Goal: Task Accomplishment & Management: Manage account settings

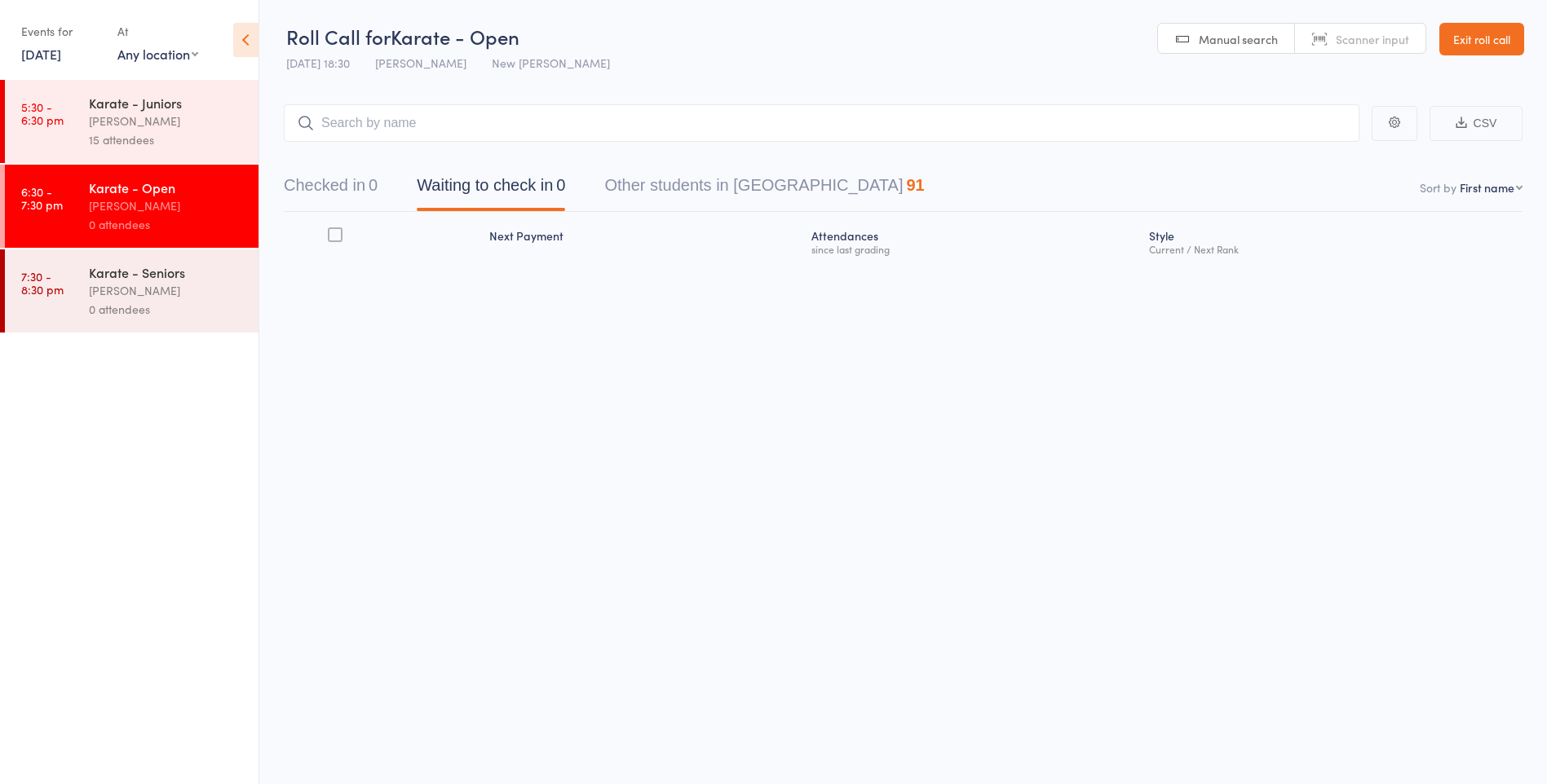
click at [363, 131] on input "search" at bounding box center [821, 123] width 1076 height 38
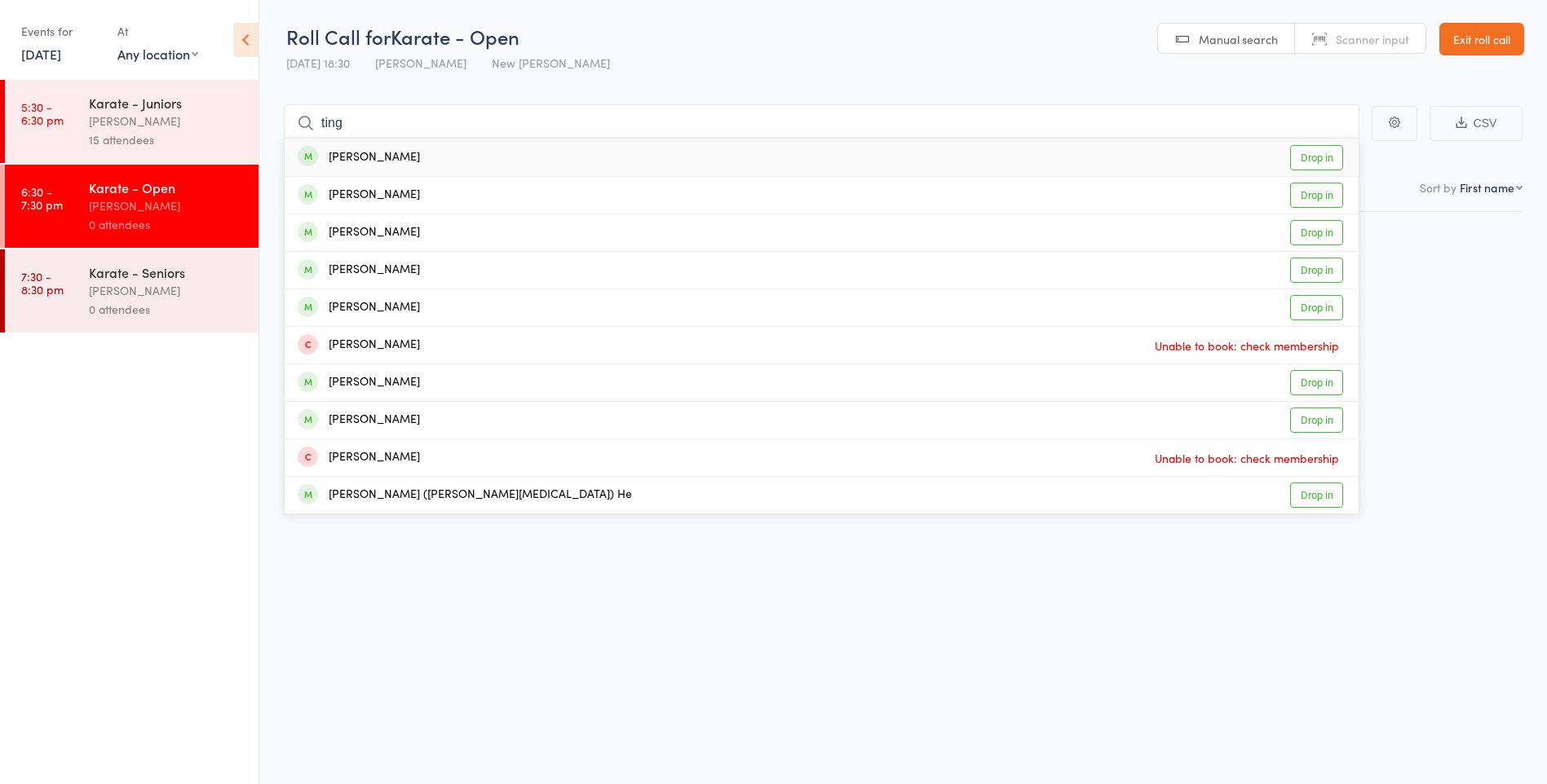
type input "ting"
click at [384, 157] on div "[PERSON_NAME]" at bounding box center [358, 157] width 122 height 18
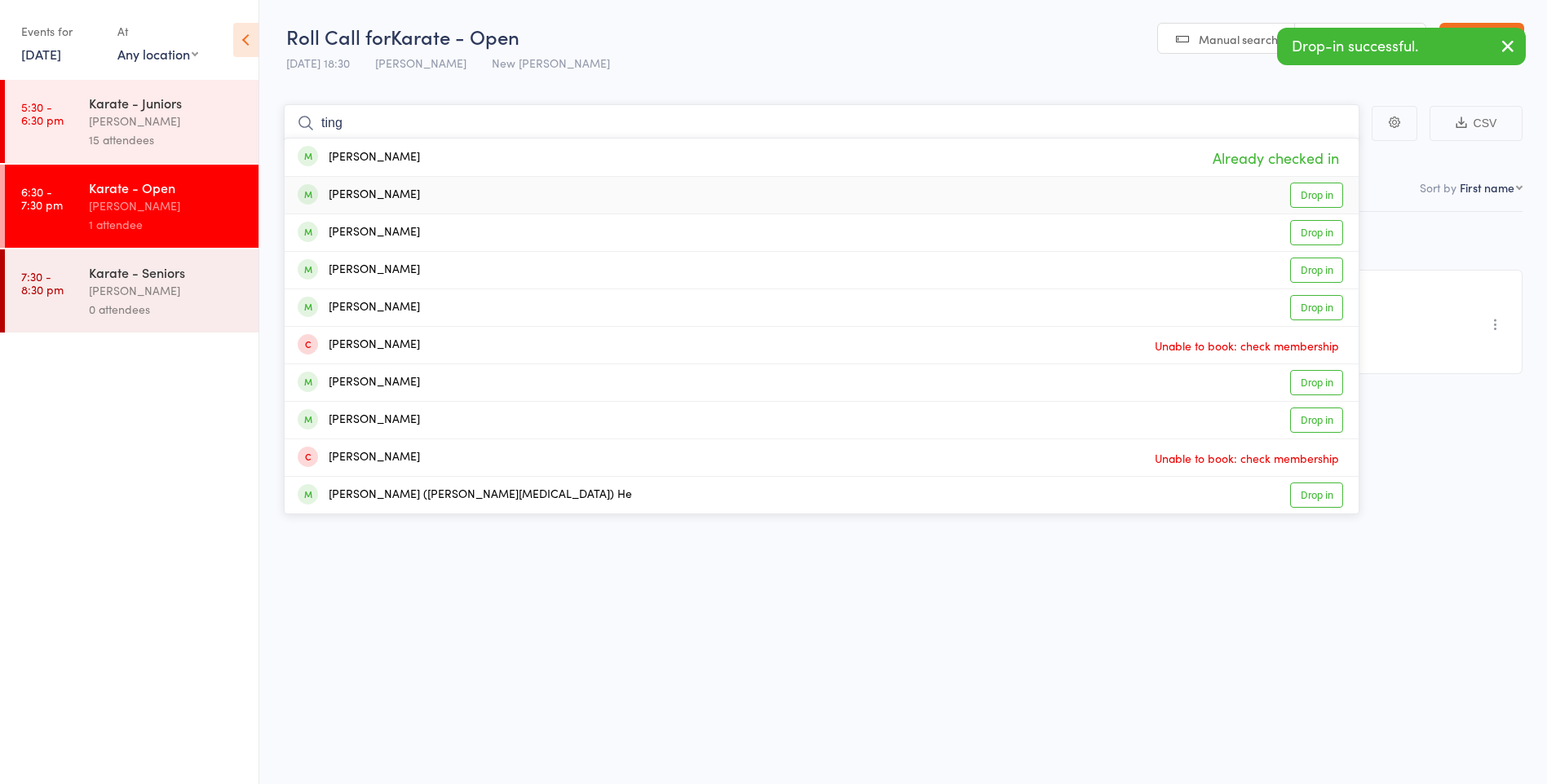
type input "ting"
click at [386, 186] on div "[PERSON_NAME]" at bounding box center [358, 195] width 122 height 18
type input "ting"
click at [387, 237] on div "[PERSON_NAME]" at bounding box center [358, 232] width 122 height 18
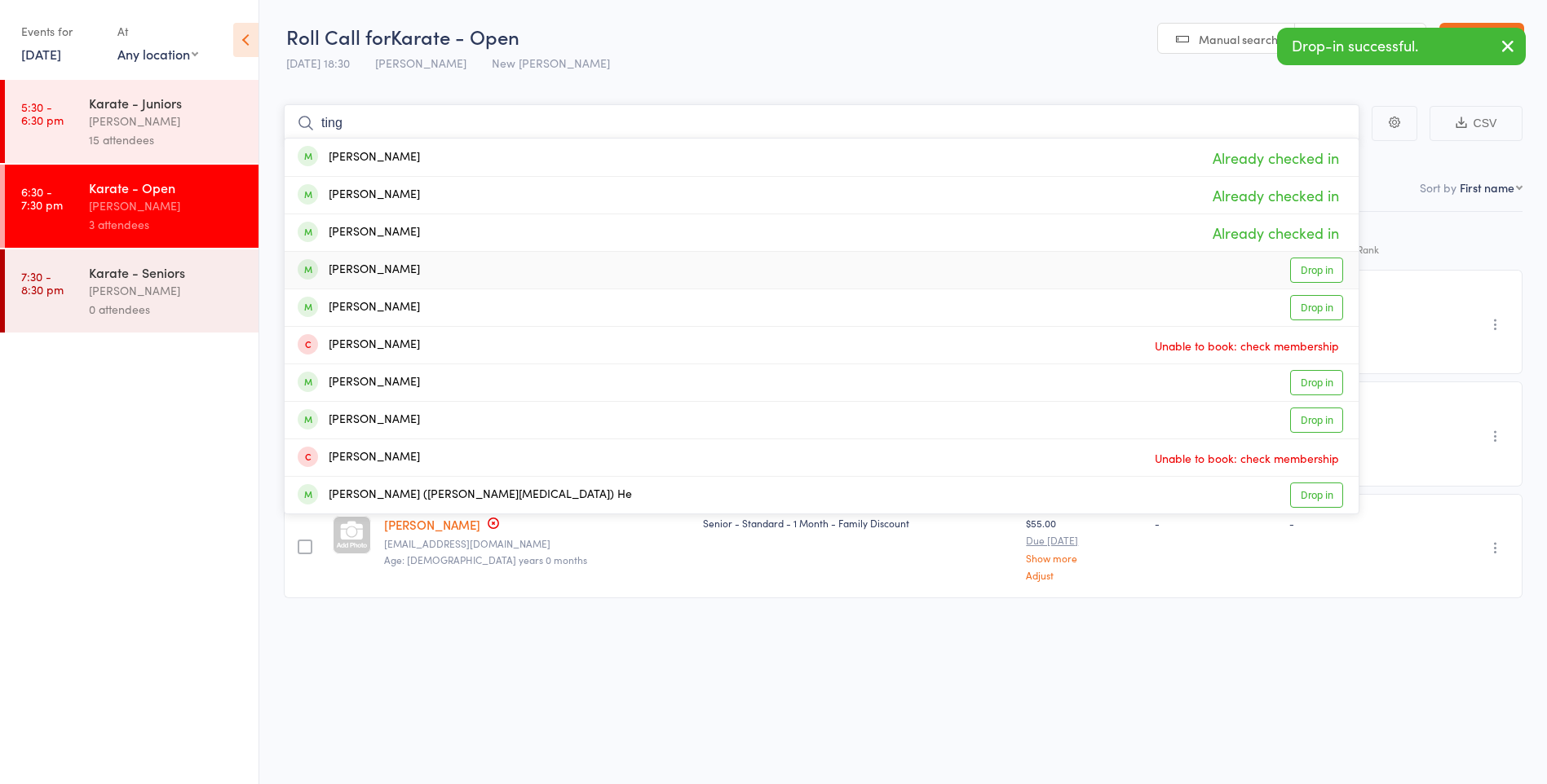
type input "ting"
click at [421, 272] on div "Sophia Ting Drop in" at bounding box center [821, 270] width 1074 height 37
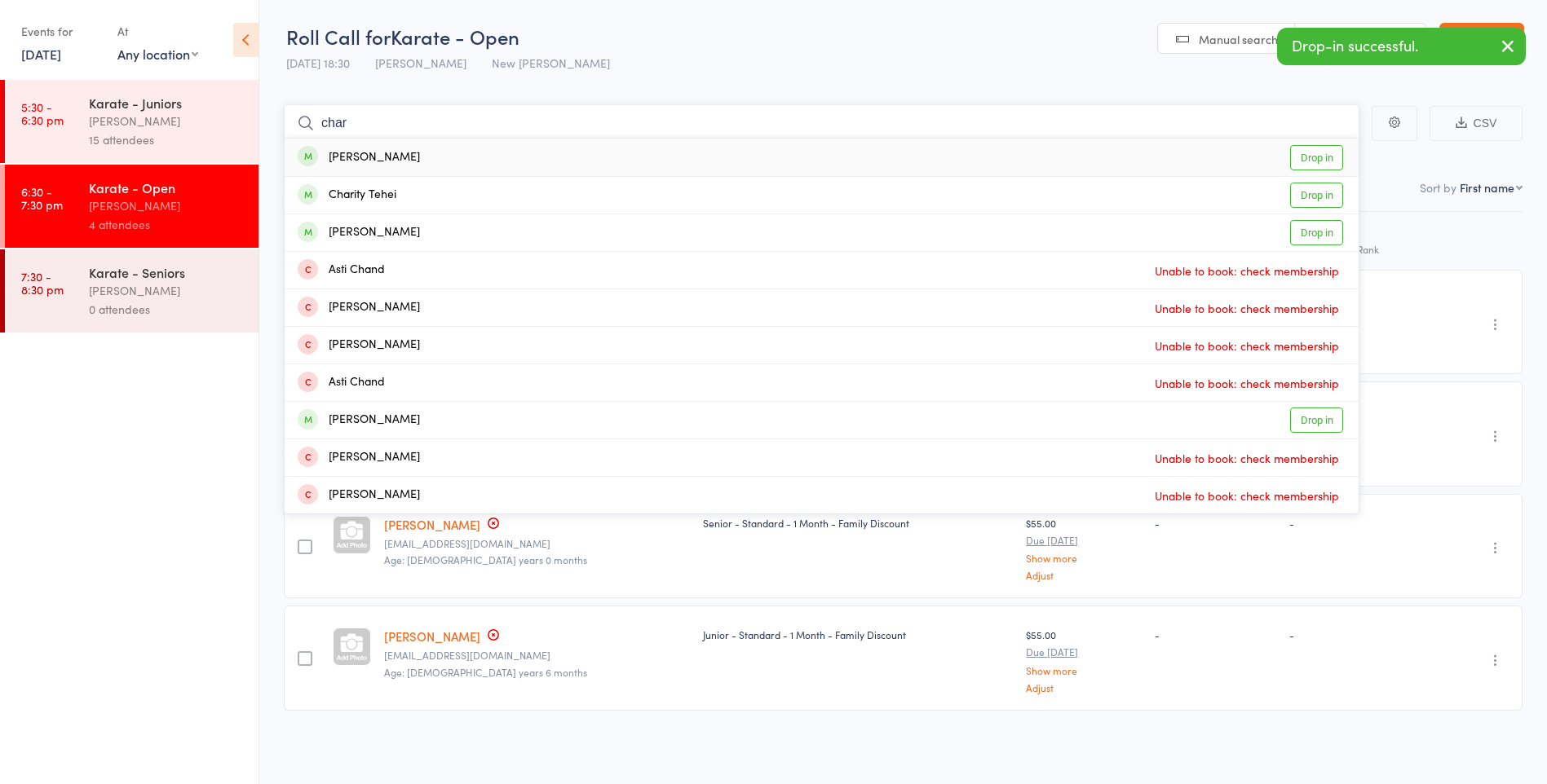
type input "char"
click at [436, 153] on div "Charmi Bhavsar Drop in" at bounding box center [821, 157] width 1074 height 38
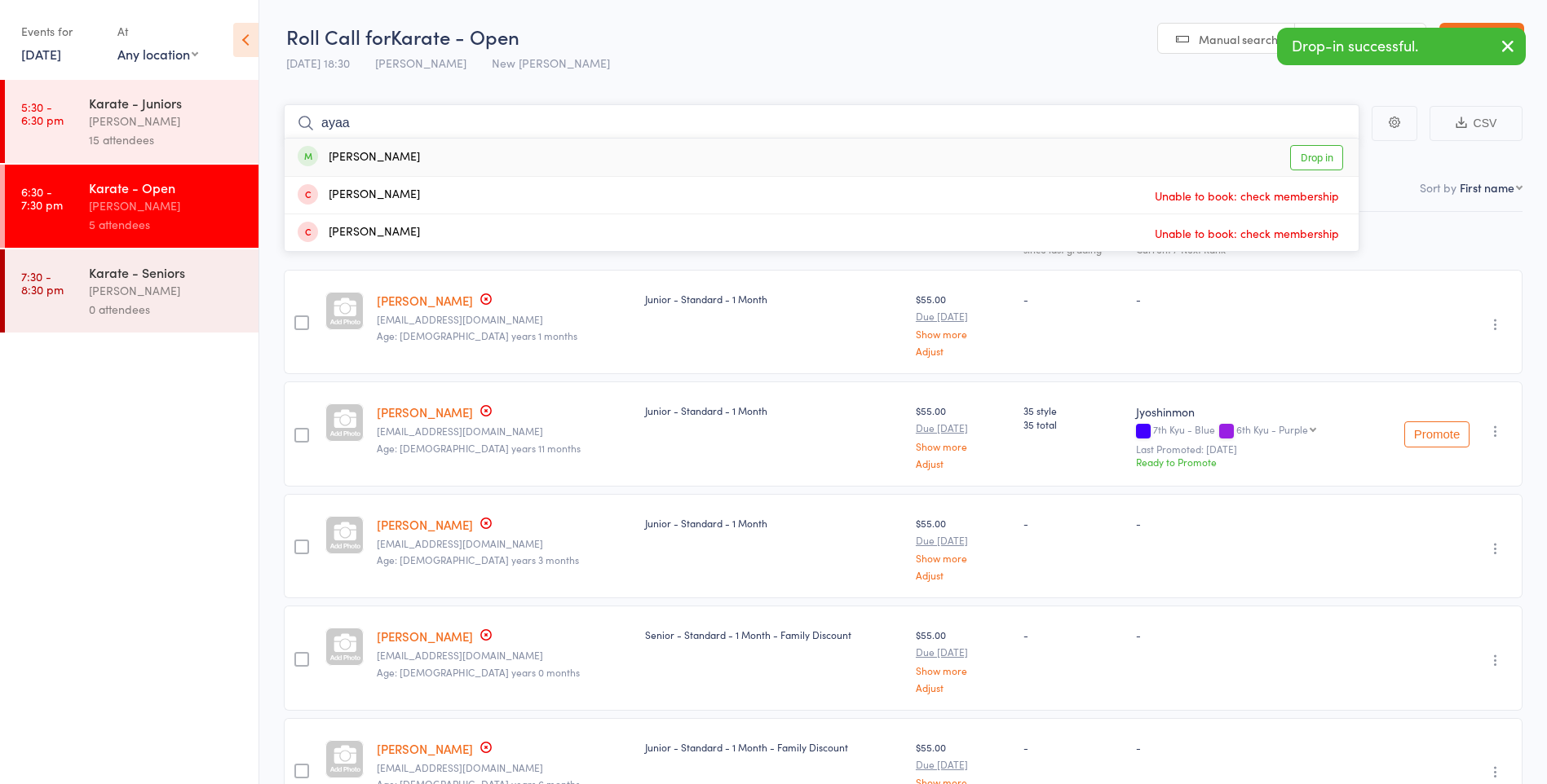
type input "ayaa"
click at [436, 153] on div "Ayaan Ali Drop in" at bounding box center [821, 157] width 1074 height 38
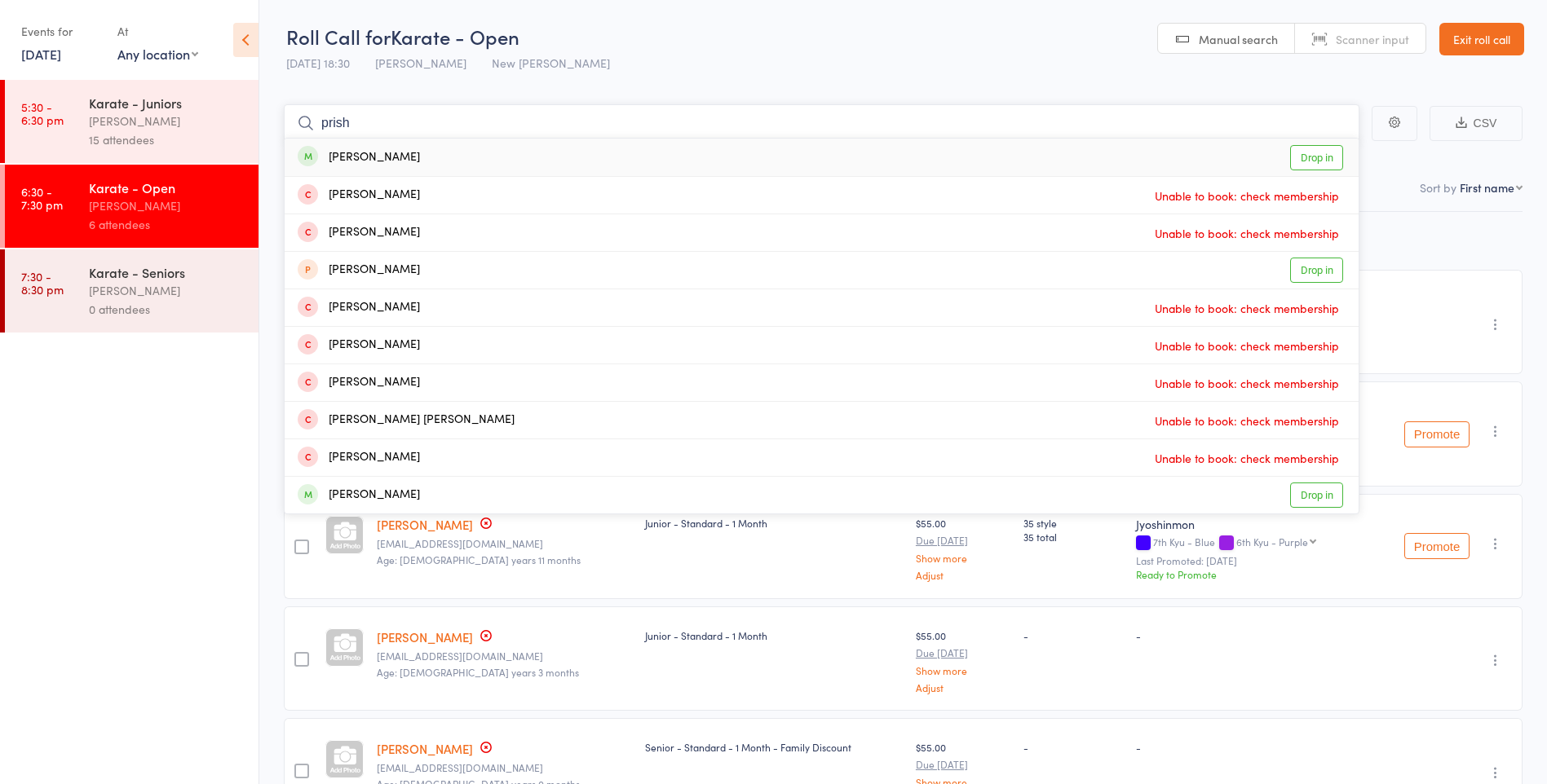
type input "prish"
click at [436, 153] on div "Prisha Parikh Drop in" at bounding box center [821, 157] width 1074 height 38
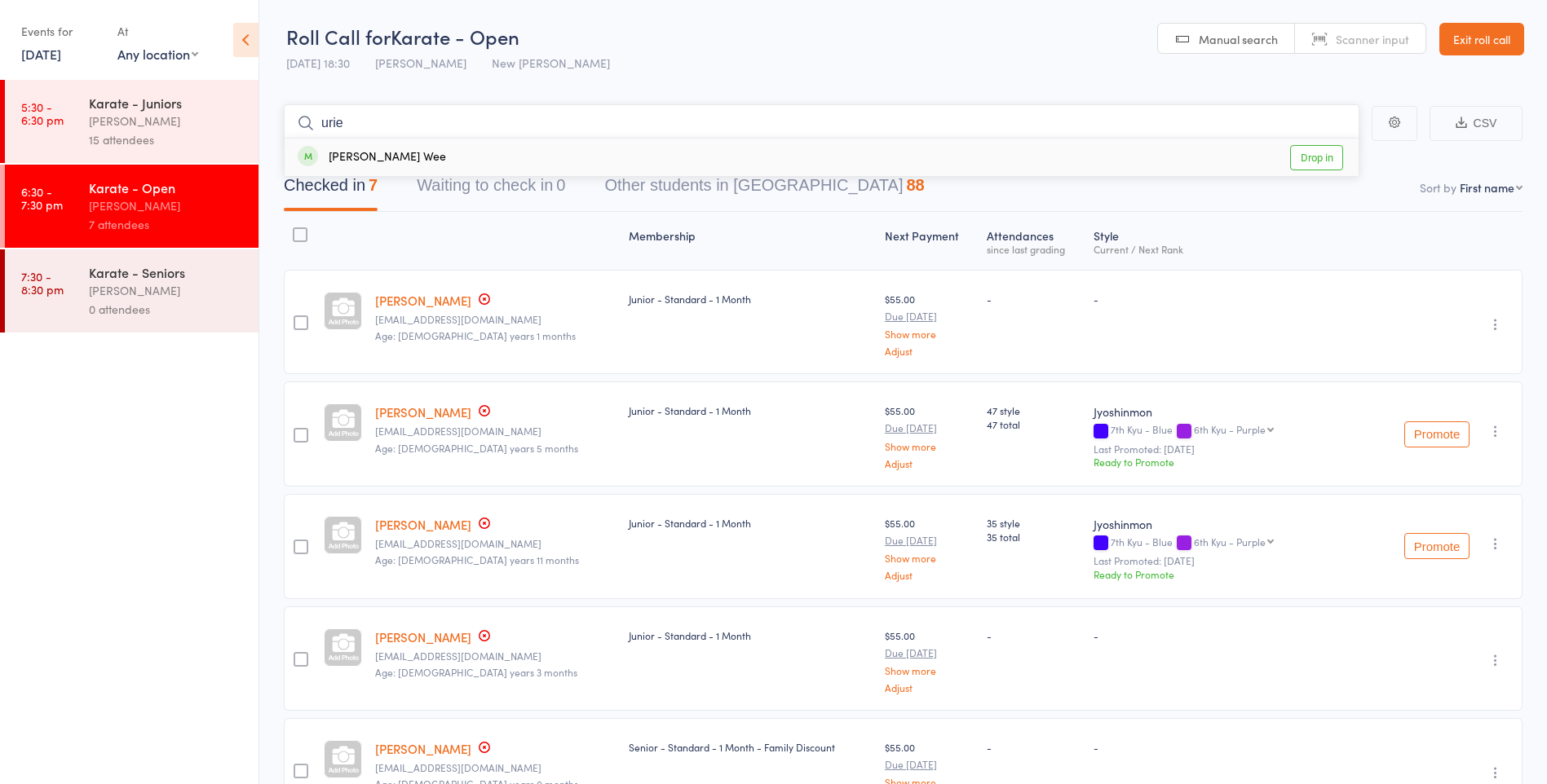
type input "urie"
click at [436, 153] on div "Uriel Wee Drop in" at bounding box center [821, 157] width 1074 height 38
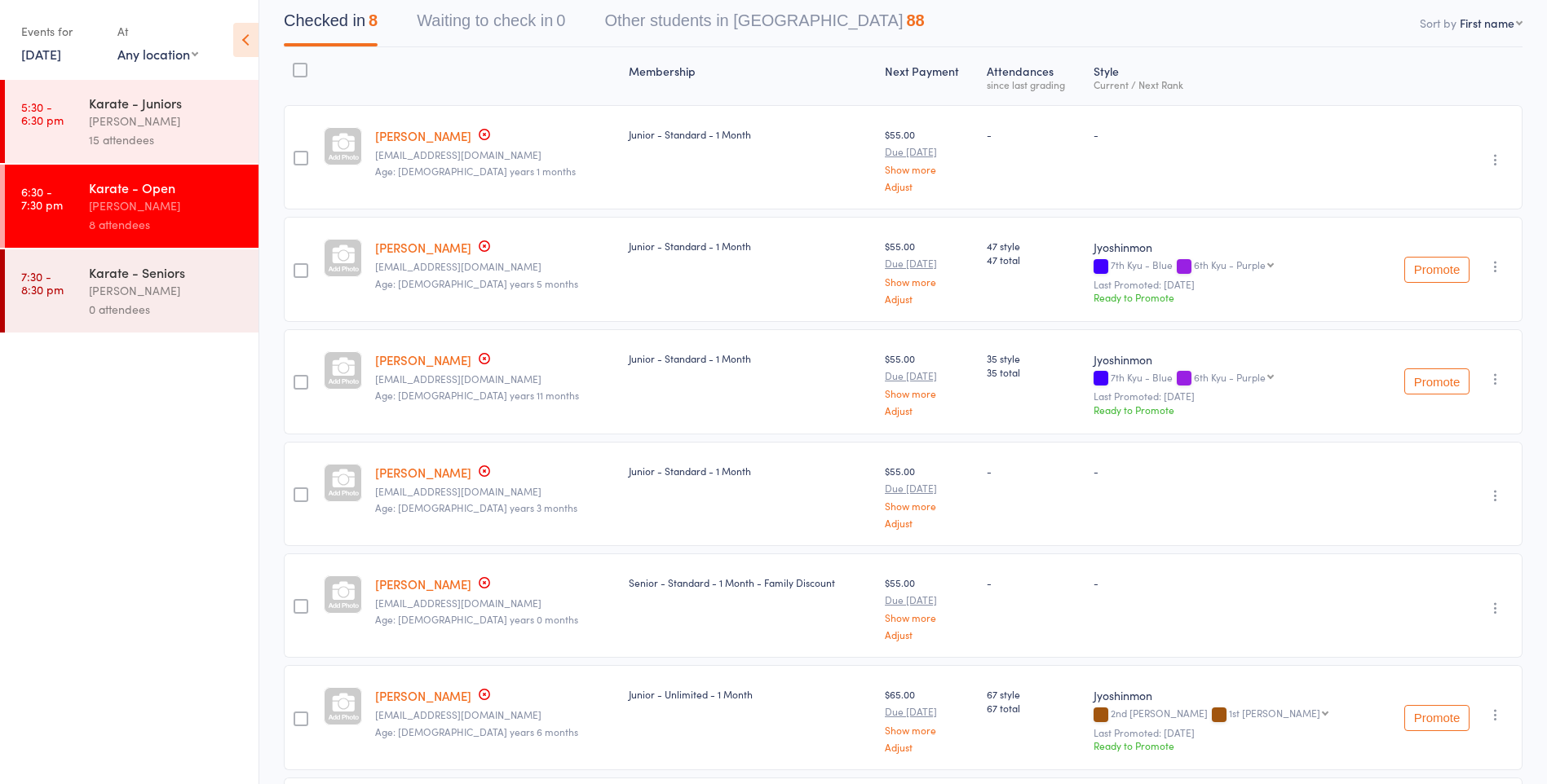
scroll to position [447, 0]
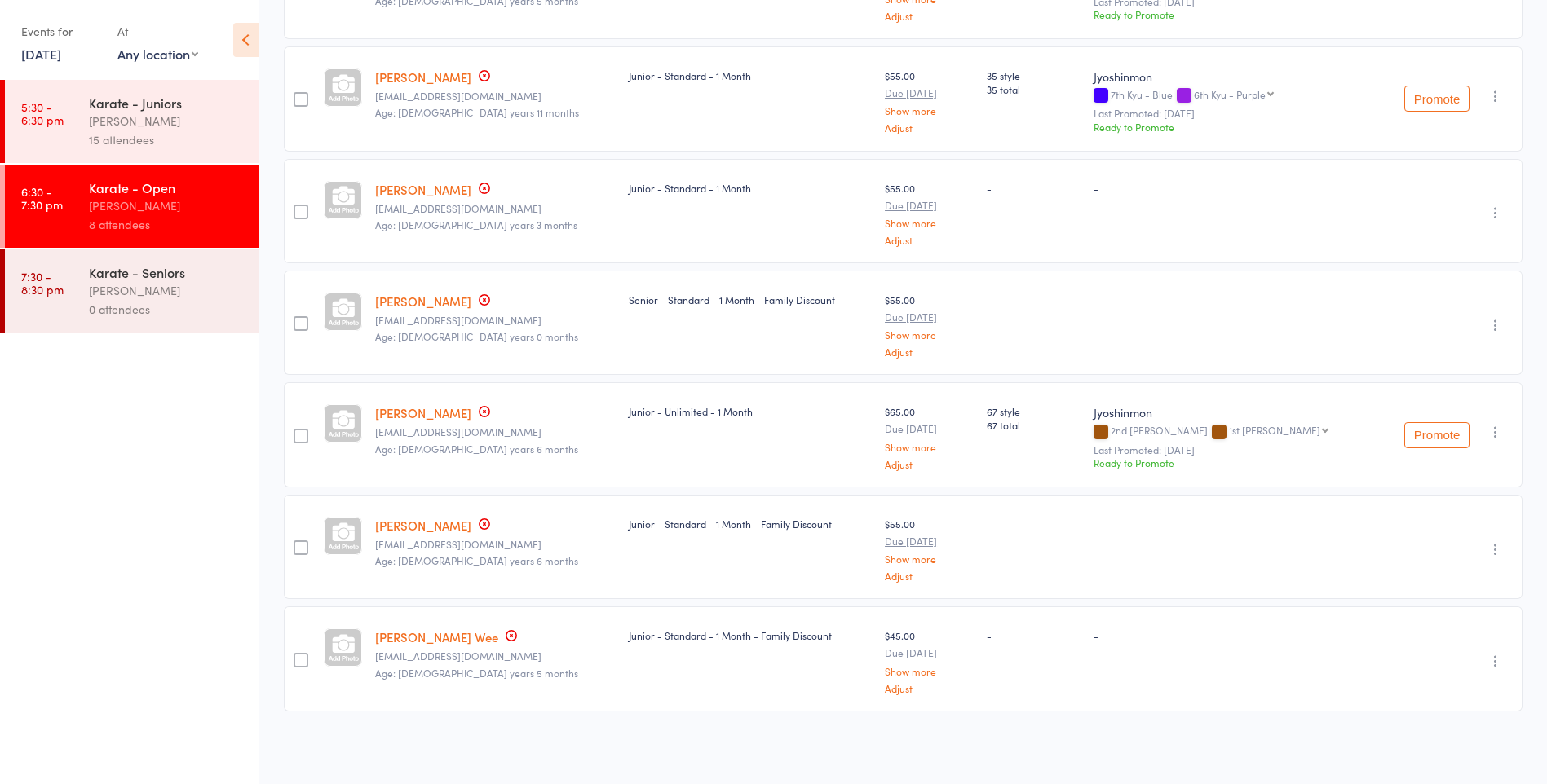
click at [409, 639] on link "[PERSON_NAME] Wee" at bounding box center [436, 637] width 123 height 18
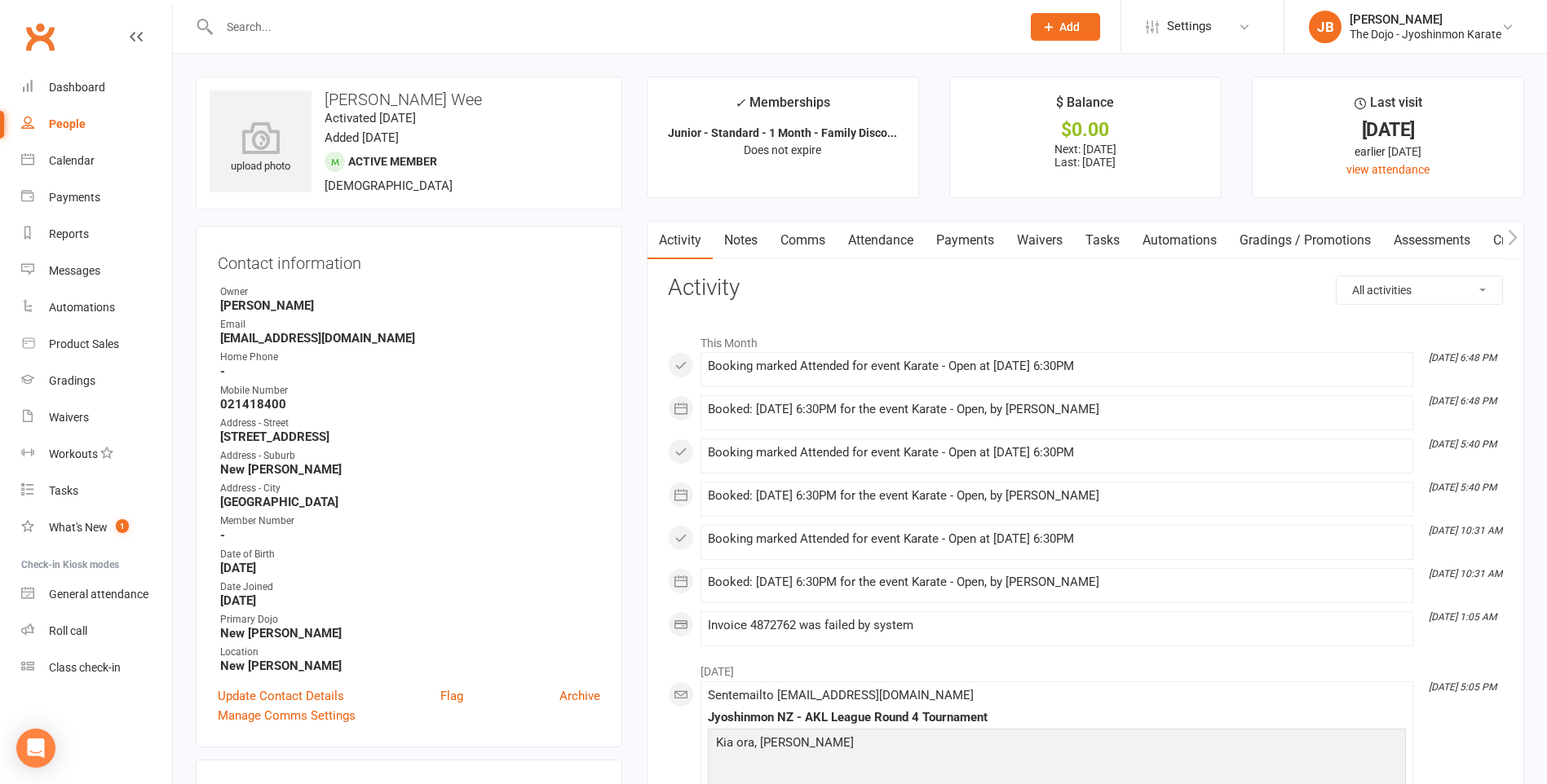
click at [320, 25] on input "text" at bounding box center [612, 27] width 795 height 23
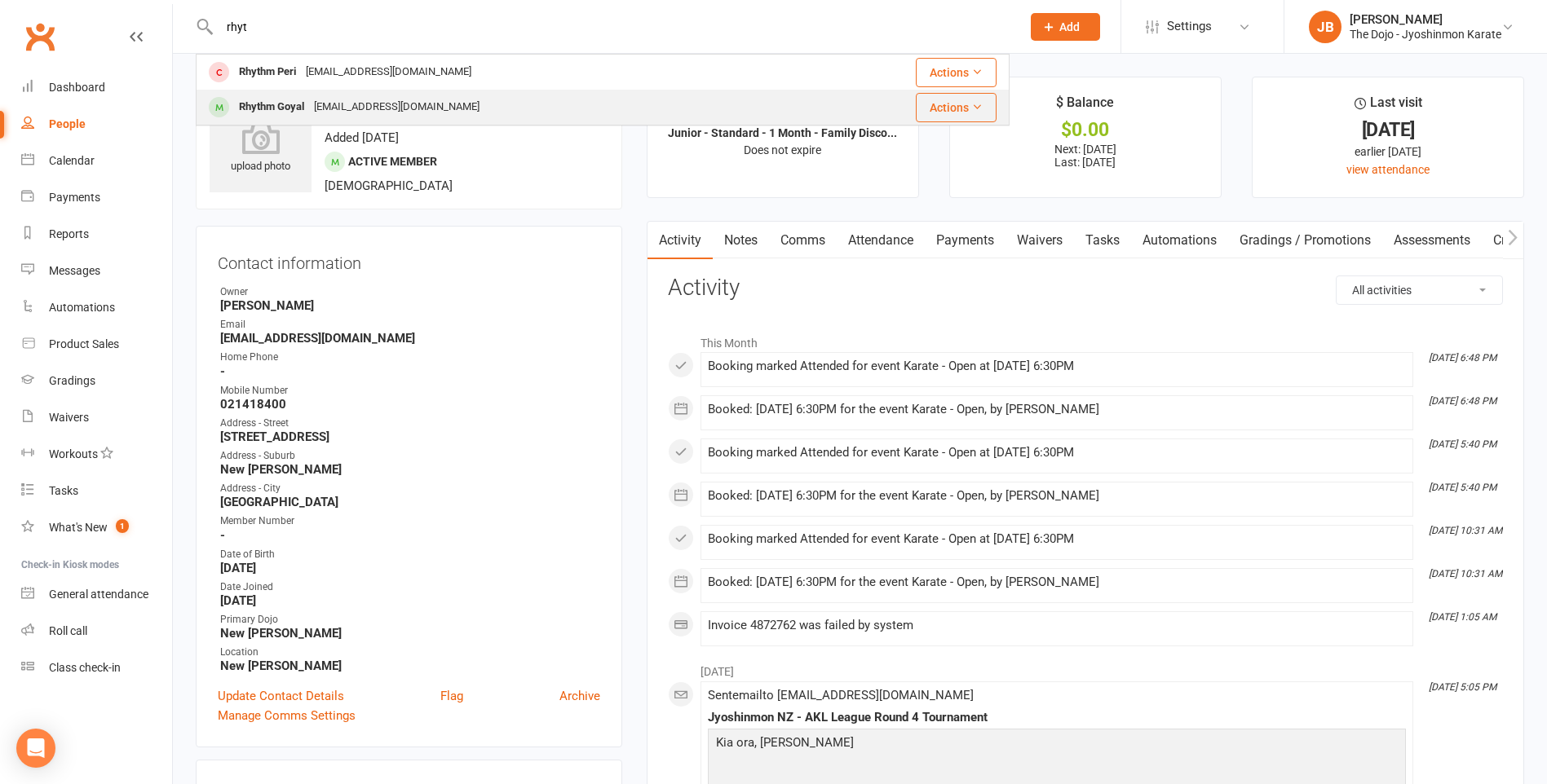
type input "rhyt"
click at [409, 116] on div "rachnagarwal.773@gmail.com" at bounding box center [397, 107] width 175 height 24
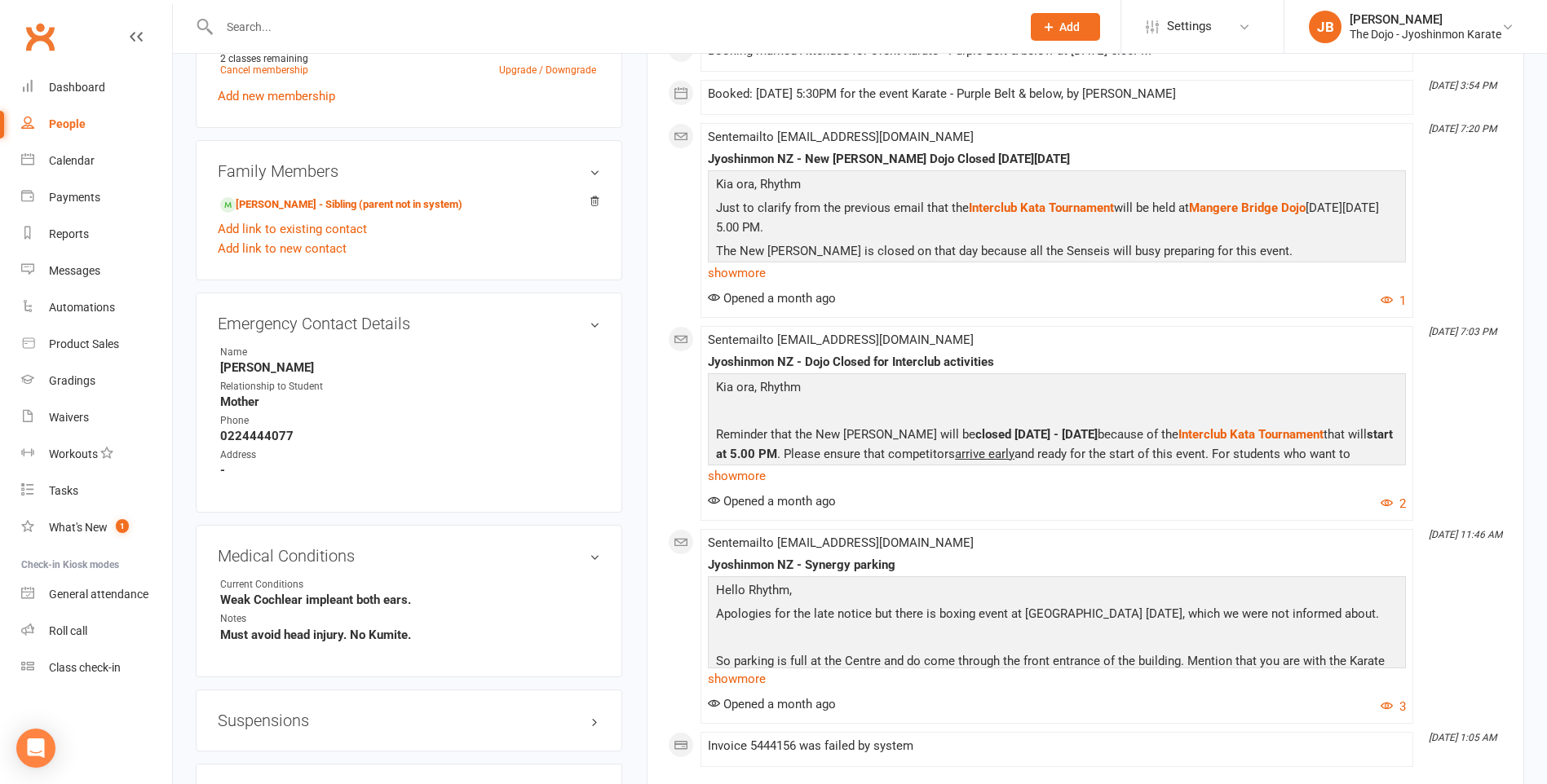
scroll to position [1141, 0]
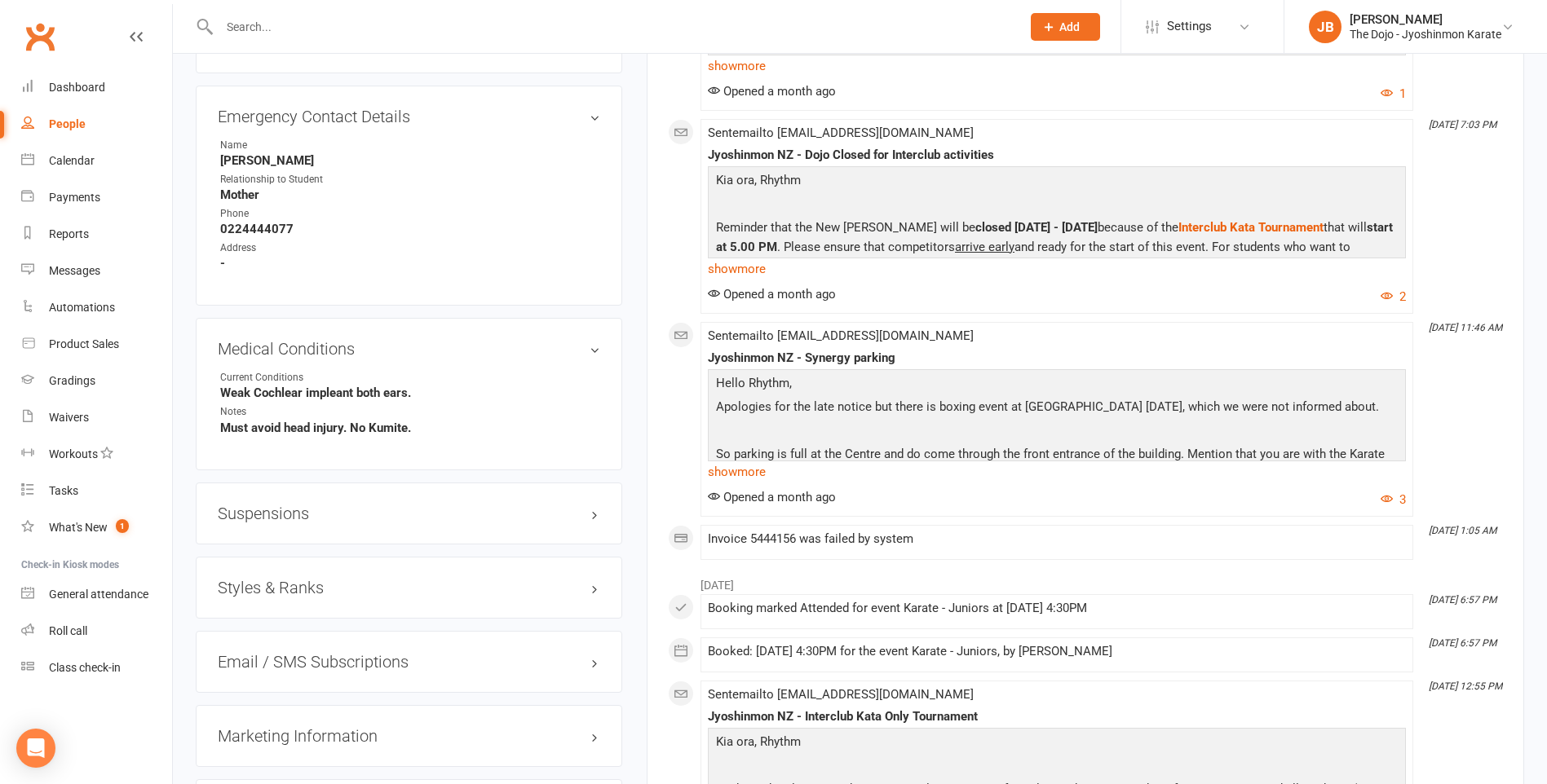
click at [596, 583] on h3 "Styles & Ranks" at bounding box center [409, 588] width 383 height 18
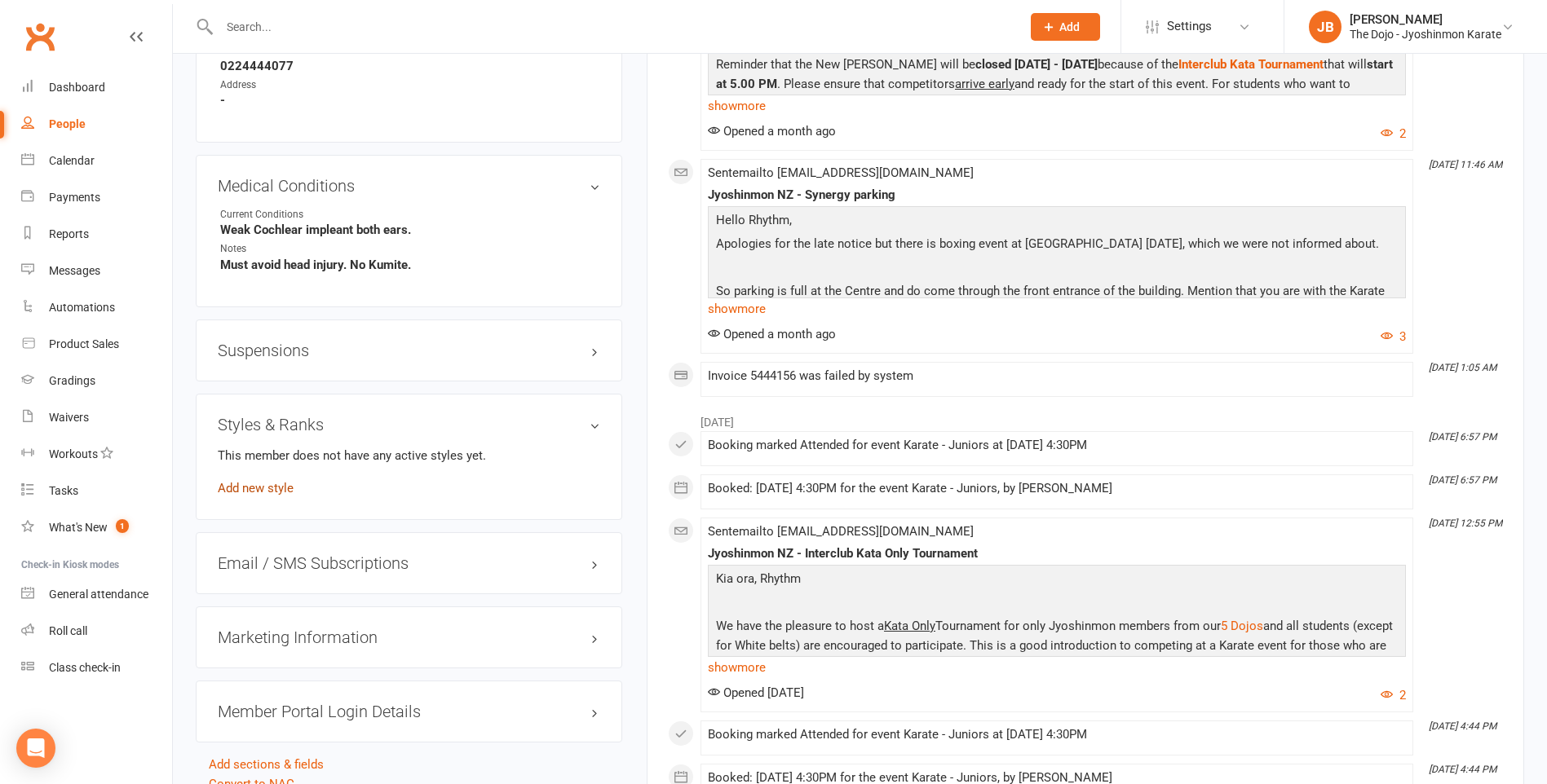
click at [274, 486] on link "Add new style" at bounding box center [255, 488] width 75 height 15
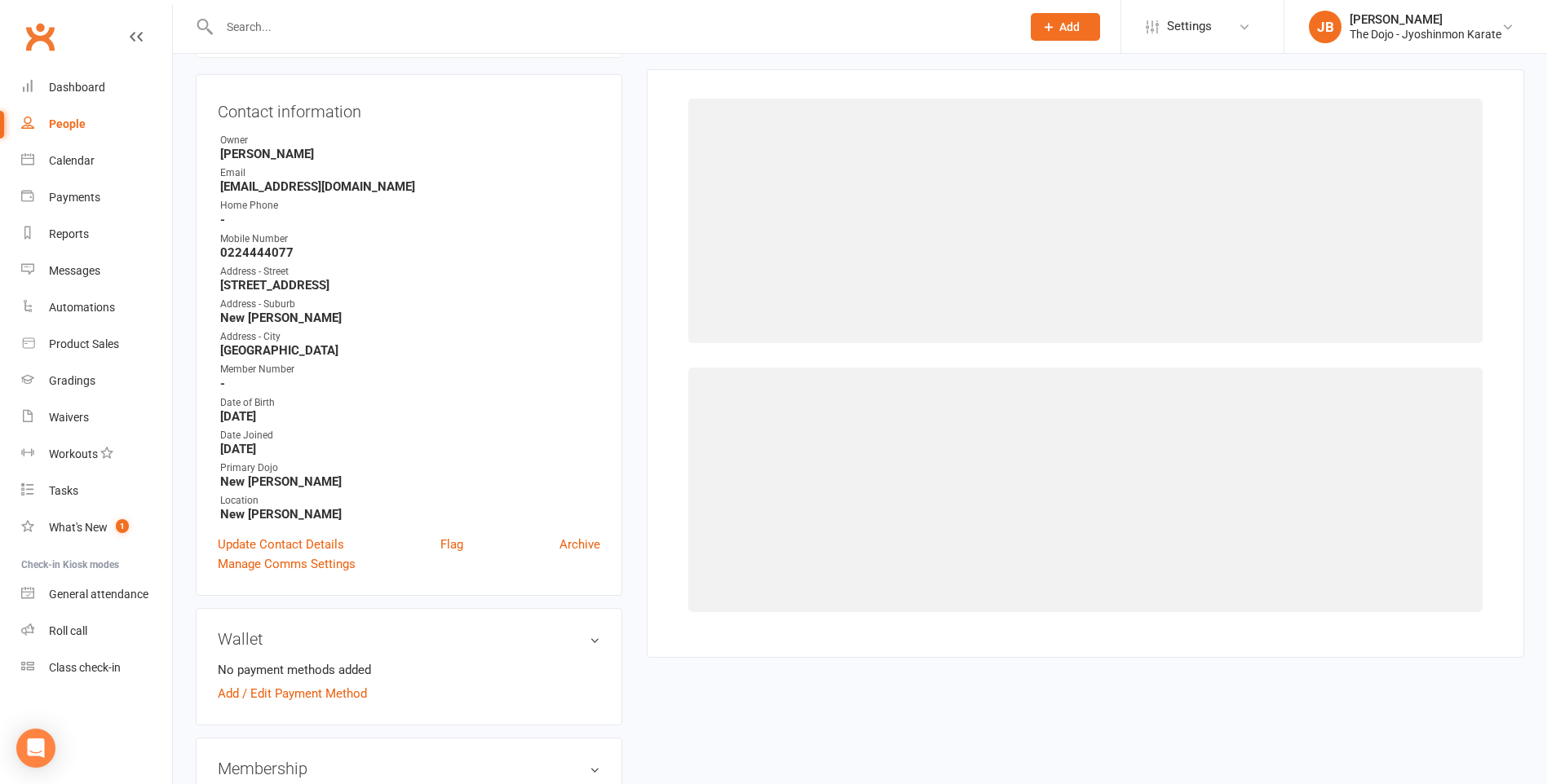
scroll to position [139, 0]
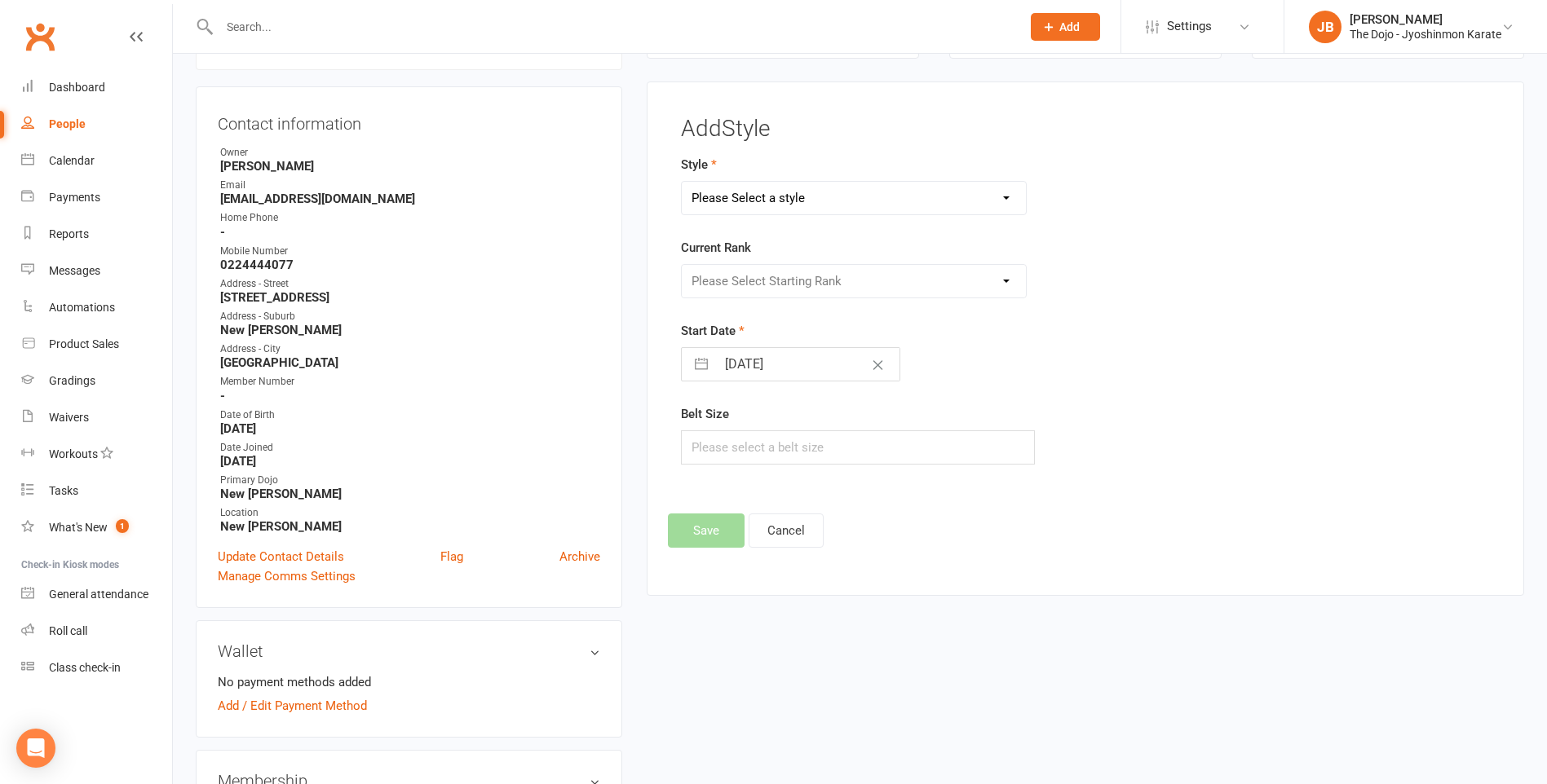
click at [788, 196] on select "Please Select a style Jyoshinmon" at bounding box center [854, 197] width 344 height 32
select select "105"
click at [682, 182] on select "Please Select a style Jyoshinmon" at bounding box center [854, 197] width 344 height 32
click at [793, 267] on select "Please Select Starting Rank White Belt 10th Kyu - Yellow 9th Kyu - Yellow 8th K…" at bounding box center [854, 281] width 344 height 32
select select "13974"
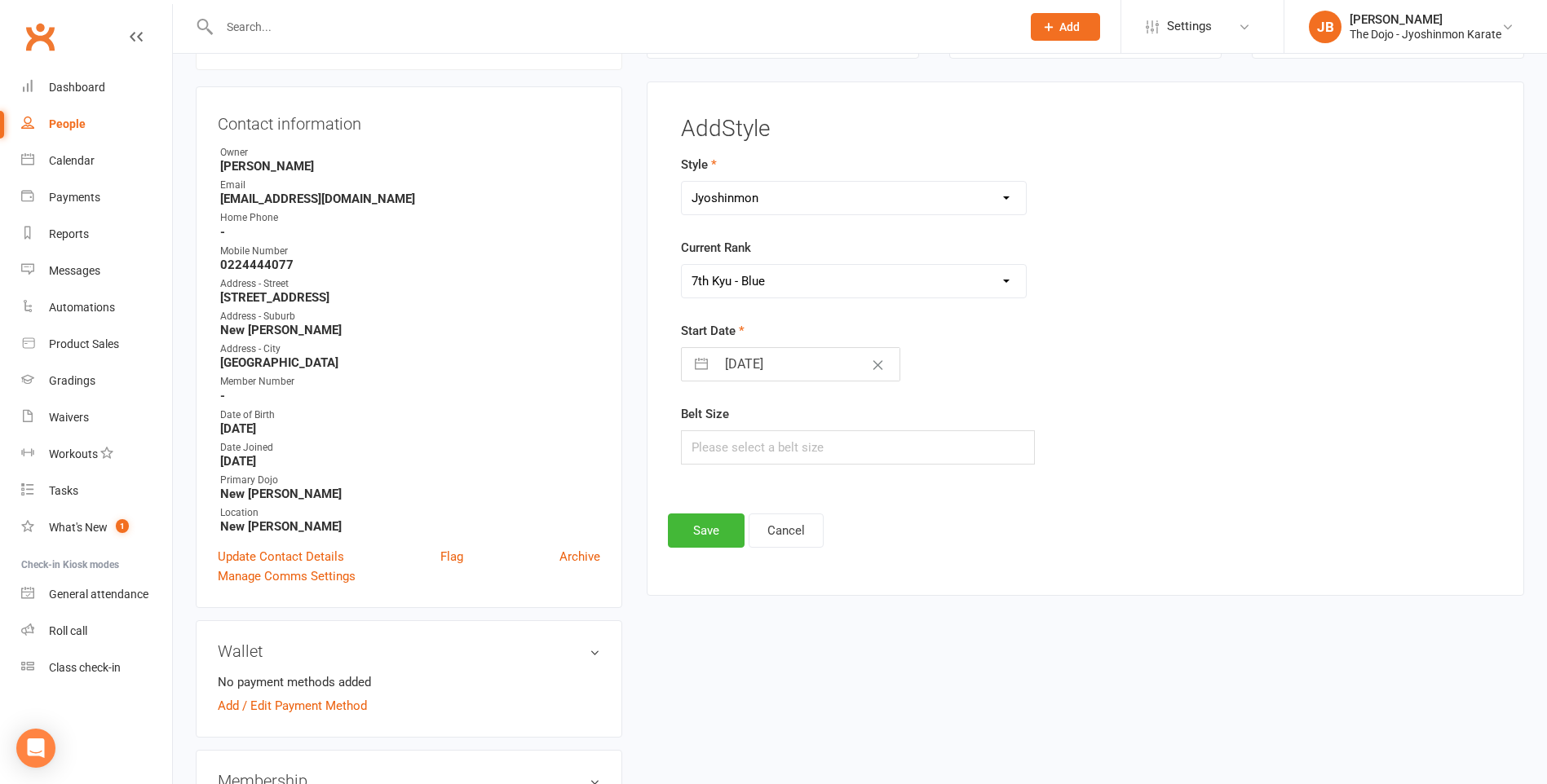
click at [682, 265] on select "Please Select Starting Rank White Belt 10th Kyu - Yellow 9th Kyu - Yellow 8th K…" at bounding box center [854, 281] width 344 height 32
click at [871, 368] on icon "Clear Date" at bounding box center [877, 365] width 12 height 10
select select "7"
select select "2025"
select select "8"
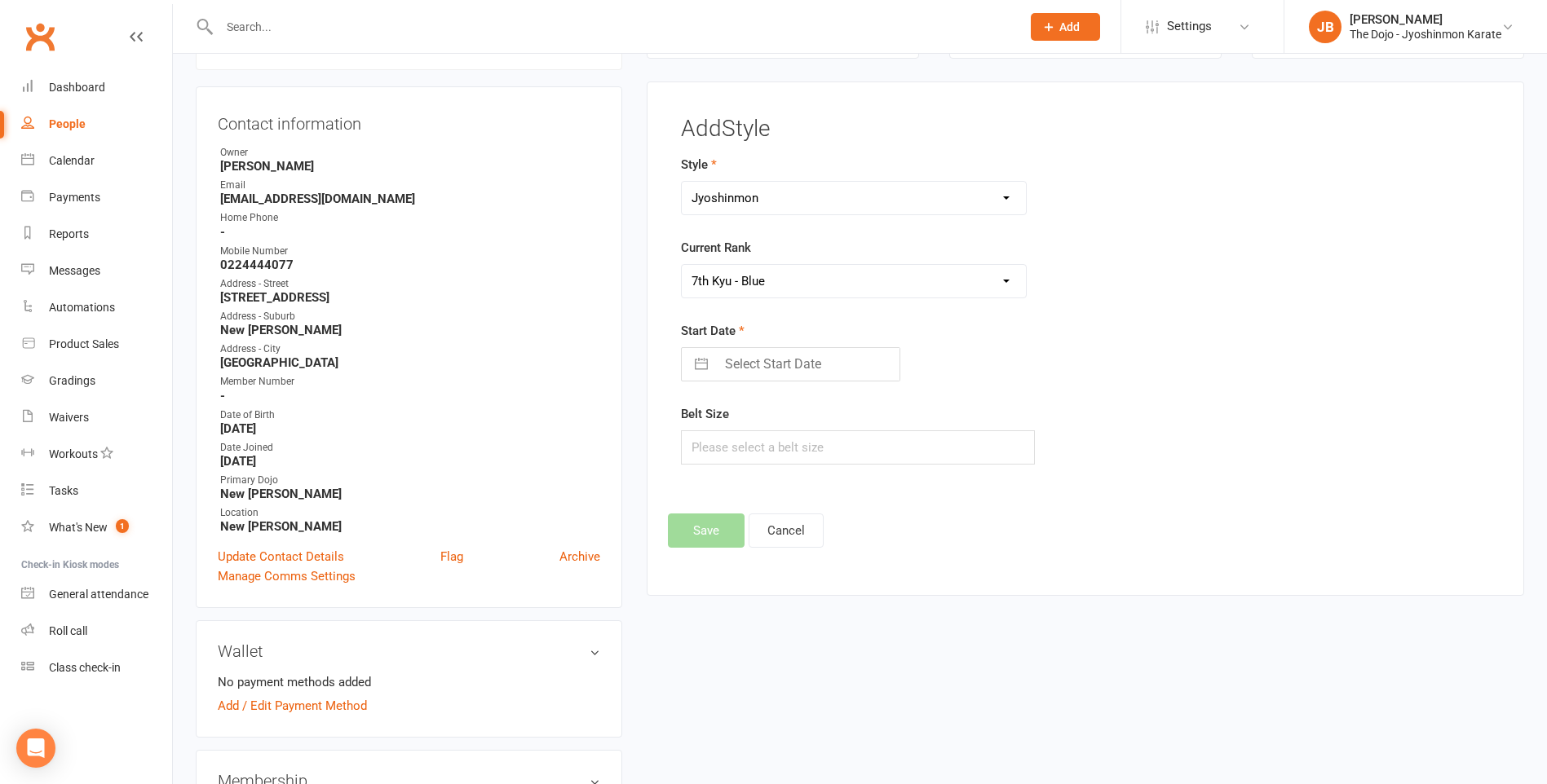
select select "2025"
select select "9"
select select "2025"
click at [785, 370] on input "Select Start Date" at bounding box center [807, 364] width 183 height 32
click at [844, 431] on select "2035 2034 2033 2032 2031 2030 2029 2028 2027 2026 2025 2024 2023 2022 2021 2020…" at bounding box center [855, 429] width 49 height 18
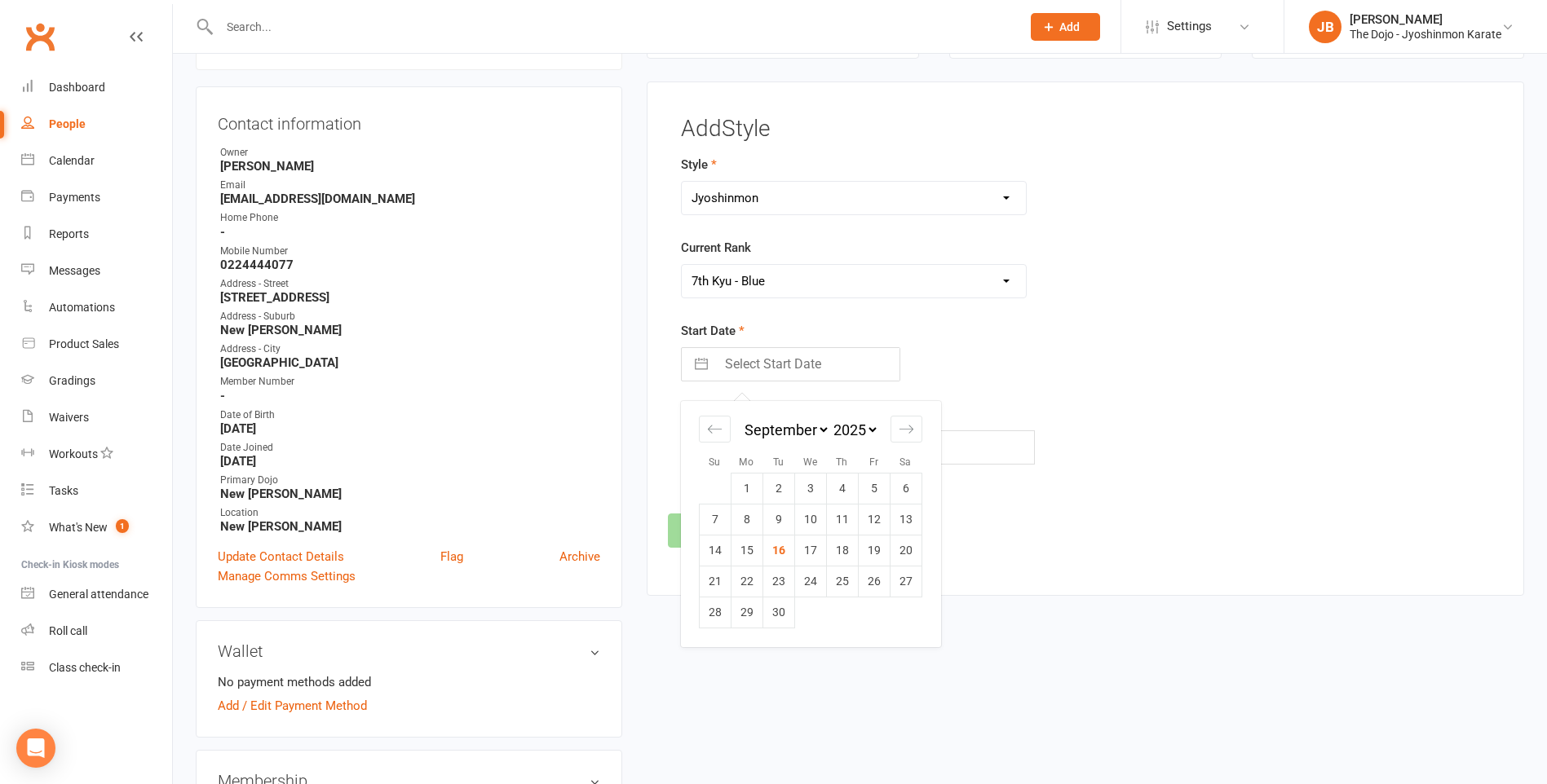
select select "7"
select select "2023"
select select "8"
select select "2023"
select select "9"
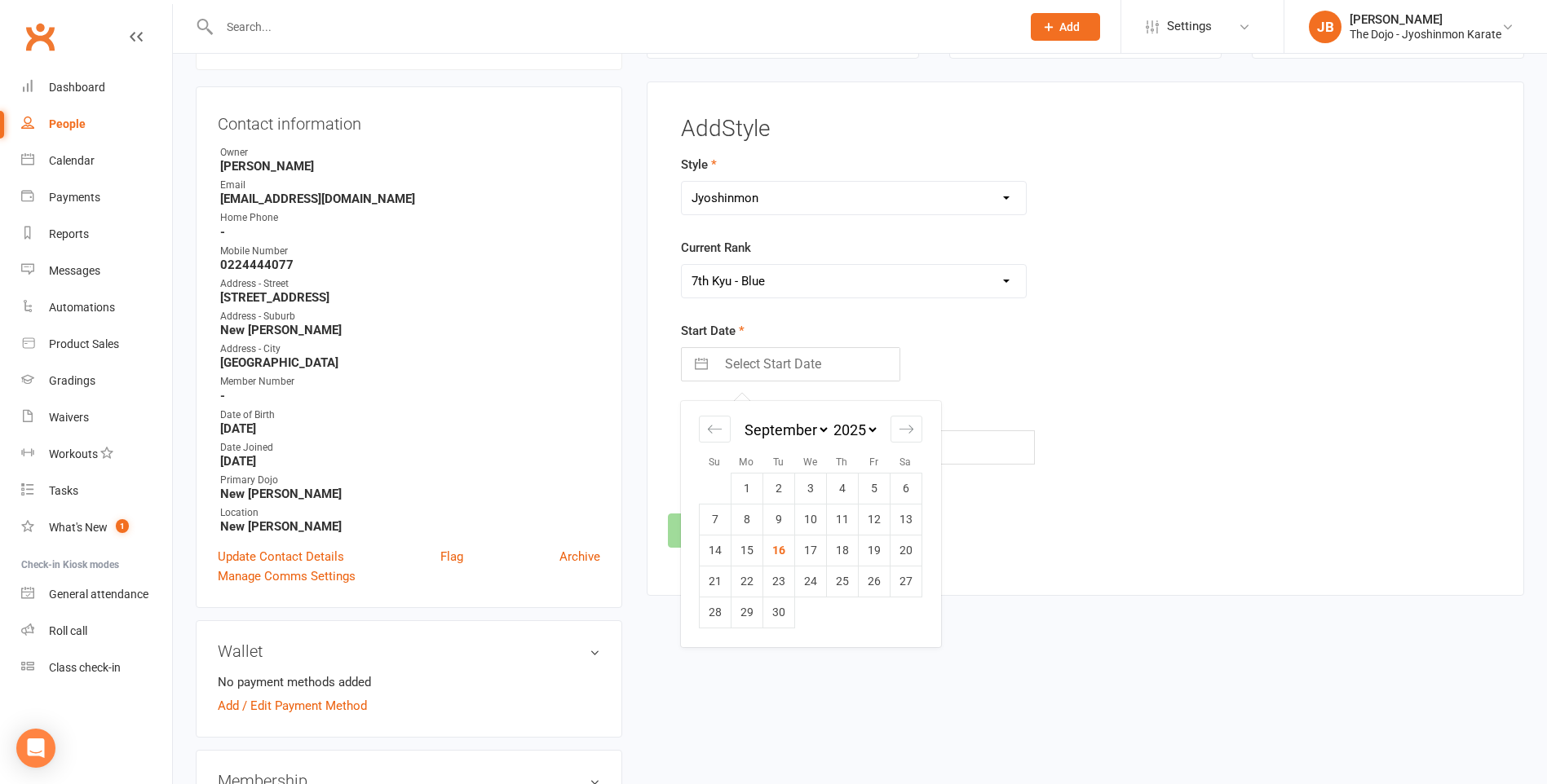
select select "2023"
click at [908, 434] on icon "Move forward to switch to the next month." at bounding box center [906, 429] width 16 height 16
select select "10"
select select "2023"
click at [908, 434] on icon "Move forward to switch to the next month." at bounding box center [906, 429] width 16 height 16
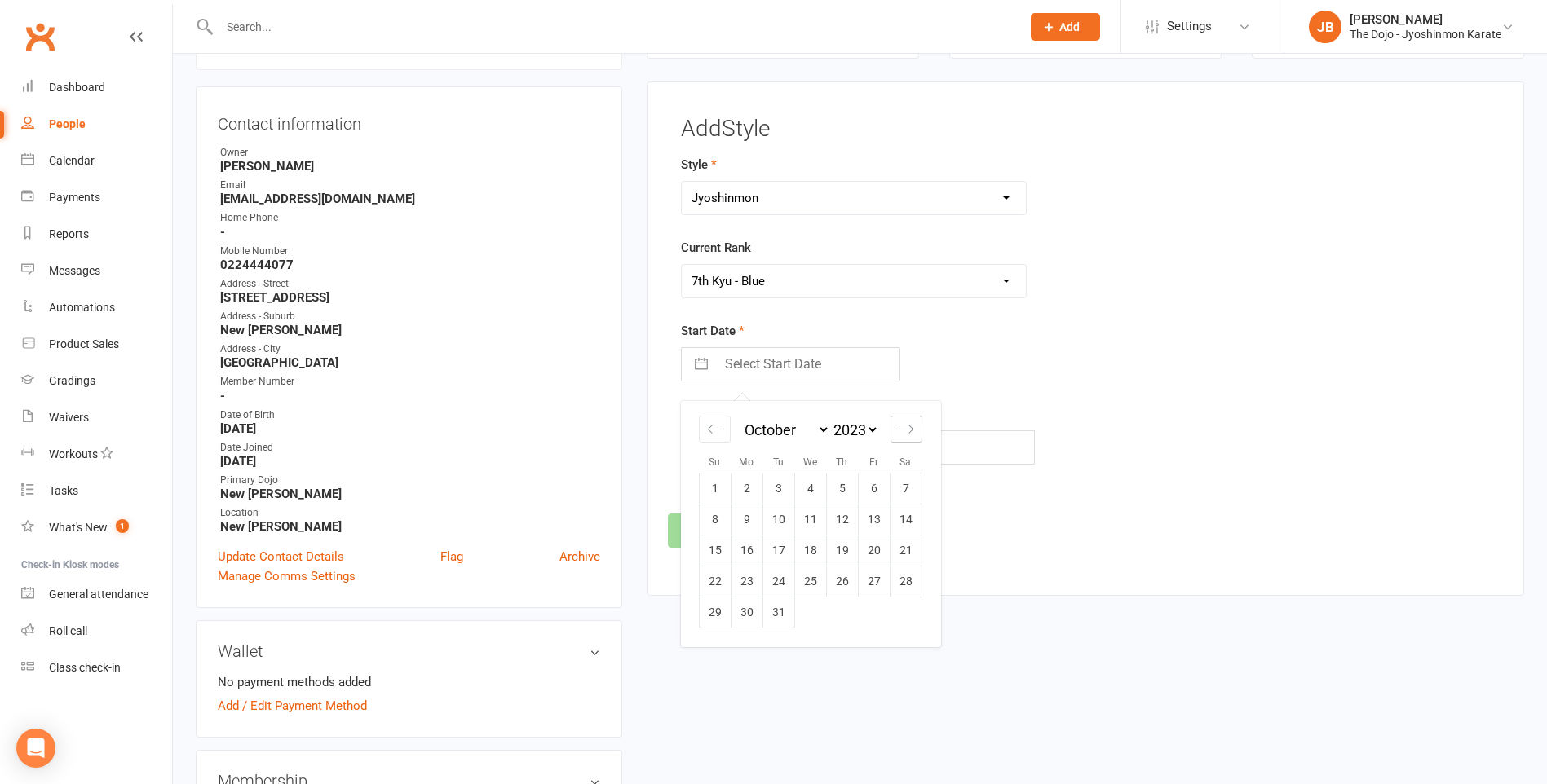
select select "11"
select select "2023"
click at [907, 579] on td "25" at bounding box center [906, 581] width 32 height 31
type input "25 Nov 2023"
click at [720, 535] on button "Save" at bounding box center [705, 530] width 76 height 34
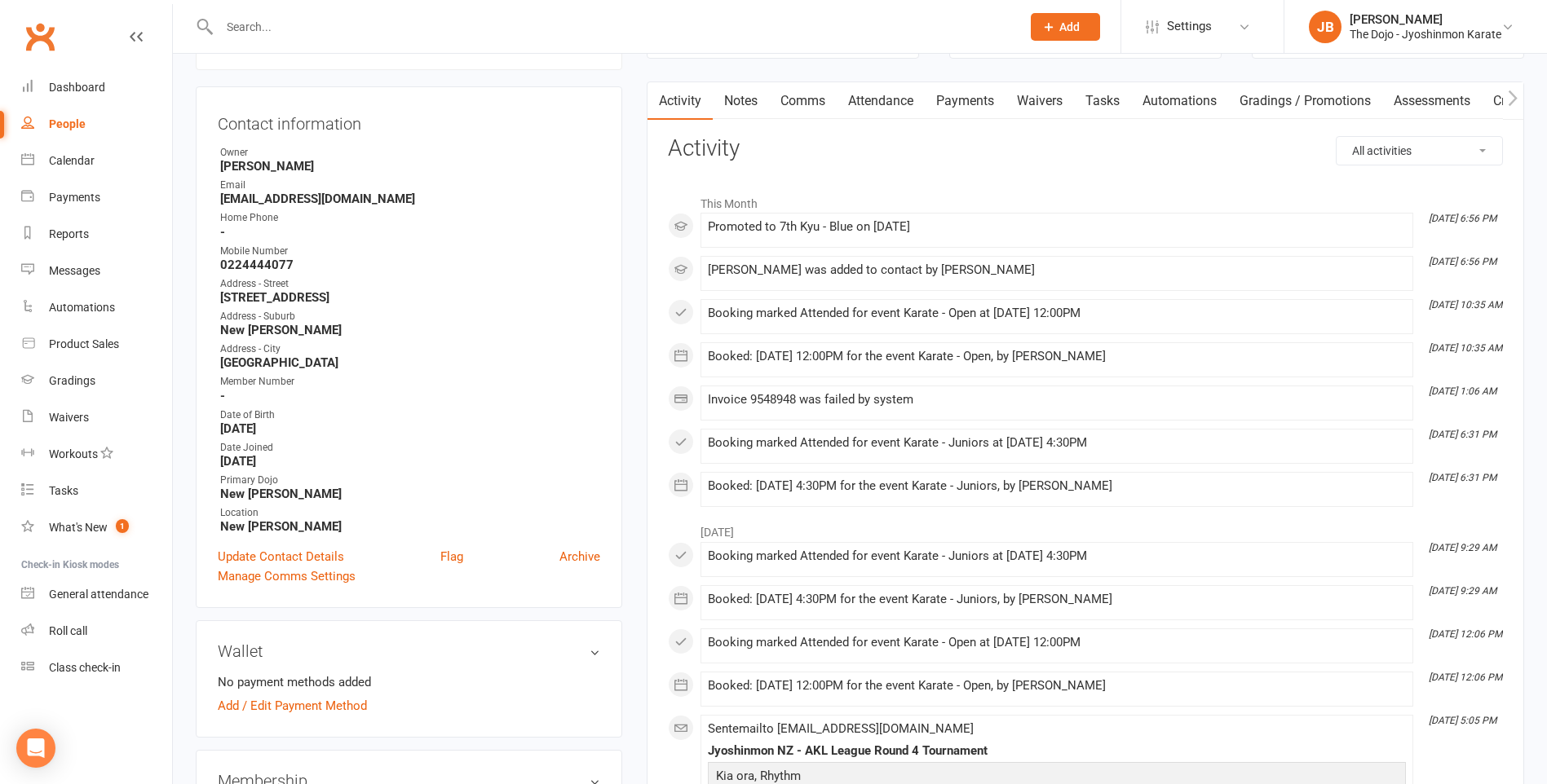
click at [336, 25] on input "text" at bounding box center [612, 27] width 795 height 23
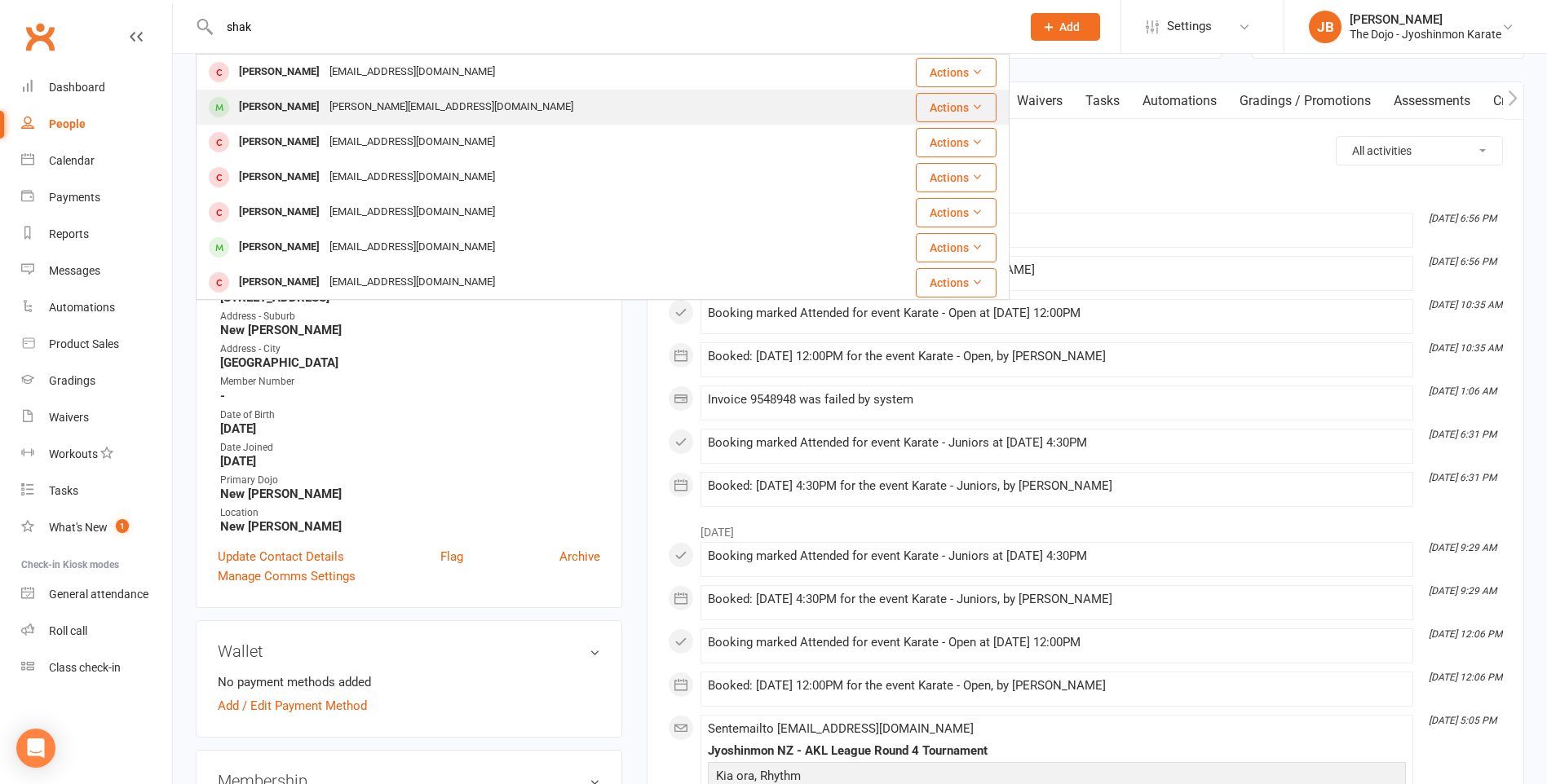
type input "shak"
click at [364, 109] on div "shahul.dhoray@gmail.com" at bounding box center [451, 107] width 254 height 24
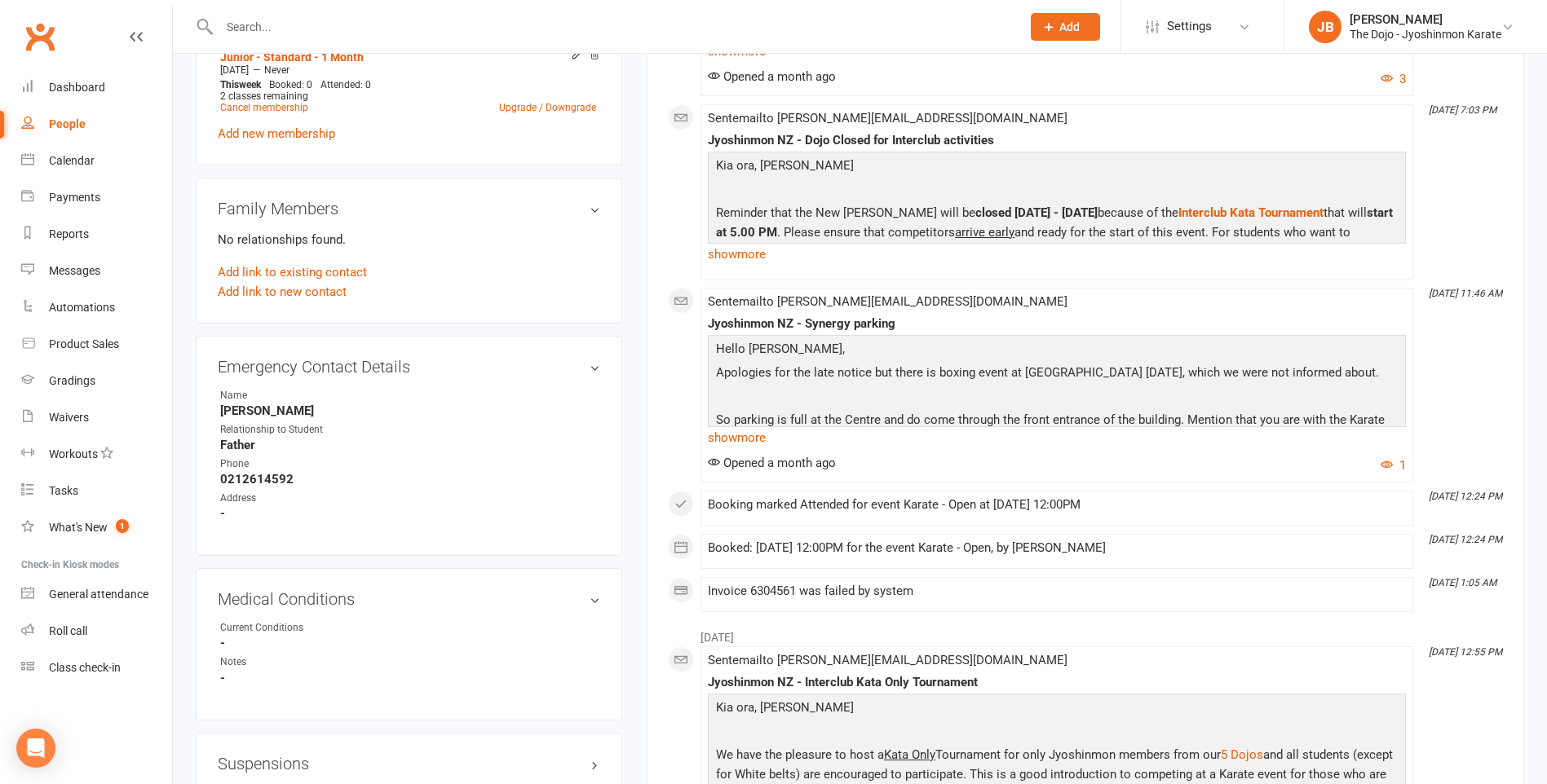
scroll to position [1222, 0]
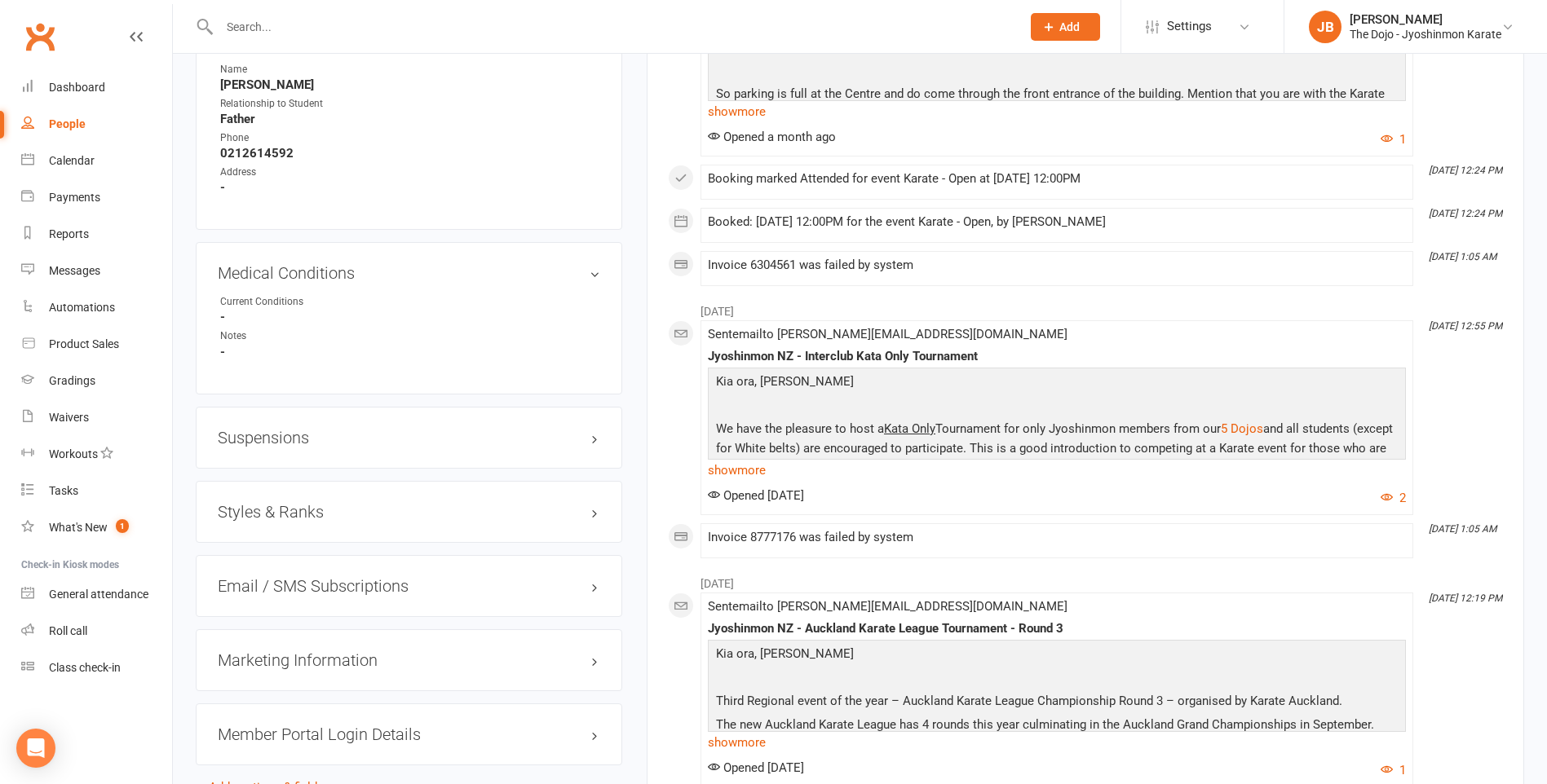
click at [593, 514] on h3 "Styles & Ranks" at bounding box center [409, 511] width 383 height 18
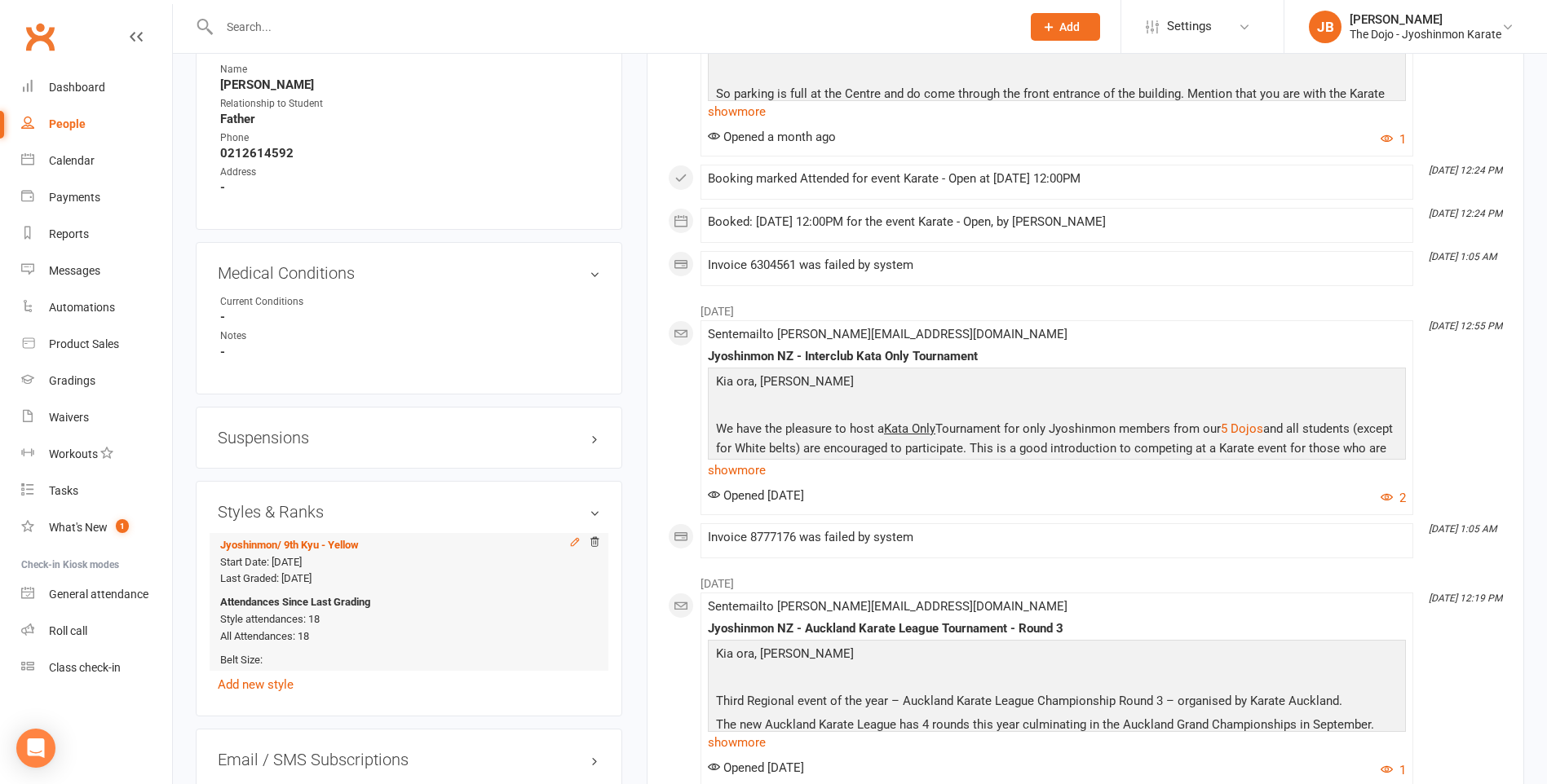
click at [570, 543] on icon at bounding box center [574, 541] width 7 height 7
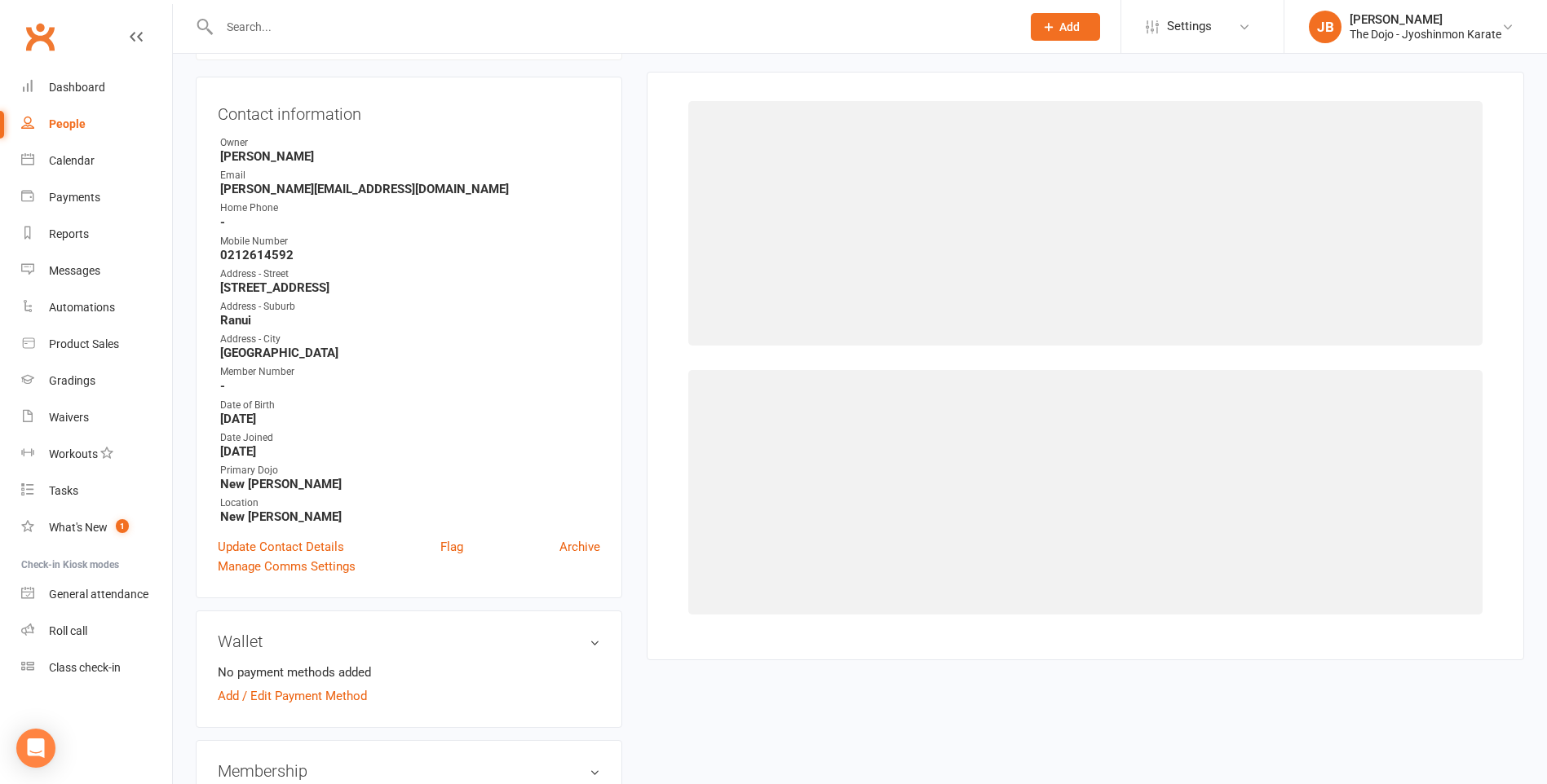
select select "782"
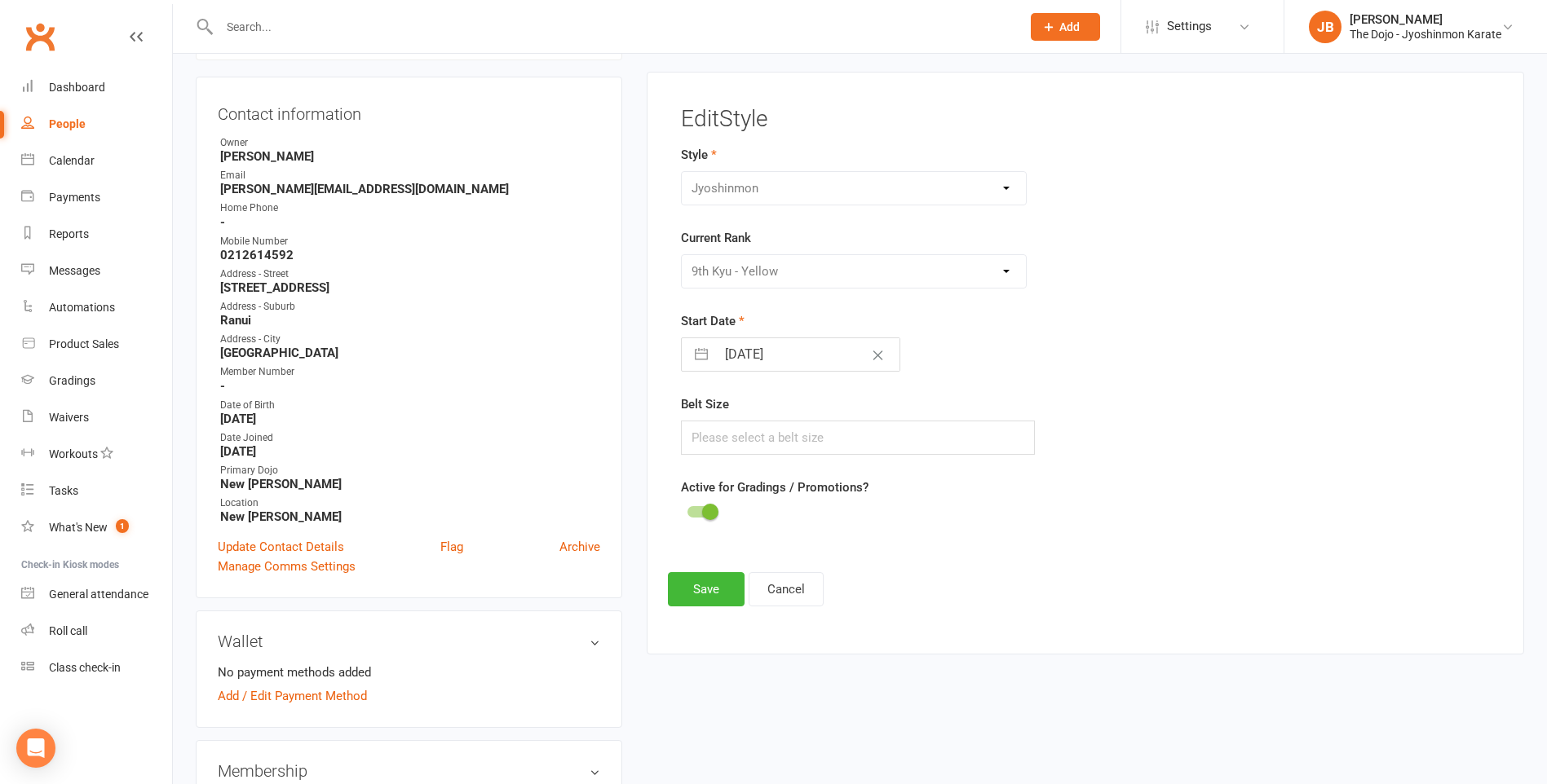
scroll to position [139, 0]
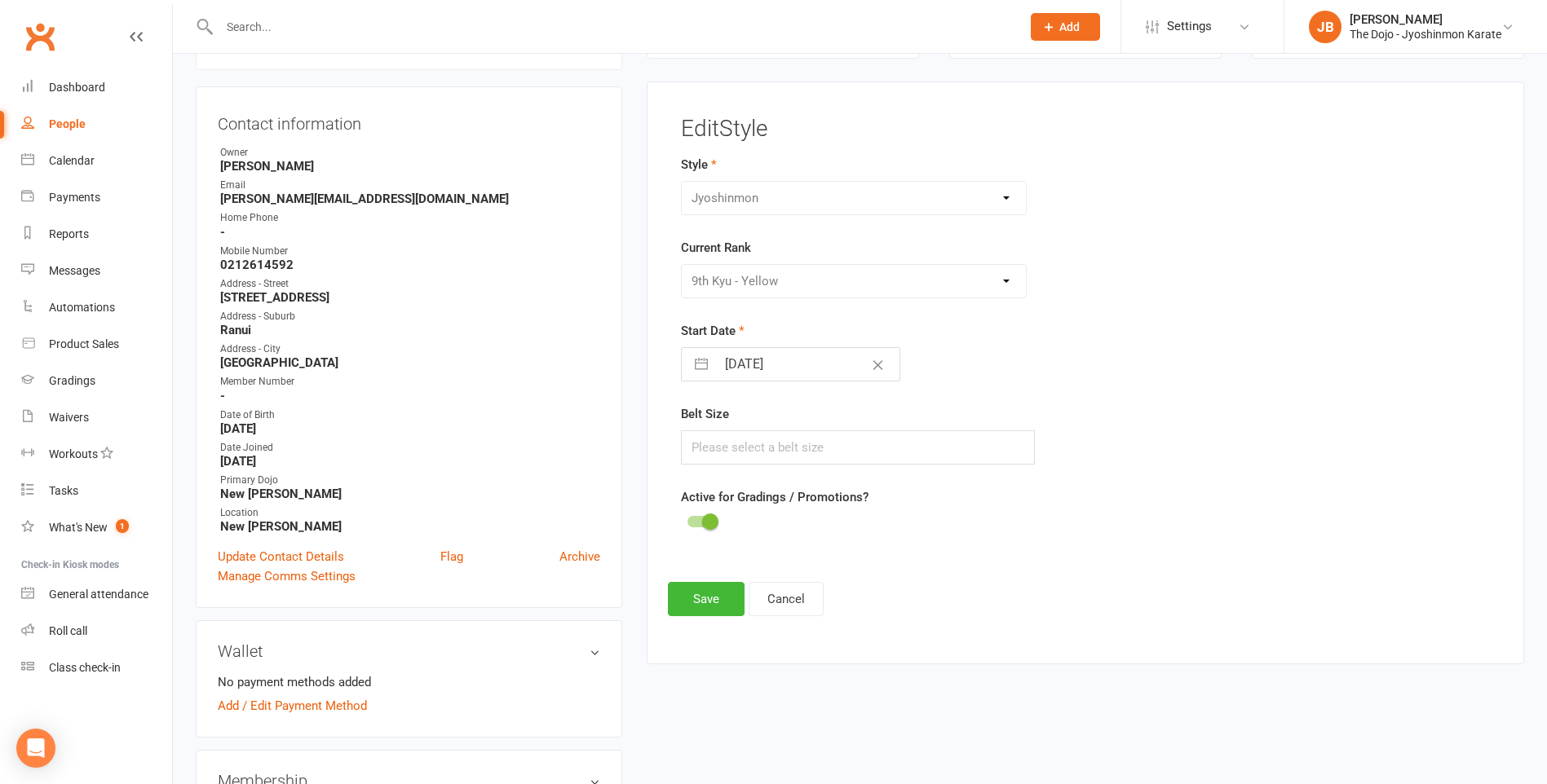
click at [1004, 286] on div "Please Select Starting Rank White Belt 10th Kyu - Yellow 9th Kyu - Yellow 8th K…" at bounding box center [854, 281] width 346 height 34
click at [863, 374] on button "Clear Date" at bounding box center [877, 364] width 29 height 31
select select "7"
select select "2025"
select select "8"
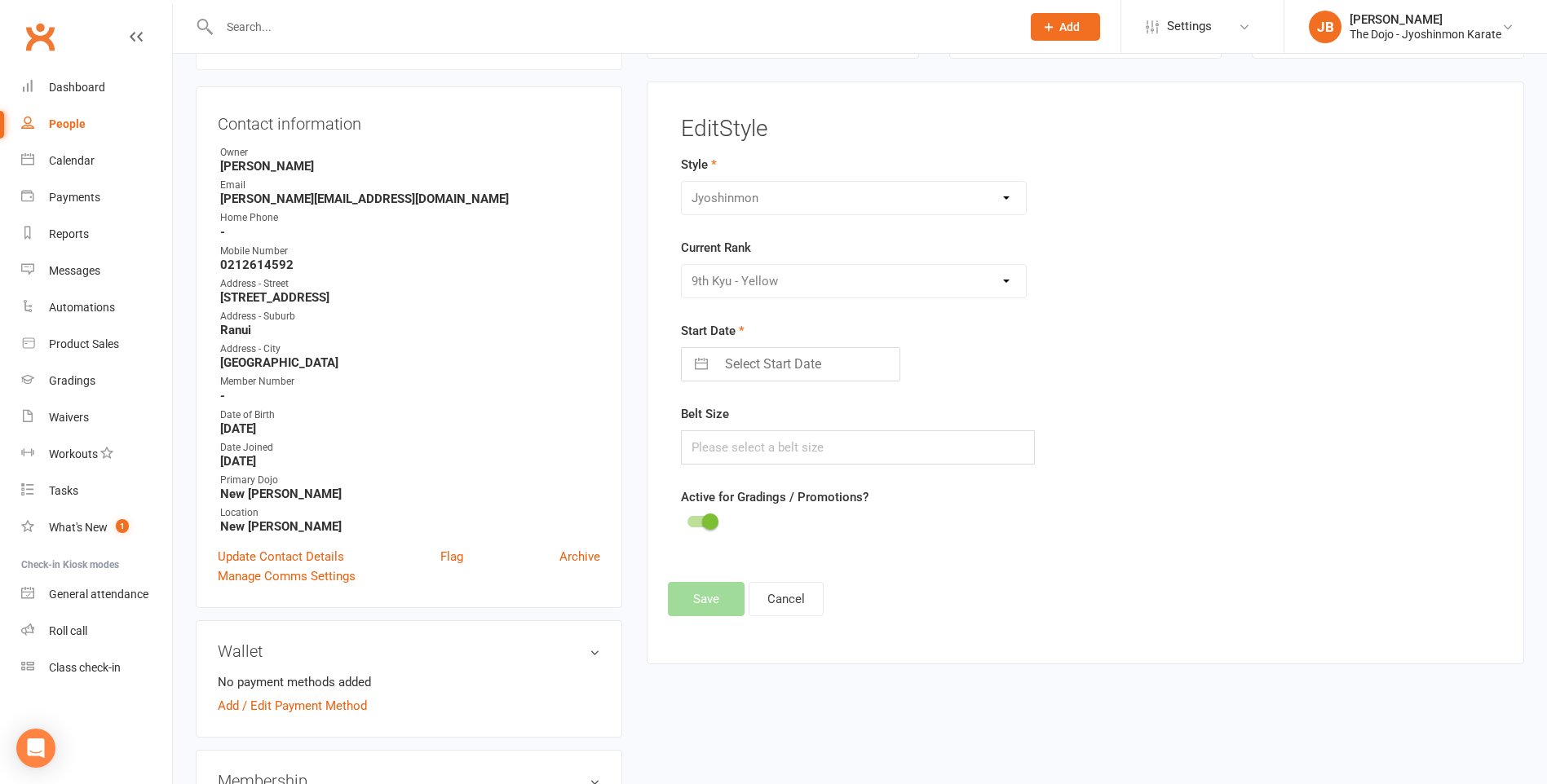
select select "2025"
select select "9"
select select "2025"
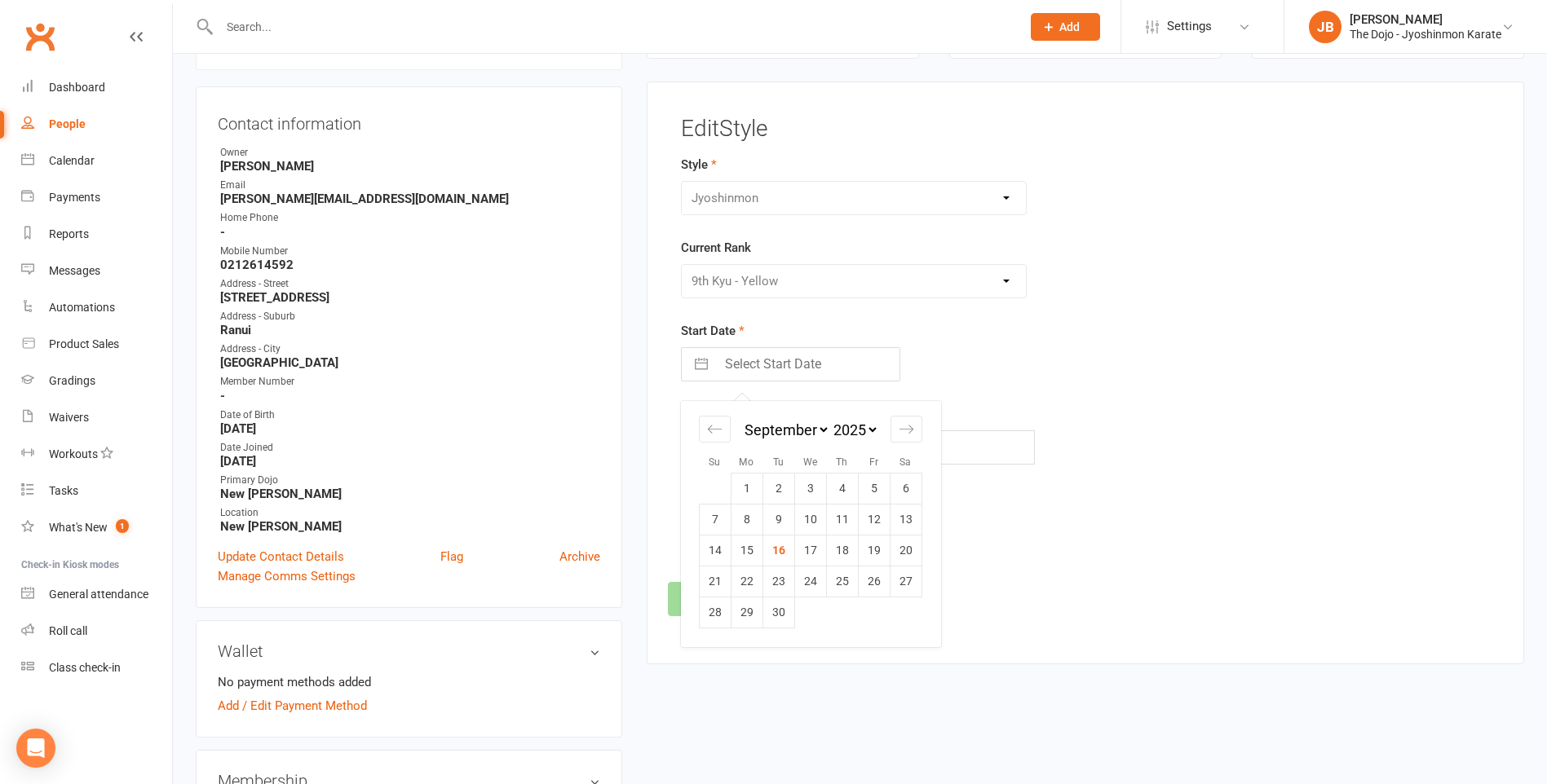
click at [794, 374] on input "Select Start Date" at bounding box center [807, 364] width 183 height 32
click at [718, 430] on icon "Move backward to switch to the previous month." at bounding box center [715, 429] width 14 height 8
select select "6"
select select "2025"
click at [719, 430] on icon "Move backward to switch to the previous month." at bounding box center [715, 429] width 14 height 8
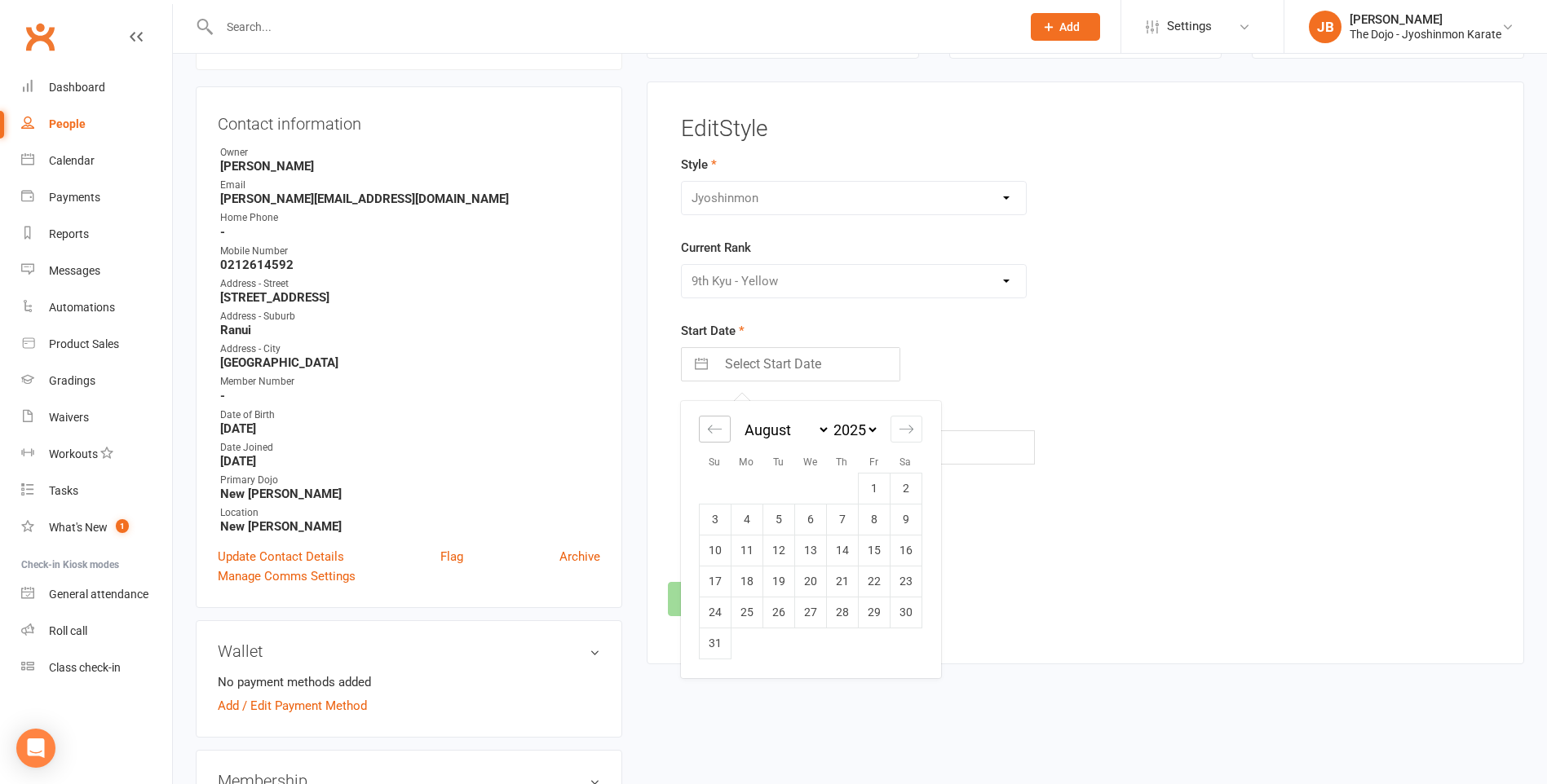
select select "5"
select select "2025"
click at [719, 430] on icon "Move backward to switch to the previous month." at bounding box center [715, 429] width 14 height 8
select select "4"
select select "2025"
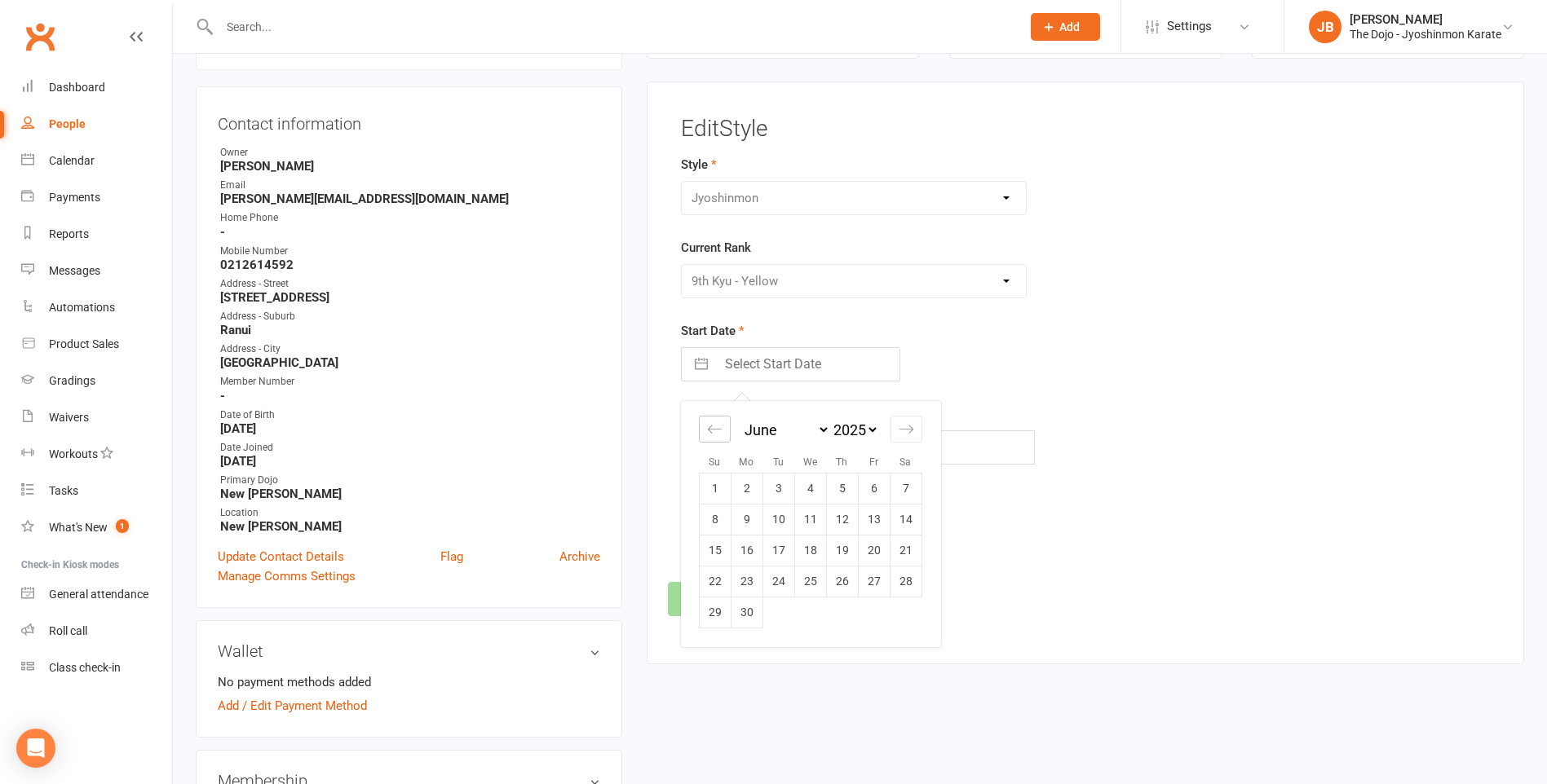
click at [719, 430] on icon "Move backward to switch to the previous month." at bounding box center [715, 429] width 14 height 8
select select "3"
select select "2025"
click at [903, 581] on td "24" at bounding box center [906, 581] width 32 height 31
type input "24 May 2025"
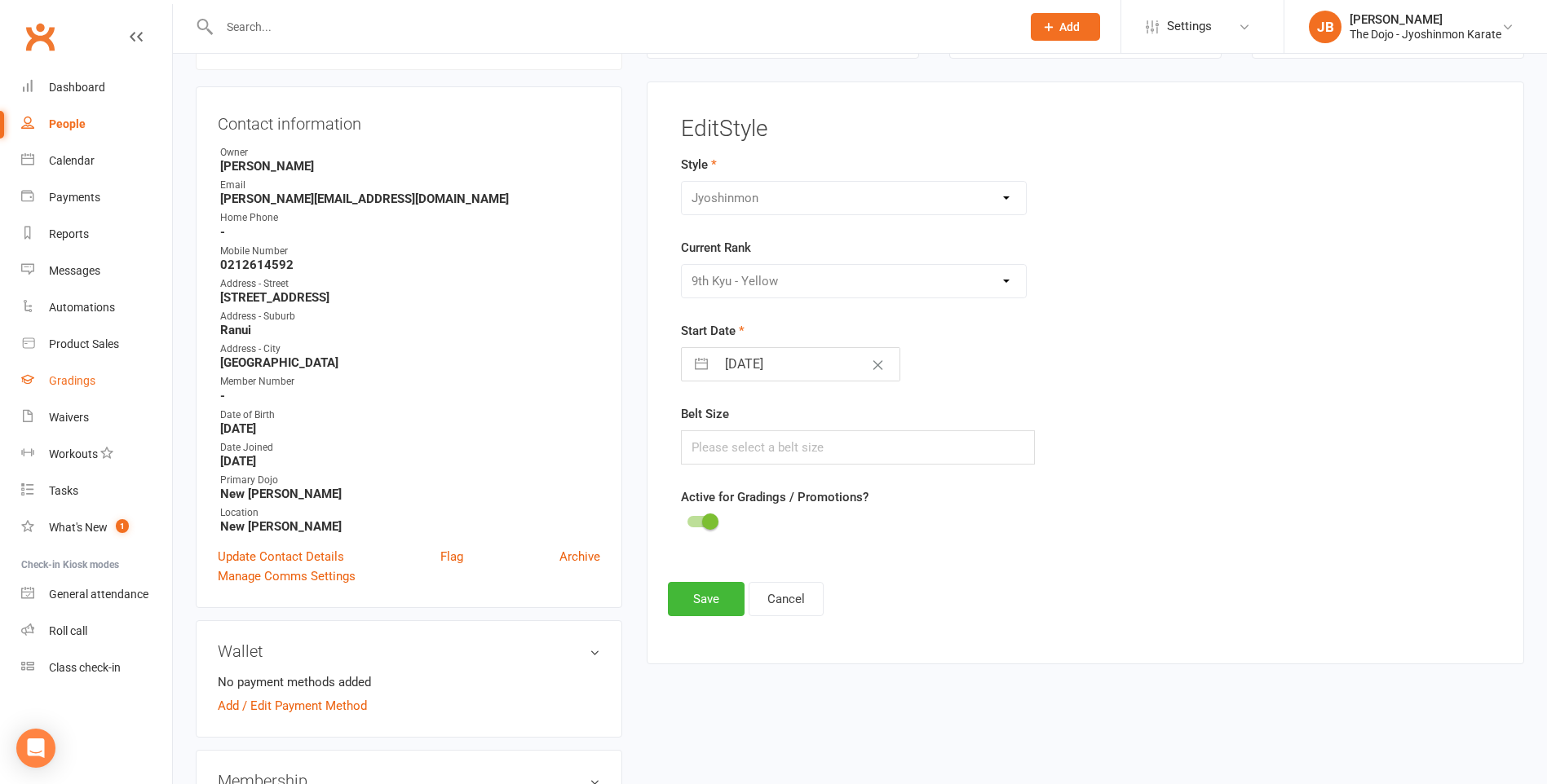
click at [94, 378] on div "Gradings" at bounding box center [72, 381] width 47 height 13
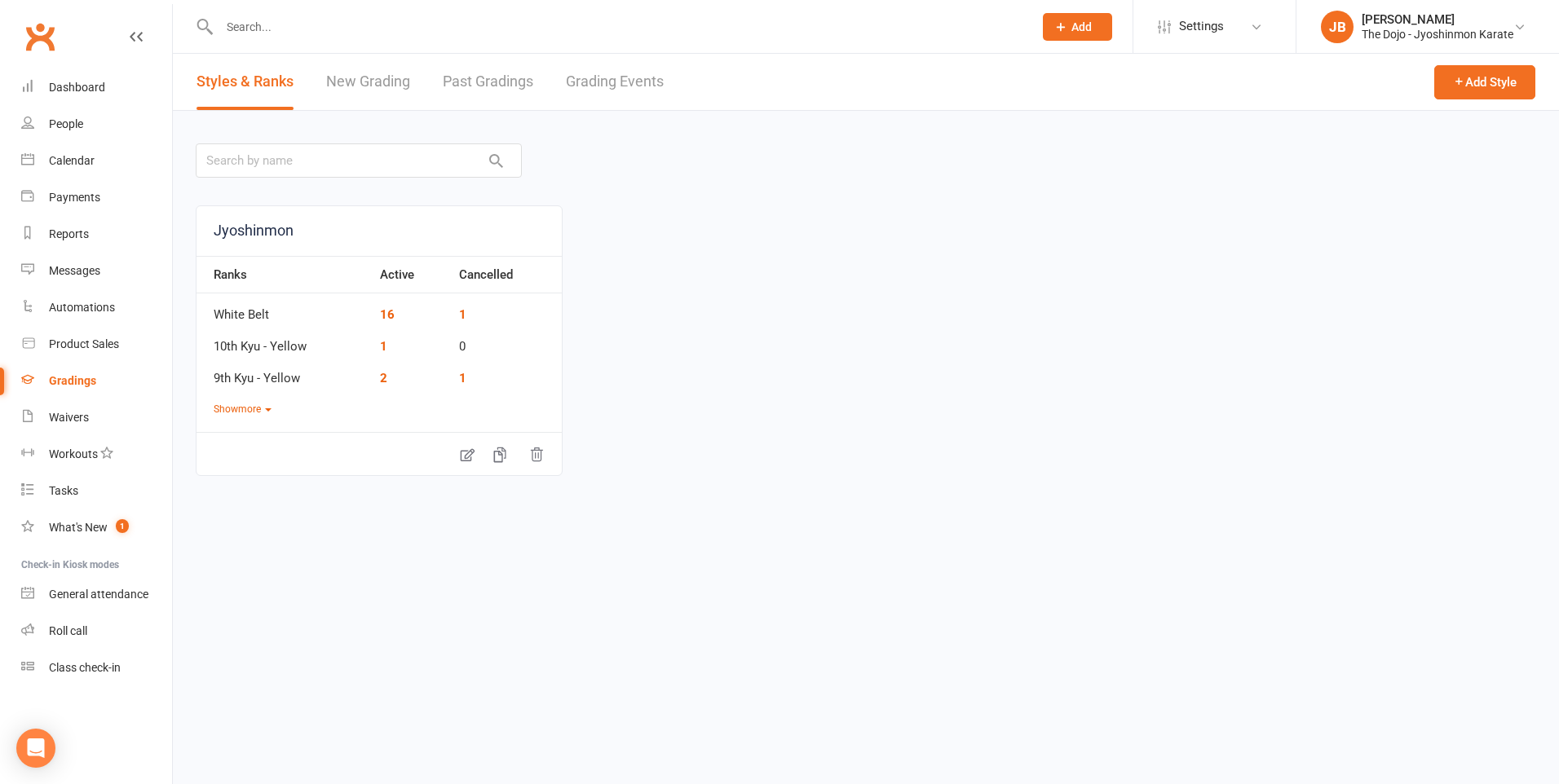
click at [361, 83] on link "New Grading" at bounding box center [368, 82] width 84 height 56
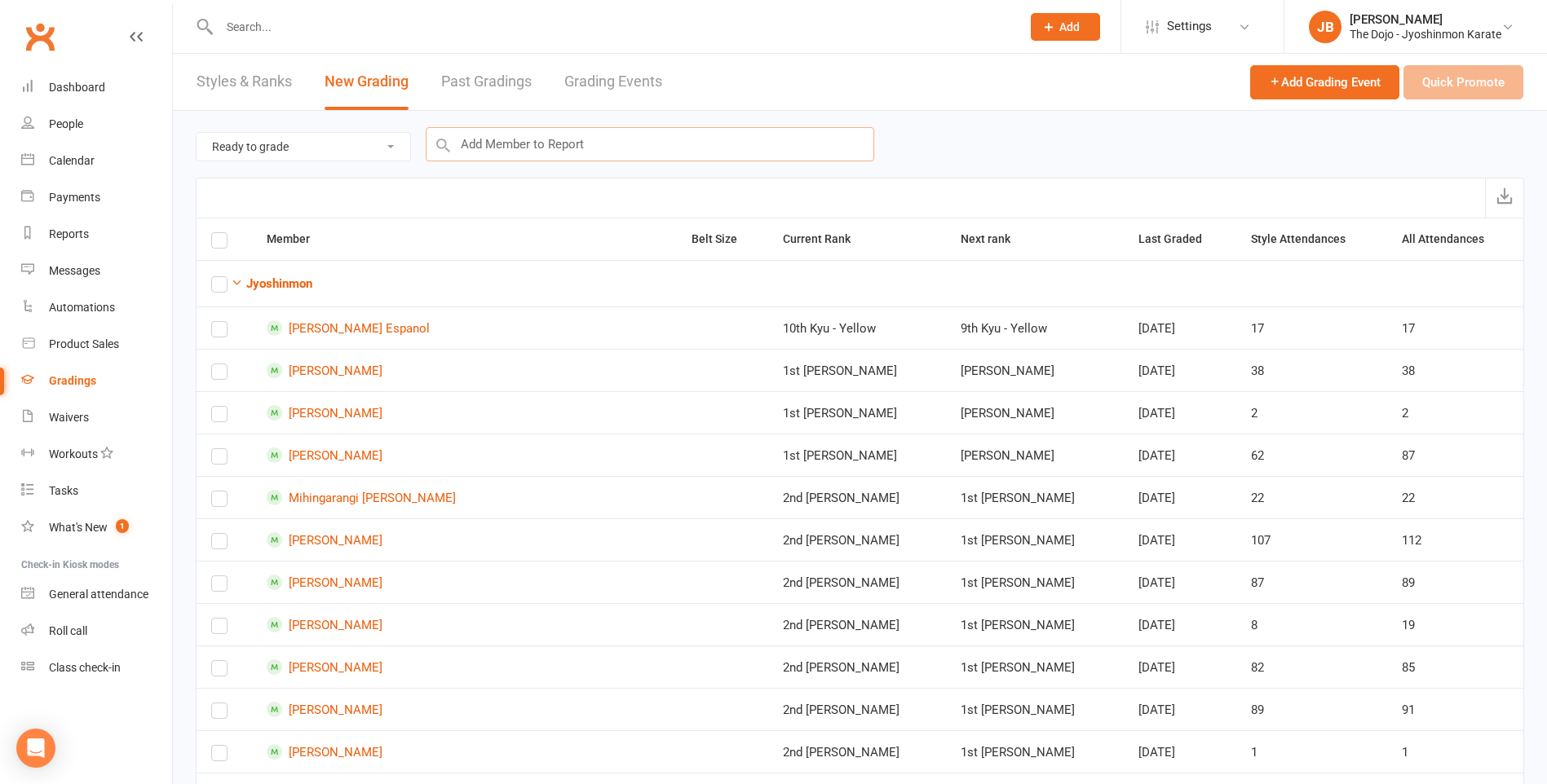
click at [483, 144] on input "text" at bounding box center [649, 144] width 448 height 34
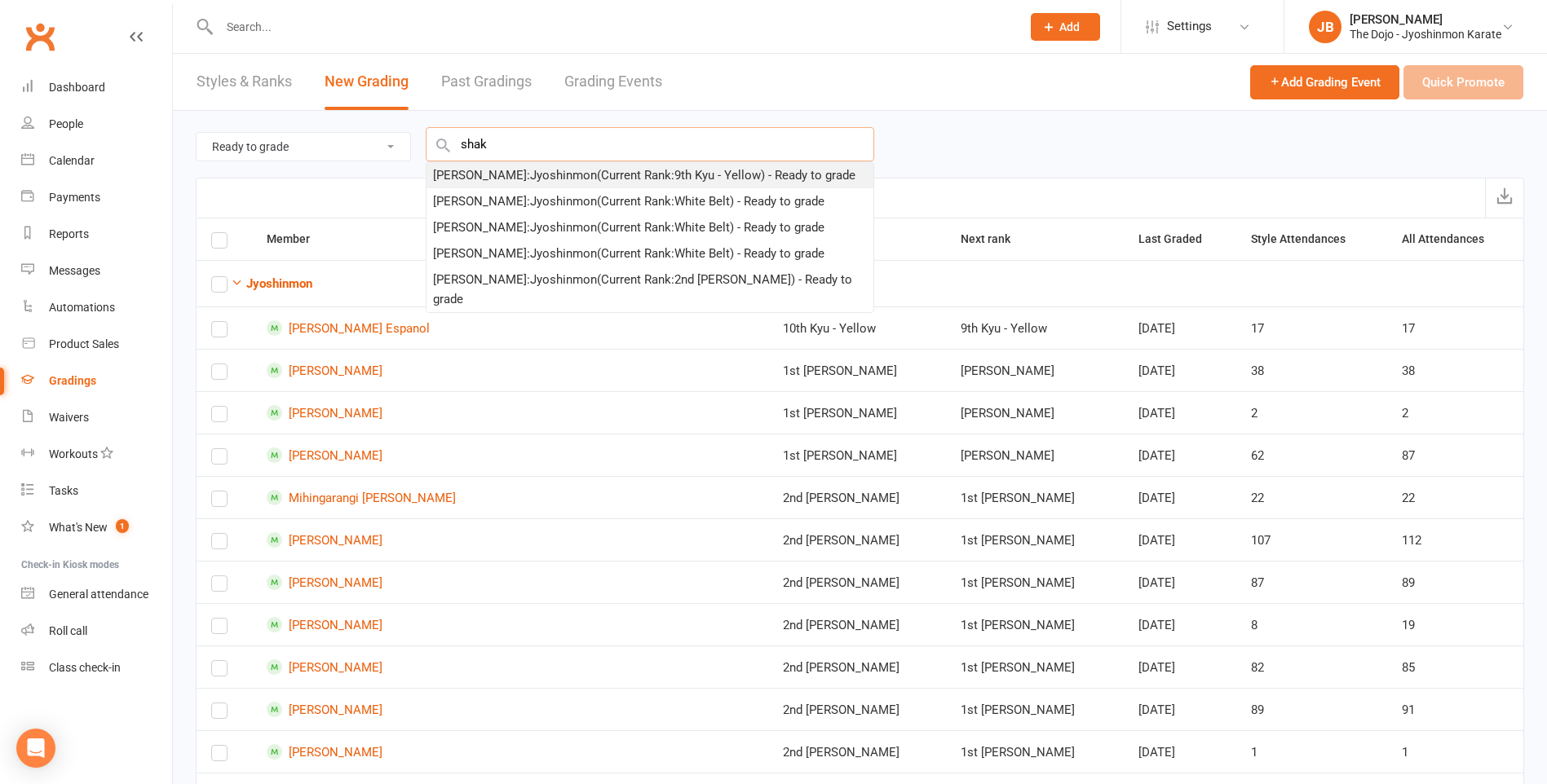
type input "shak"
click at [512, 175] on div "Shakeel Dhoray : Jyoshinmon (Current Rank: 9th Kyu - Yellow ) - Ready to grade" at bounding box center [643, 175] width 422 height 19
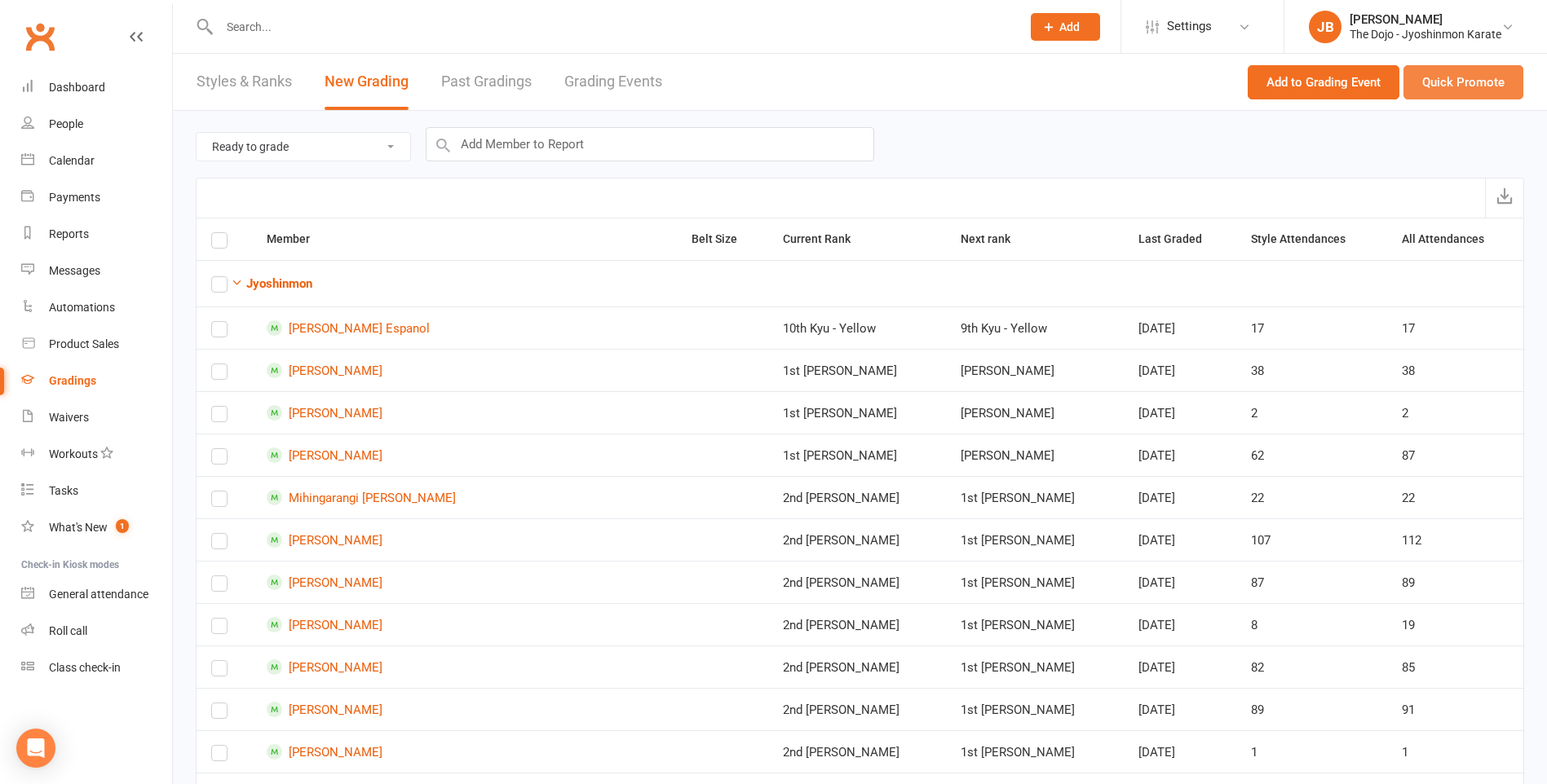
click at [1452, 84] on button "Quick Promote" at bounding box center [1463, 82] width 120 height 34
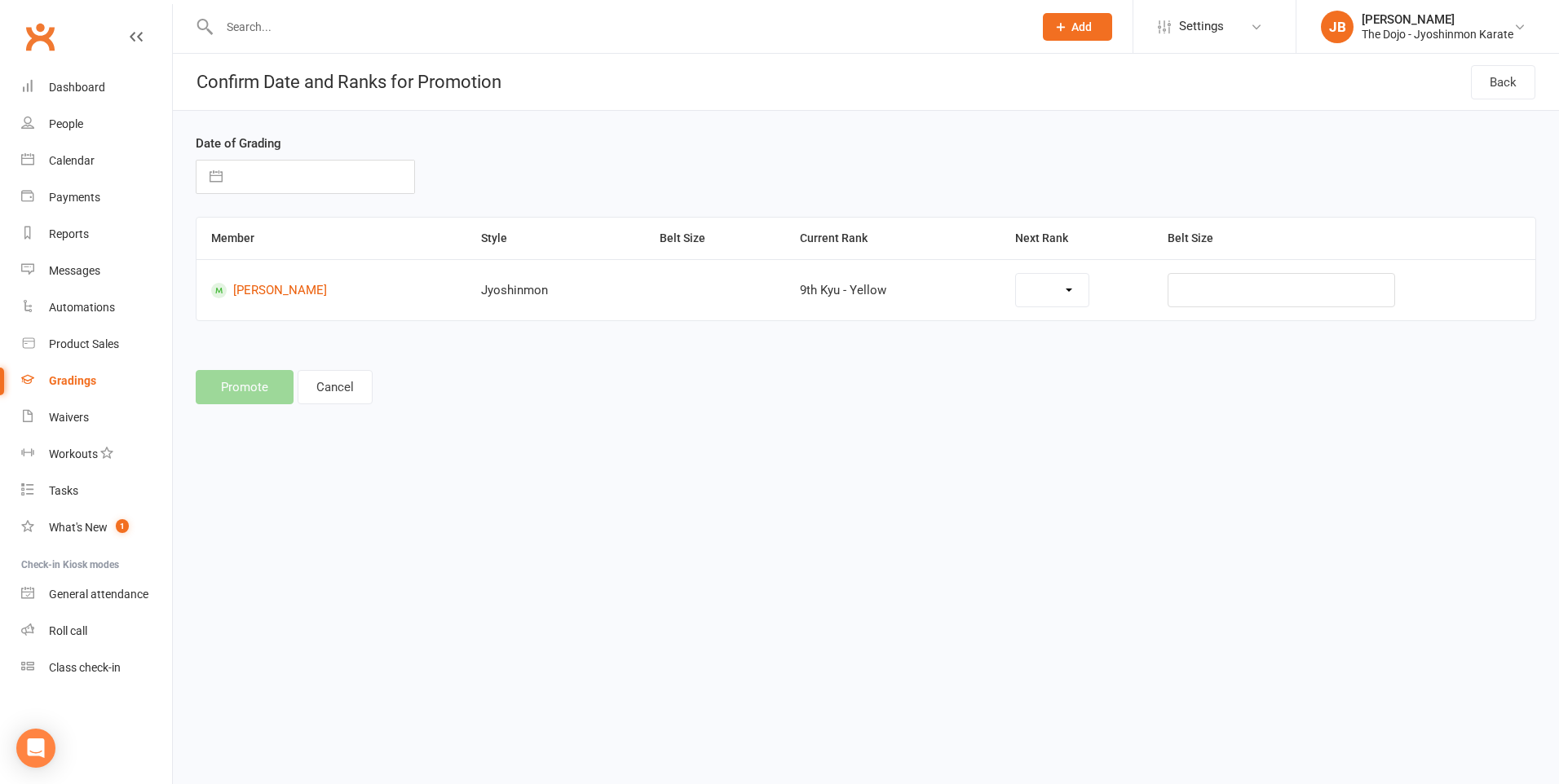
select select "783"
click at [1084, 289] on select "8th Kyu - Orange 7th Kyu - Blue 6th Kyu - Purple 5th Kyu - Purple 4th Kyu - Gre…" at bounding box center [1002, 289] width 168 height 32
select select "13974"
click at [354, 170] on input "text" at bounding box center [322, 176] width 183 height 32
select select "7"
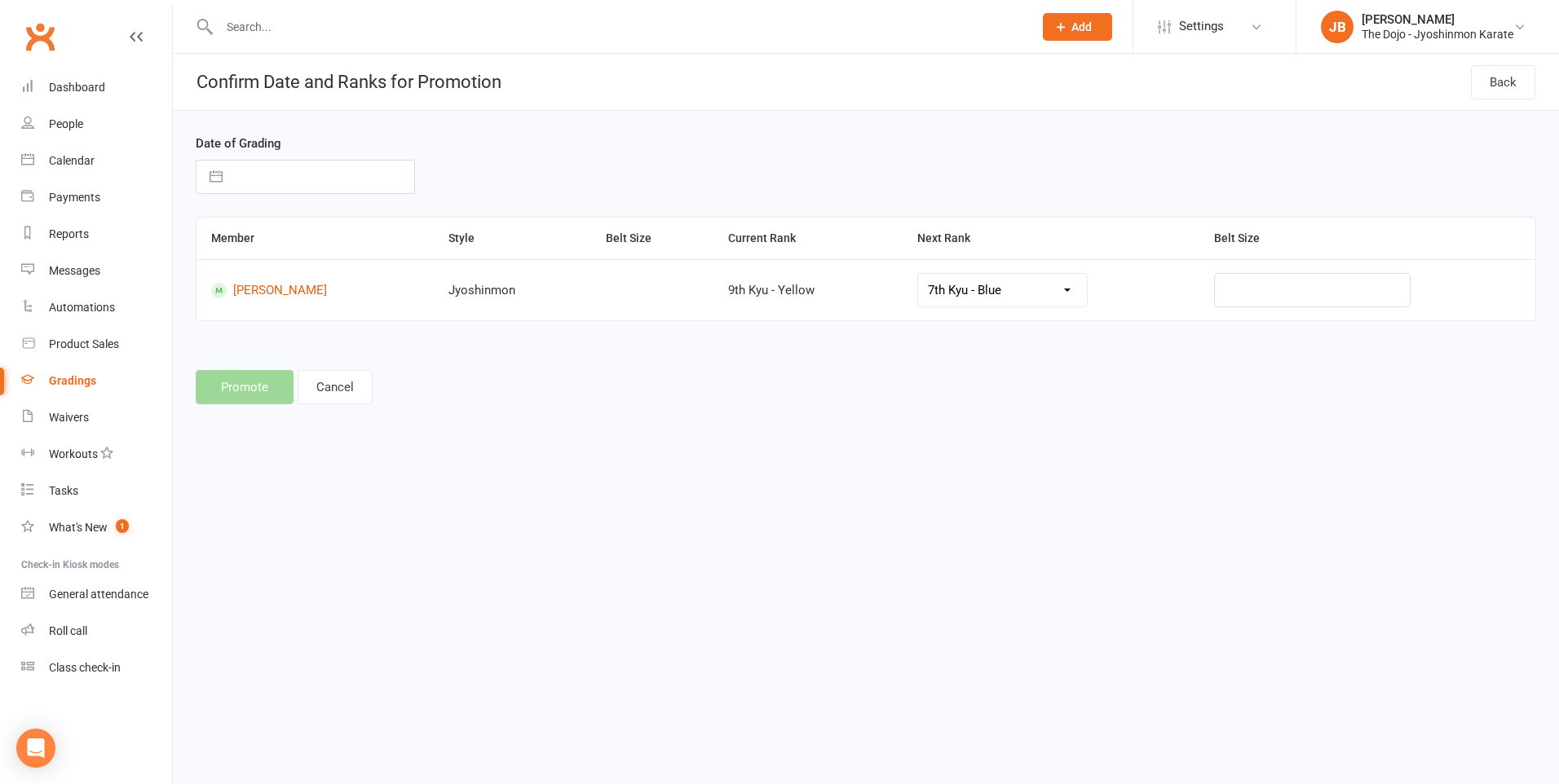
select select "2025"
select select "8"
select select "2025"
select select "9"
select select "2025"
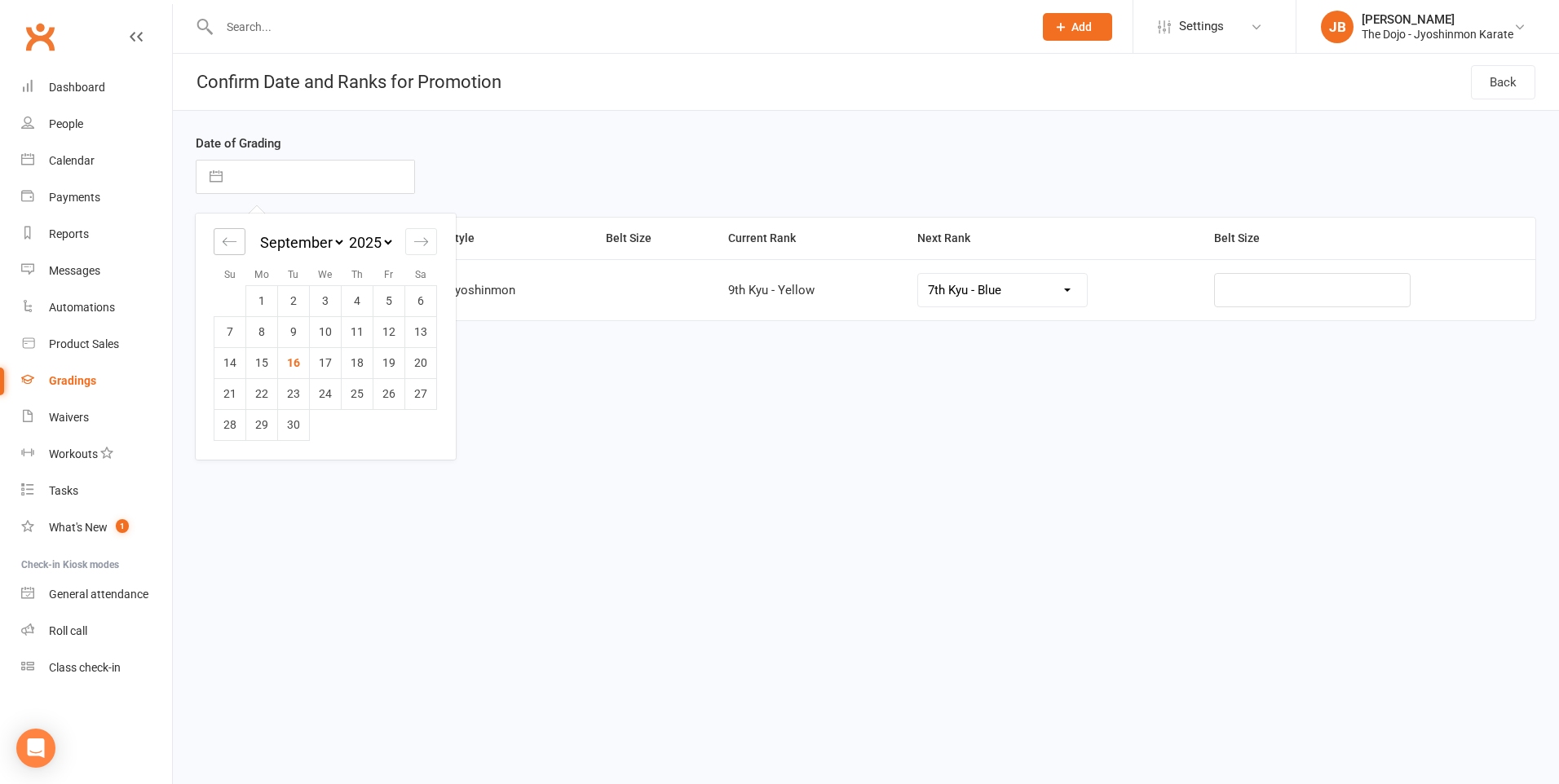
click at [219, 244] on div "Move backward to switch to the previous month." at bounding box center [229, 241] width 32 height 27
select select "6"
select select "2025"
click at [220, 244] on div "Move backward to switch to the previous month." at bounding box center [229, 241] width 32 height 27
select select "5"
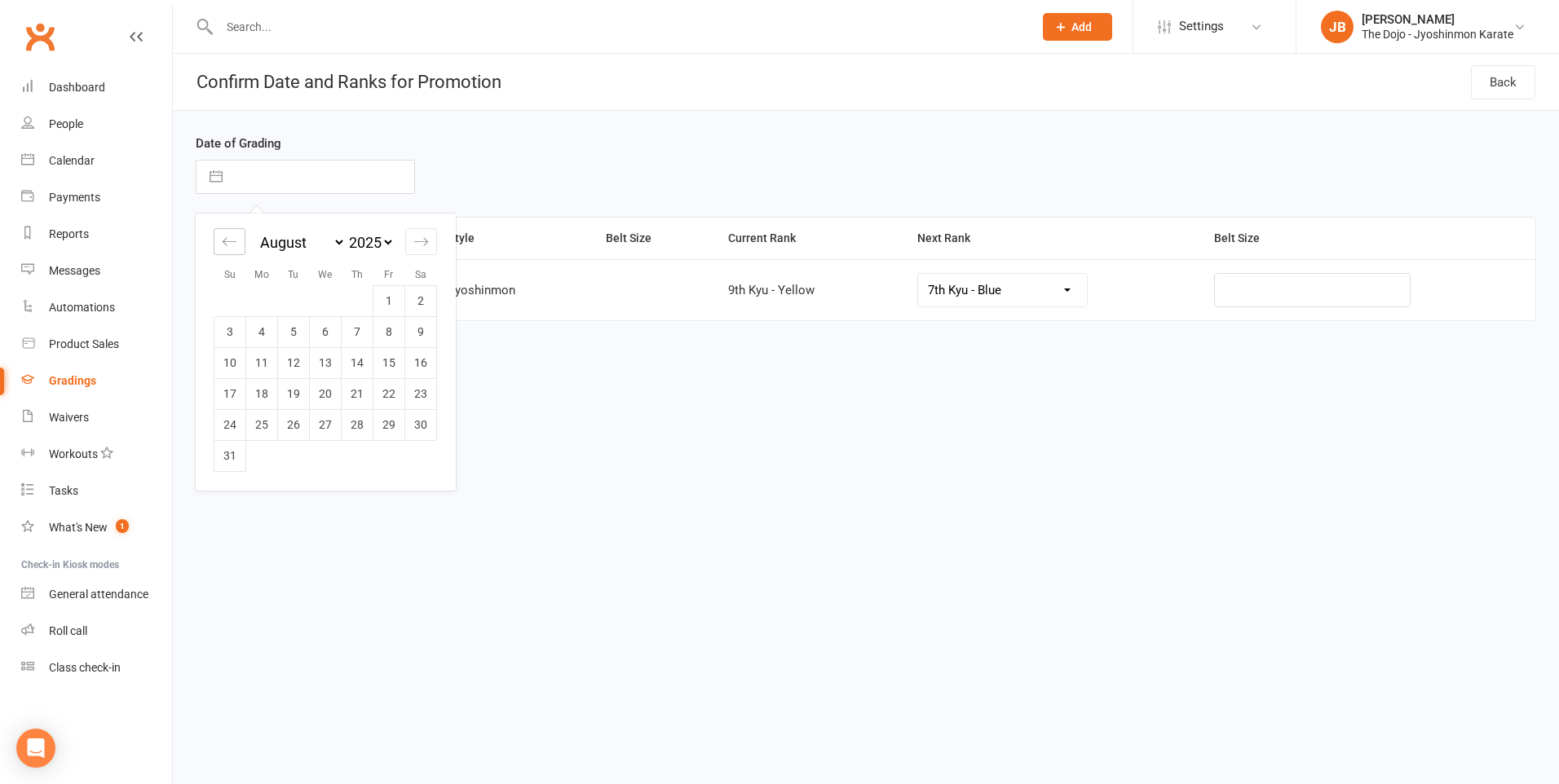
select select "2025"
click at [220, 244] on div "Move backward to switch to the previous month." at bounding box center [229, 241] width 32 height 27
select select "4"
select select "2025"
click at [220, 244] on div "Move backward to switch to the previous month." at bounding box center [229, 241] width 32 height 27
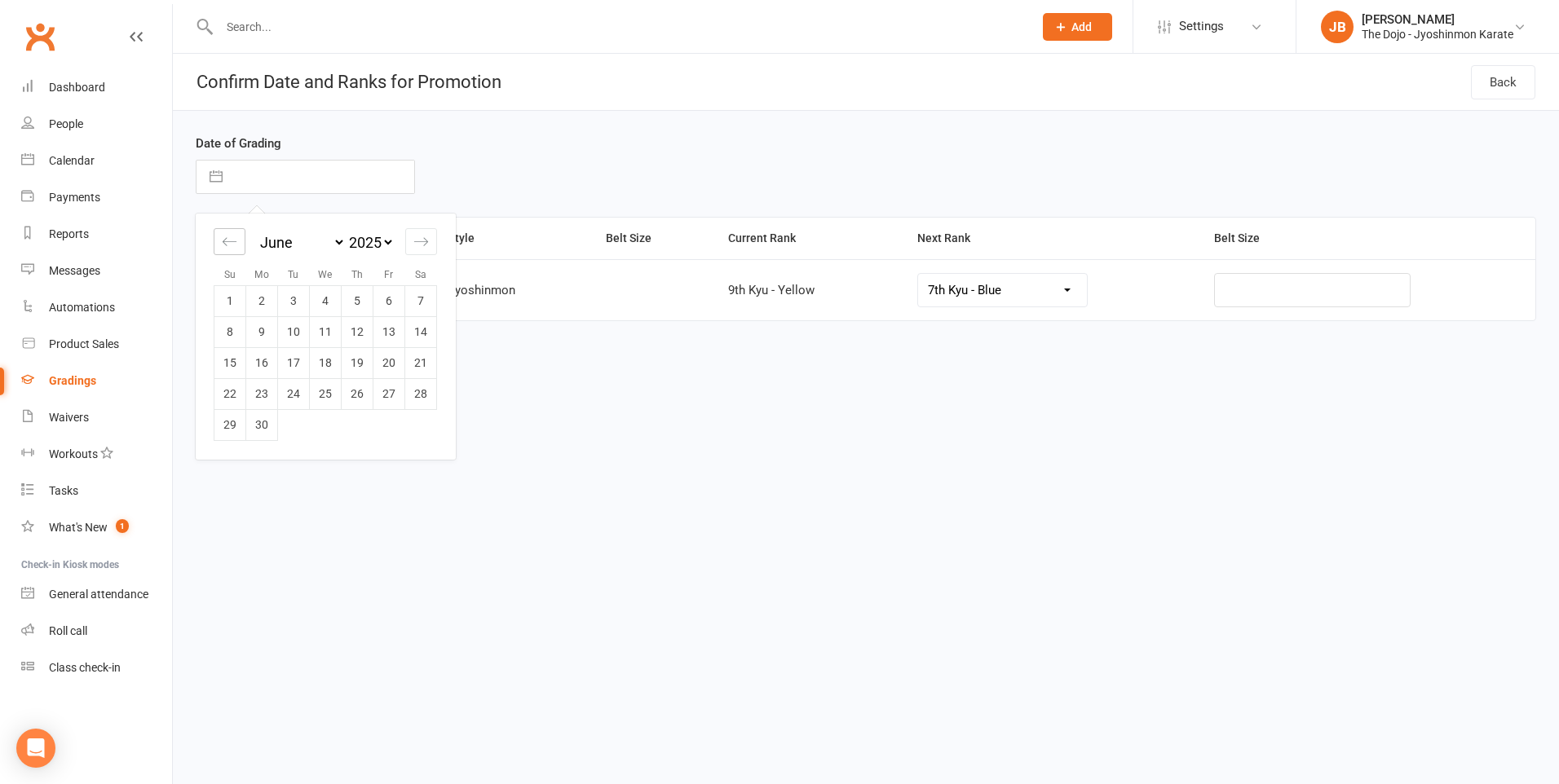
select select "3"
select select "2025"
click at [411, 386] on td "24" at bounding box center [421, 393] width 32 height 31
type input "24 May 2025"
click at [261, 385] on button "Promote" at bounding box center [245, 387] width 98 height 34
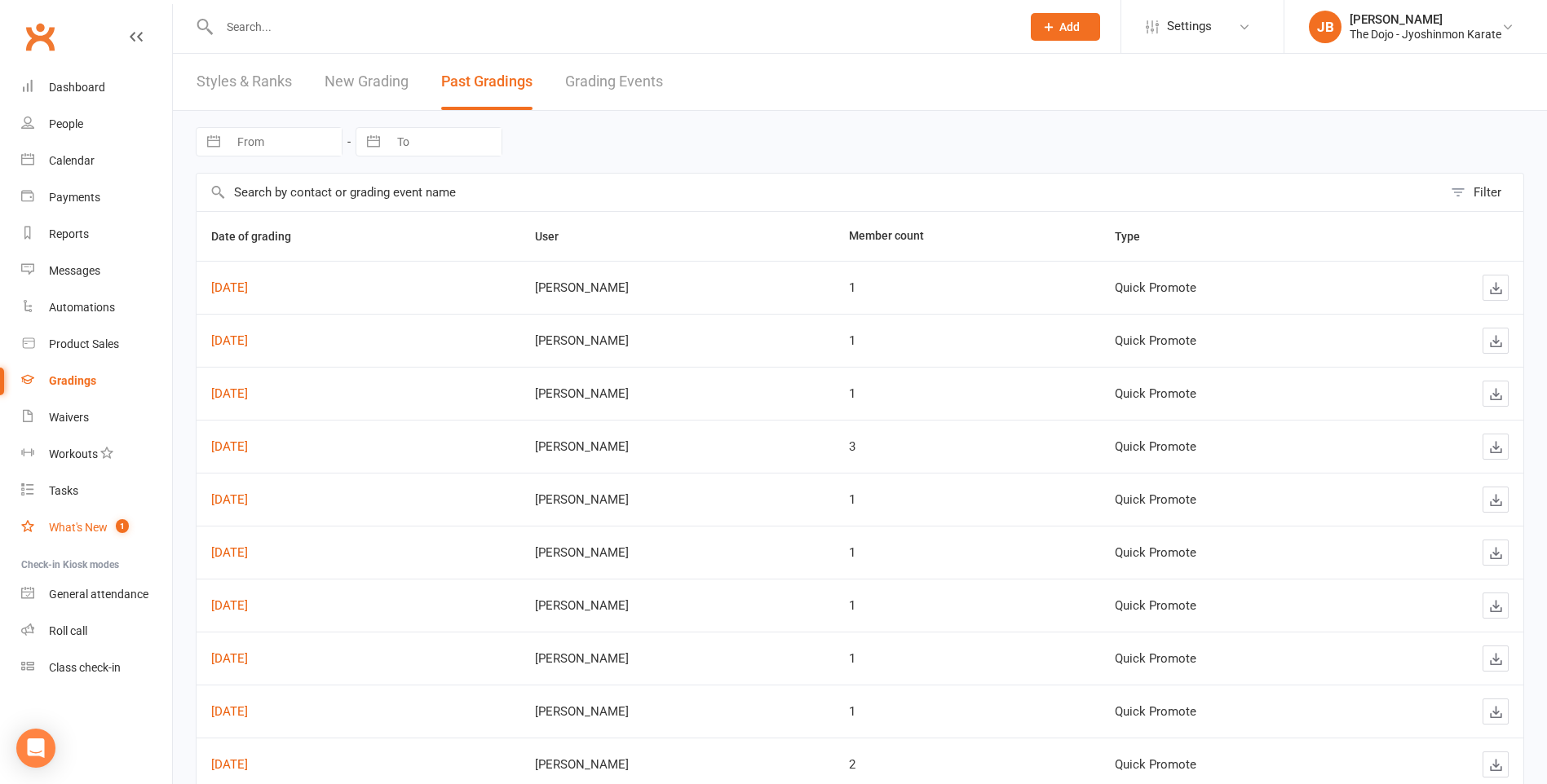
click at [105, 536] on link "What's New 1" at bounding box center [97, 528] width 151 height 37
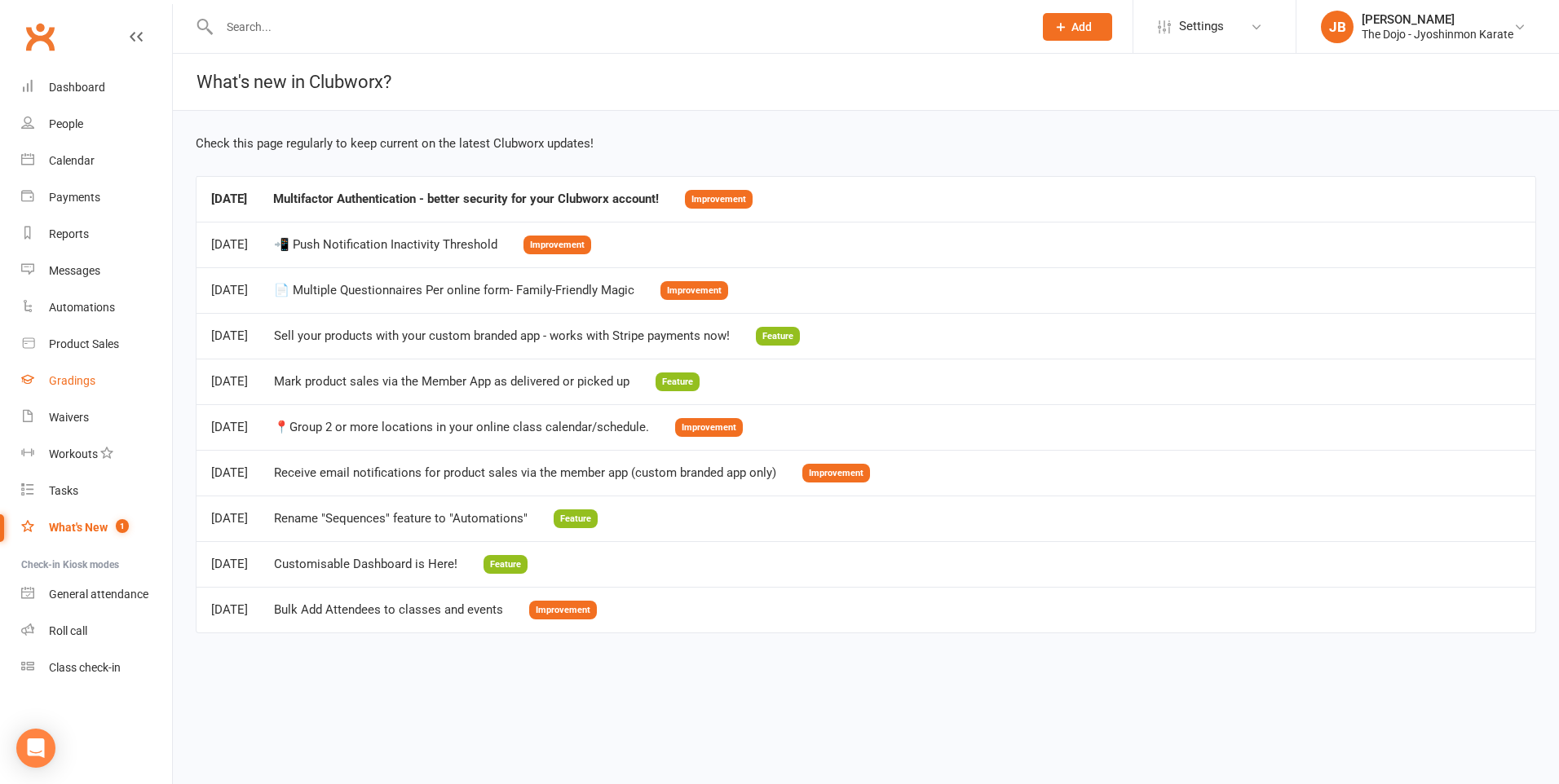
click at [97, 384] on link "Gradings" at bounding box center [97, 381] width 151 height 37
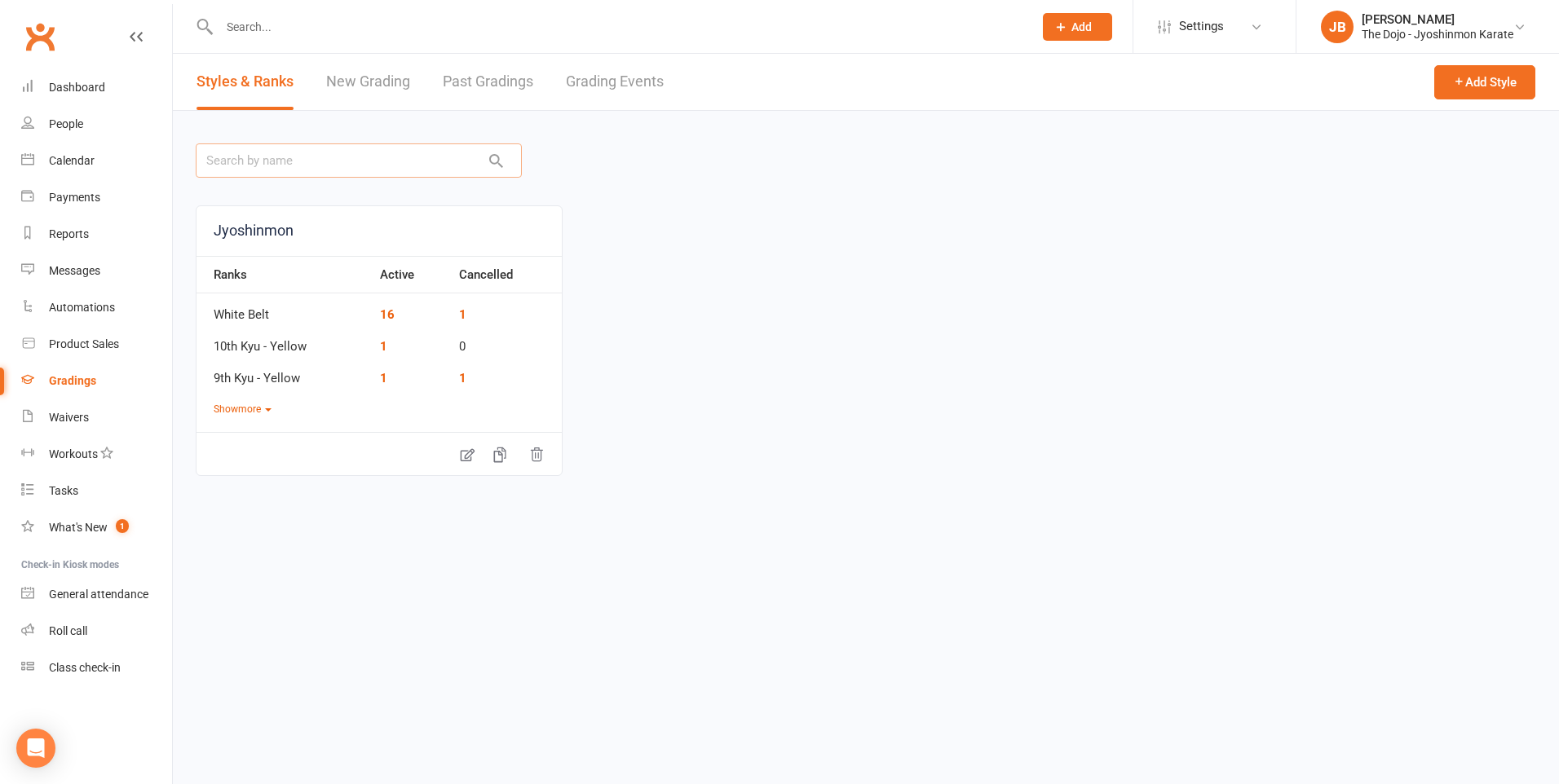
click at [305, 163] on input "text" at bounding box center [359, 160] width 326 height 34
click at [351, 73] on link "New Grading" at bounding box center [368, 82] width 84 height 56
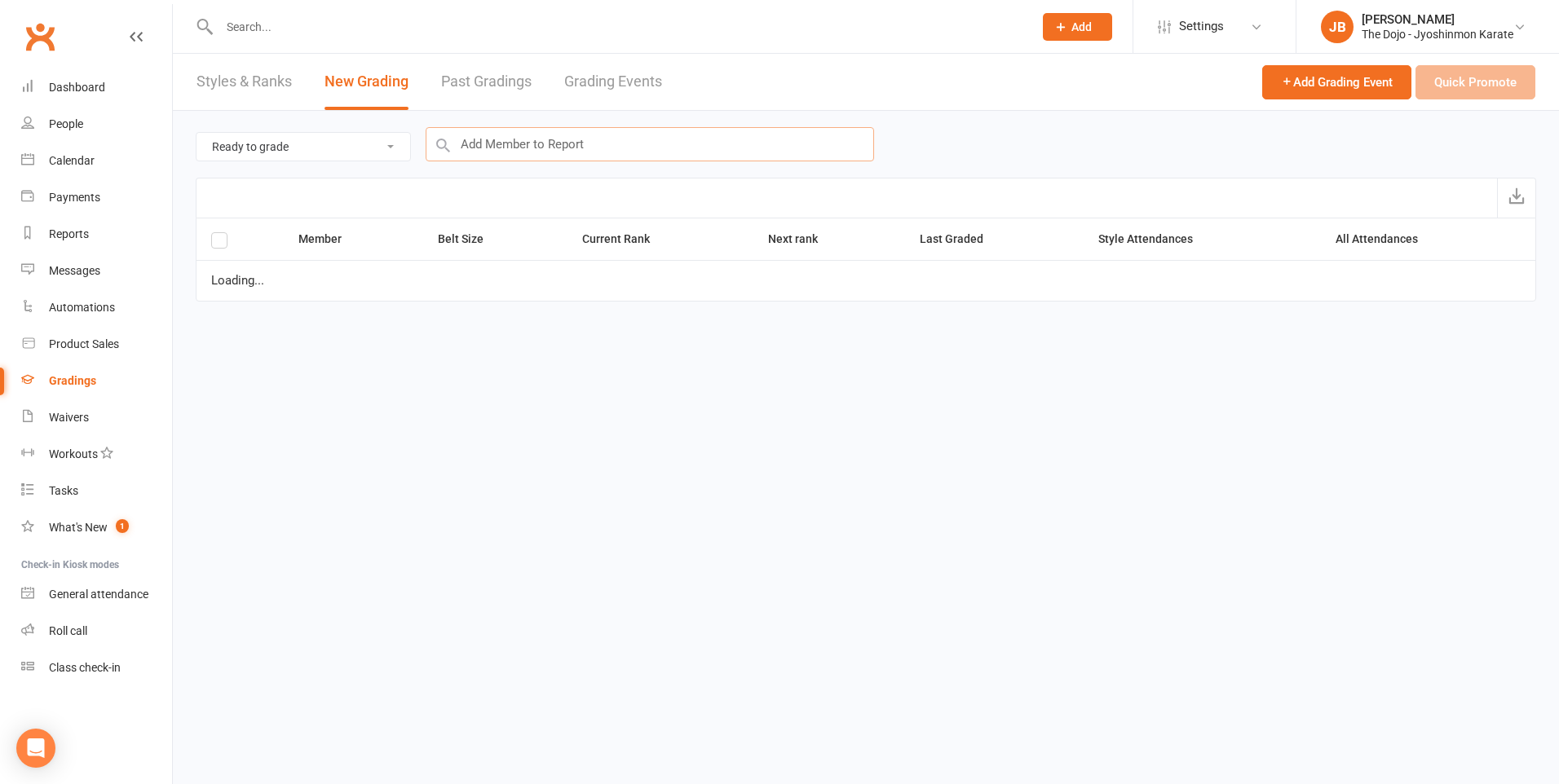
click at [507, 136] on input "text" at bounding box center [649, 144] width 448 height 34
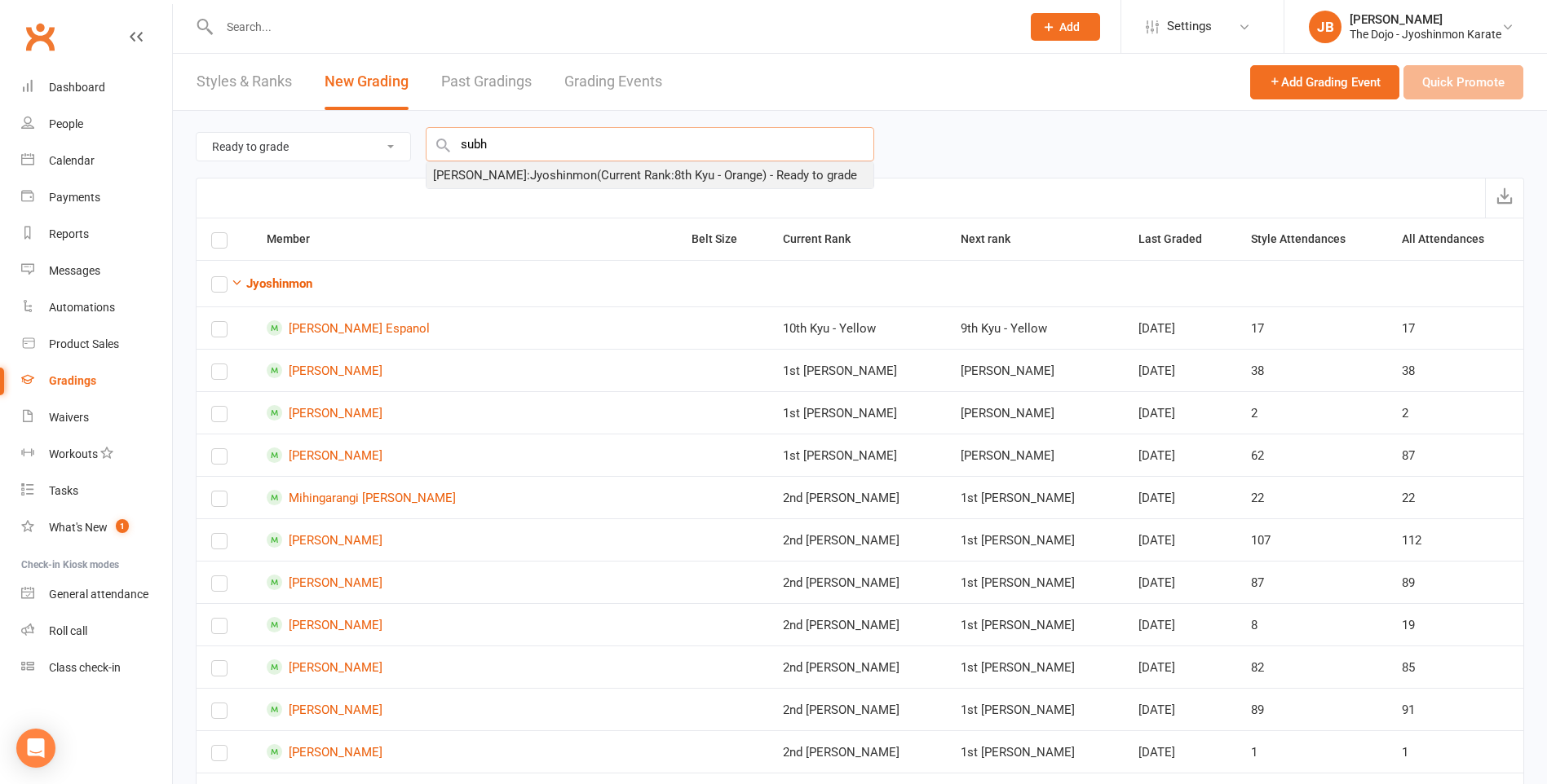
type input "subh"
click at [524, 175] on div "Subhan Ahmadi : Jyoshinmon (Current Rank: 8th Kyu - Orange ) - Ready to grade" at bounding box center [644, 175] width 424 height 19
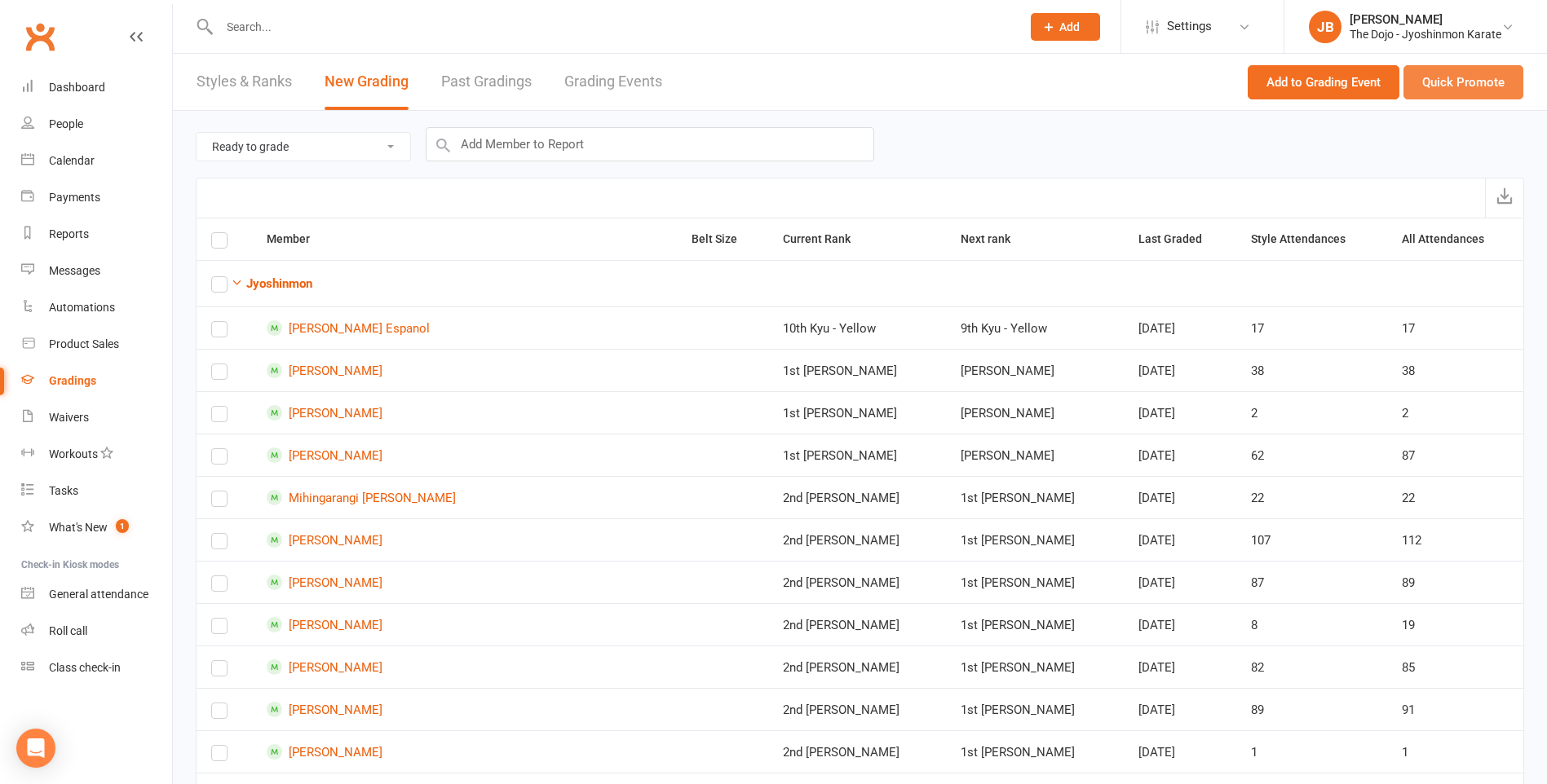
click at [1471, 85] on button "Quick Promote" at bounding box center [1463, 82] width 120 height 34
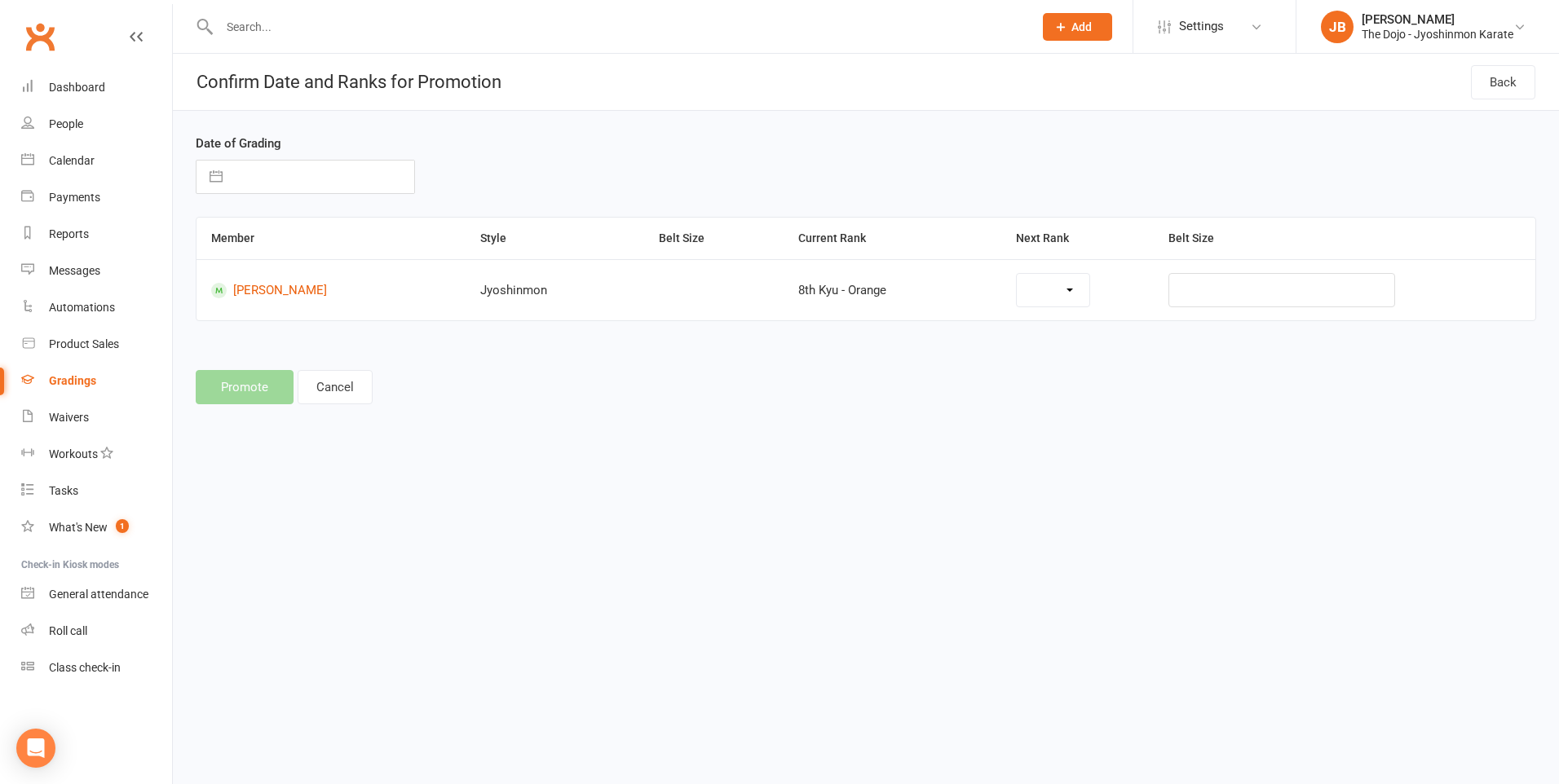
select select "13974"
click at [254, 285] on link "Subhan Ahmadi" at bounding box center [315, 290] width 207 height 16
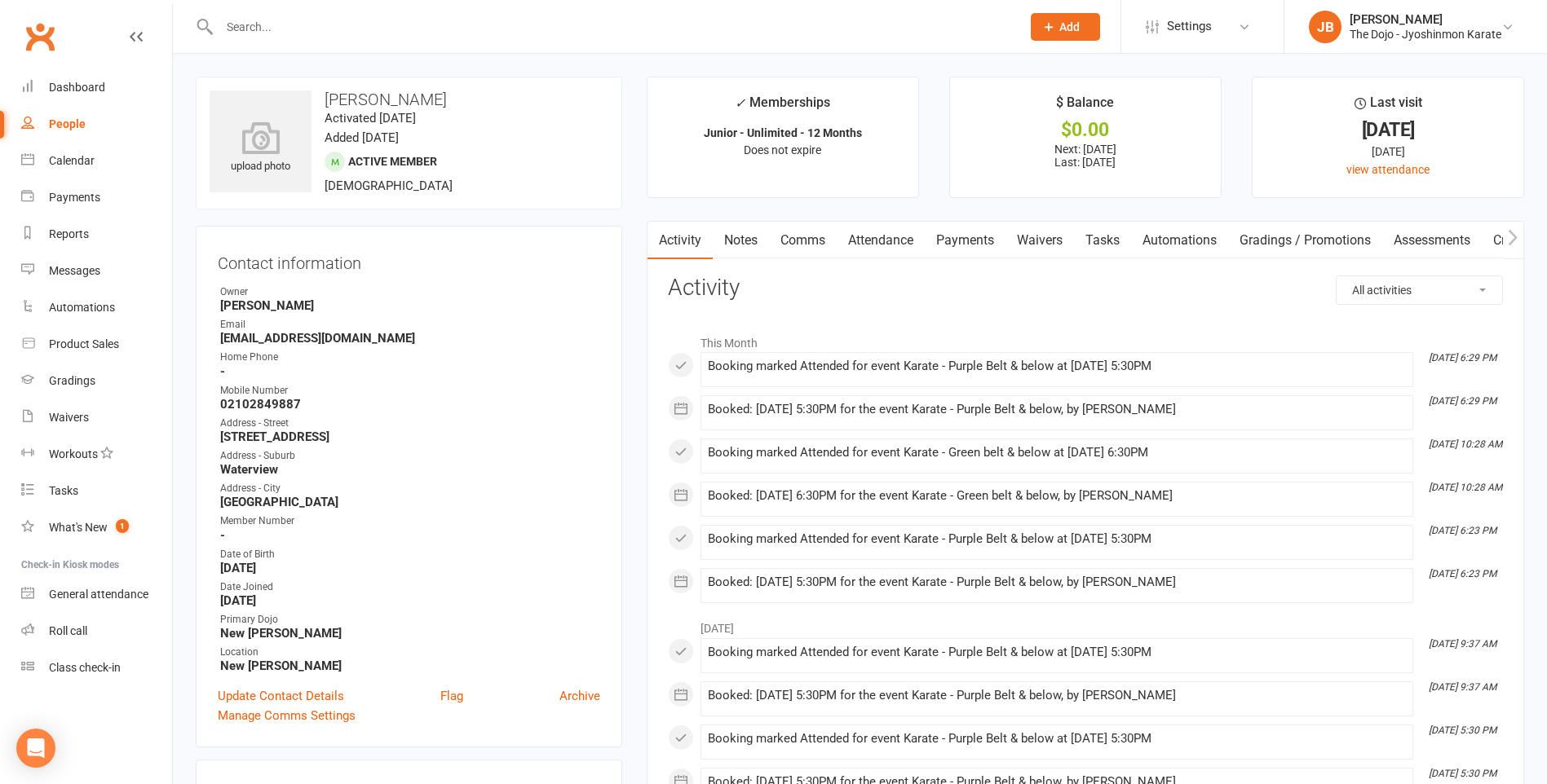
click at [990, 236] on link "Payments" at bounding box center [965, 240] width 81 height 38
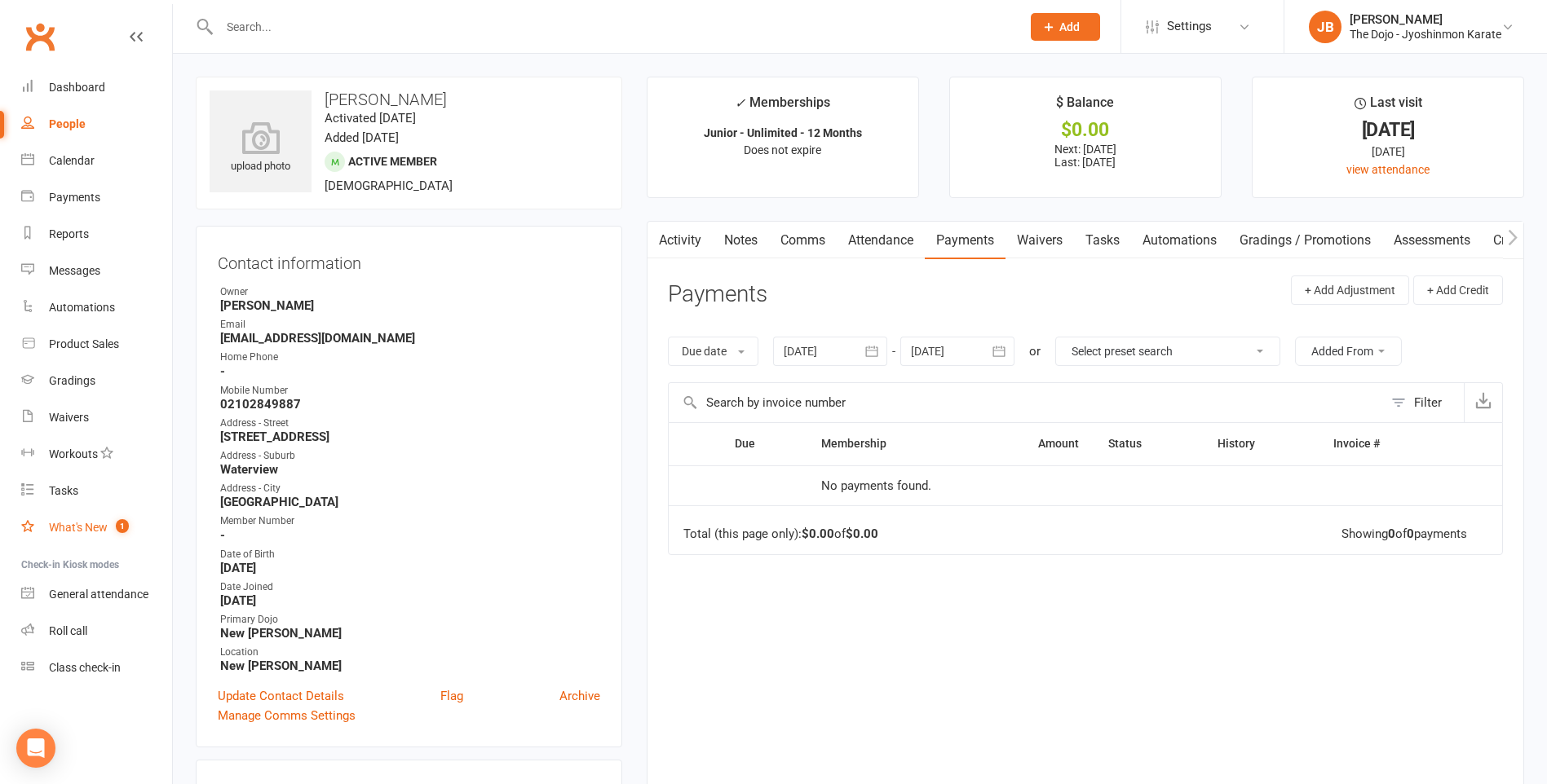
click at [69, 535] on link "What's New 1" at bounding box center [97, 528] width 151 height 37
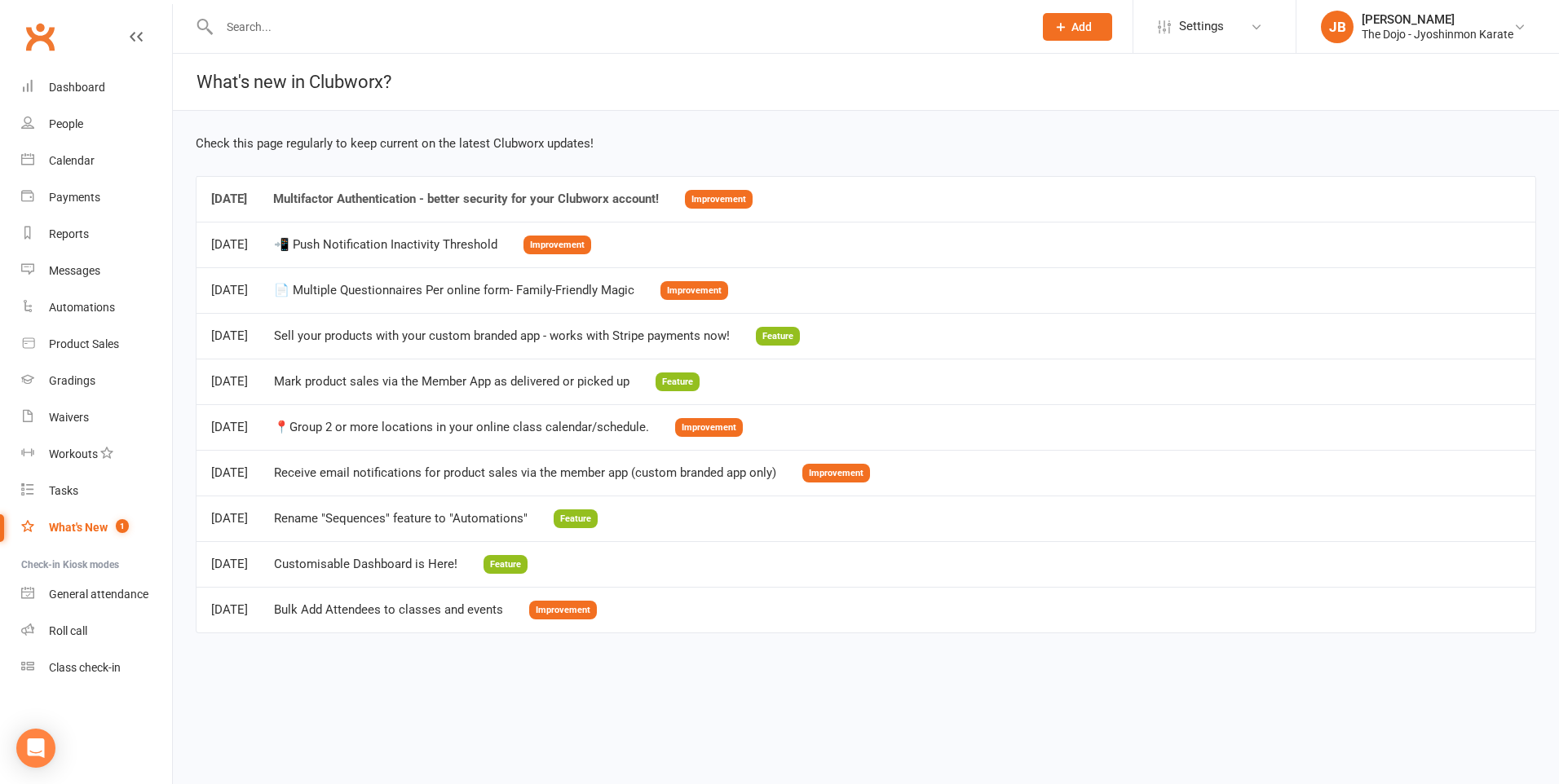
click at [497, 203] on div "Multifactor Authentication - better security for your Clubworx account!" at bounding box center [466, 199] width 386 height 14
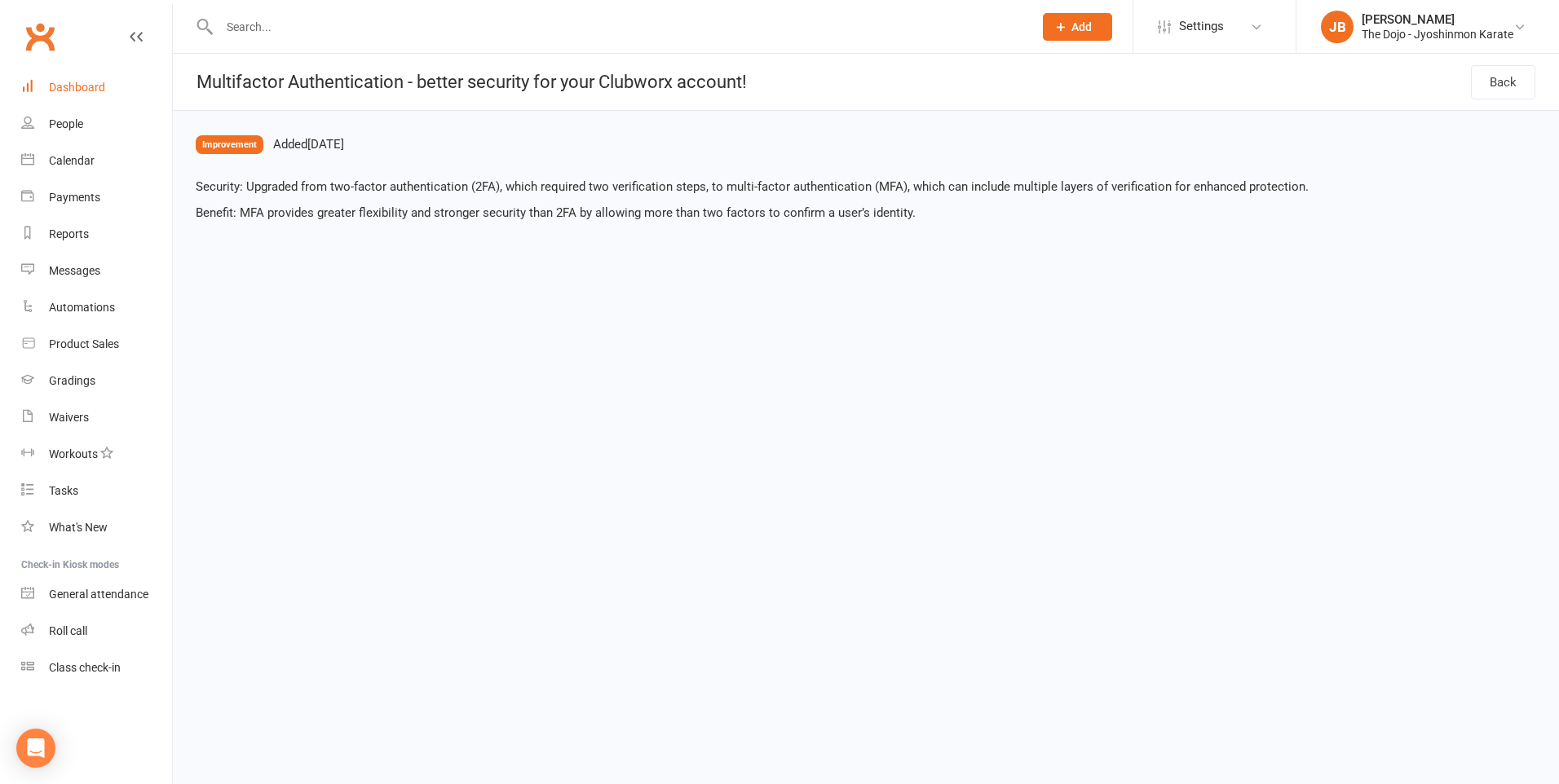
click at [89, 95] on link "Dashboard" at bounding box center [97, 88] width 151 height 37
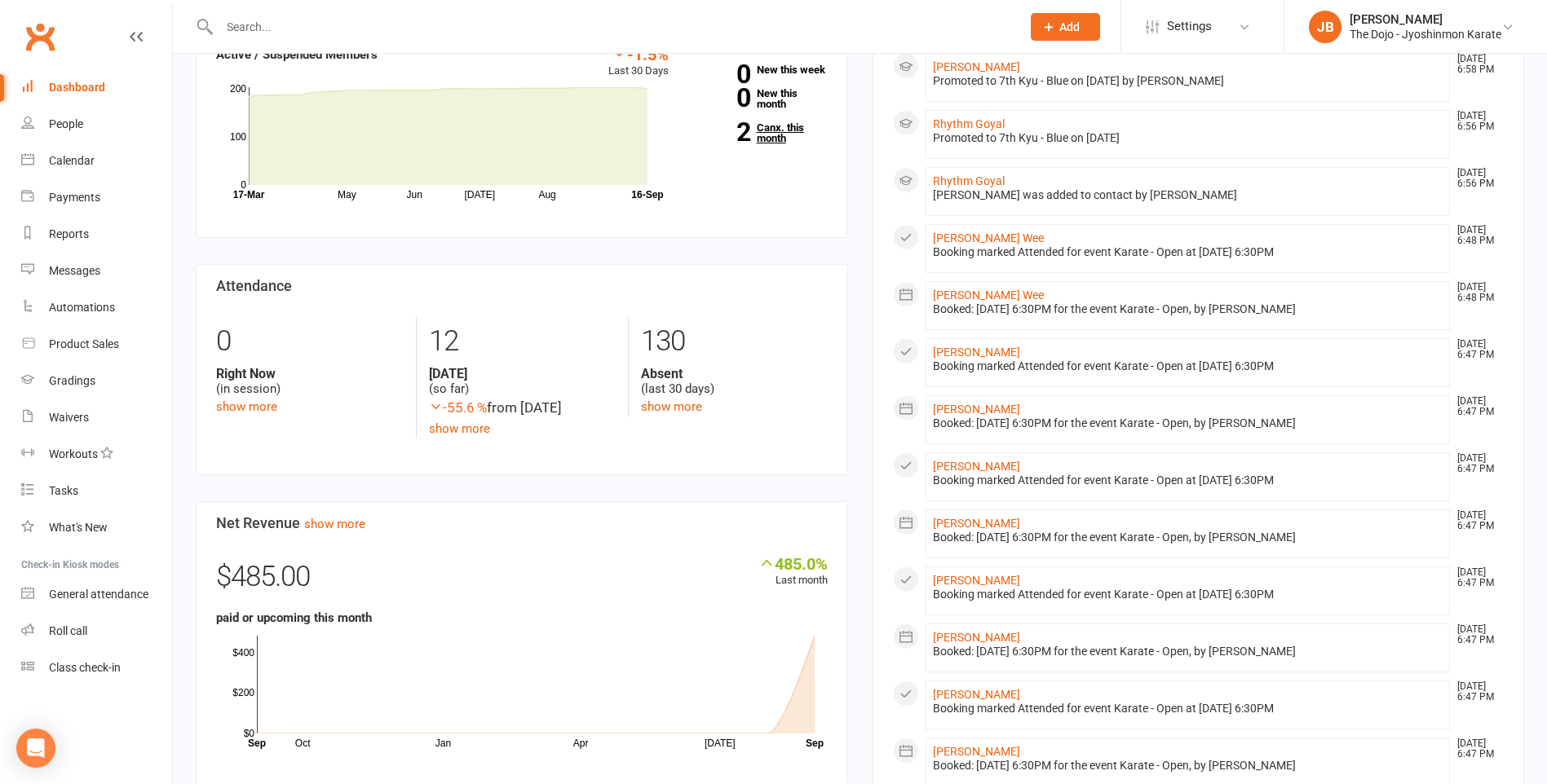
scroll to position [408, 0]
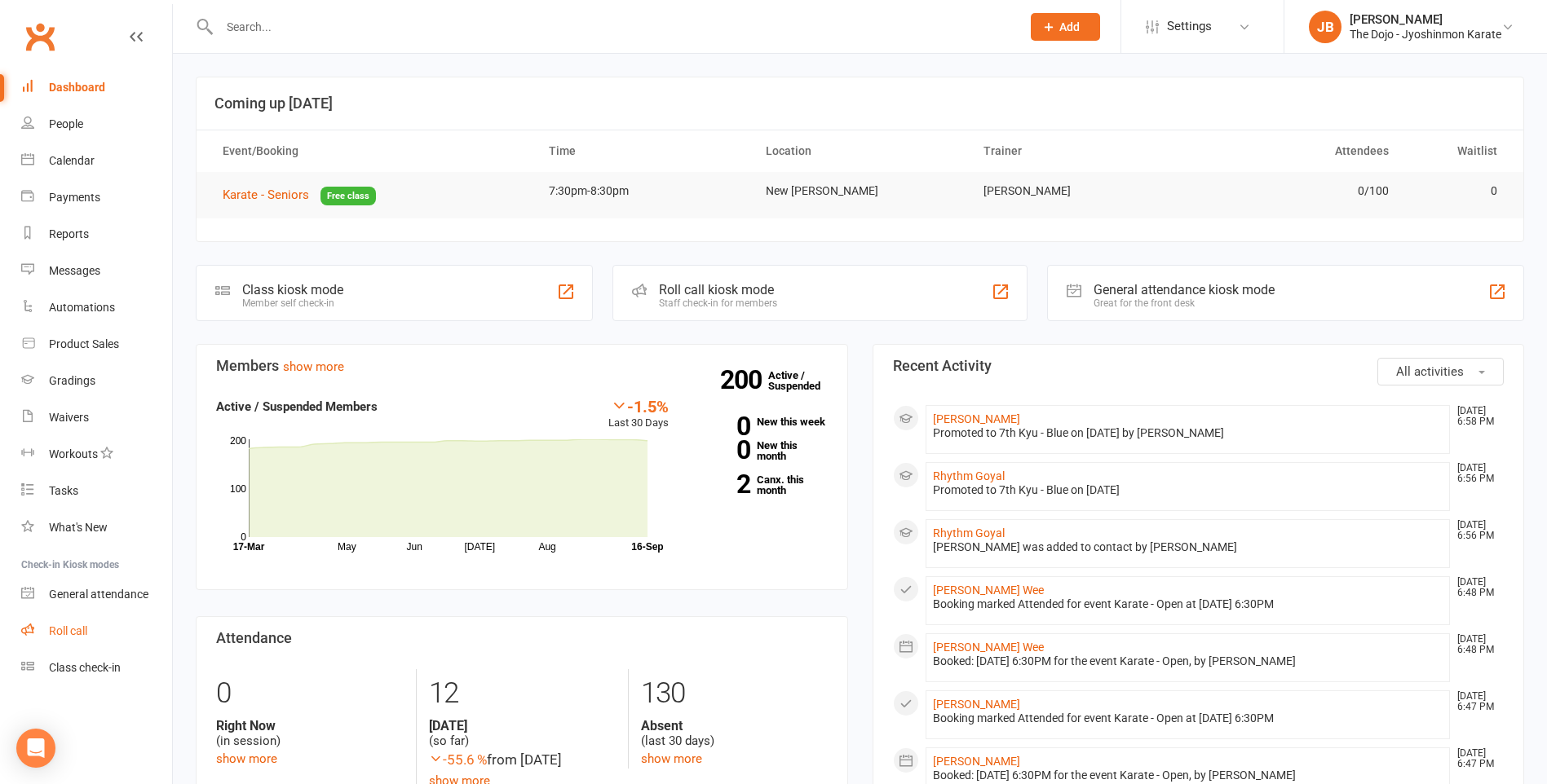
click at [75, 639] on link "Roll call" at bounding box center [97, 631] width 151 height 37
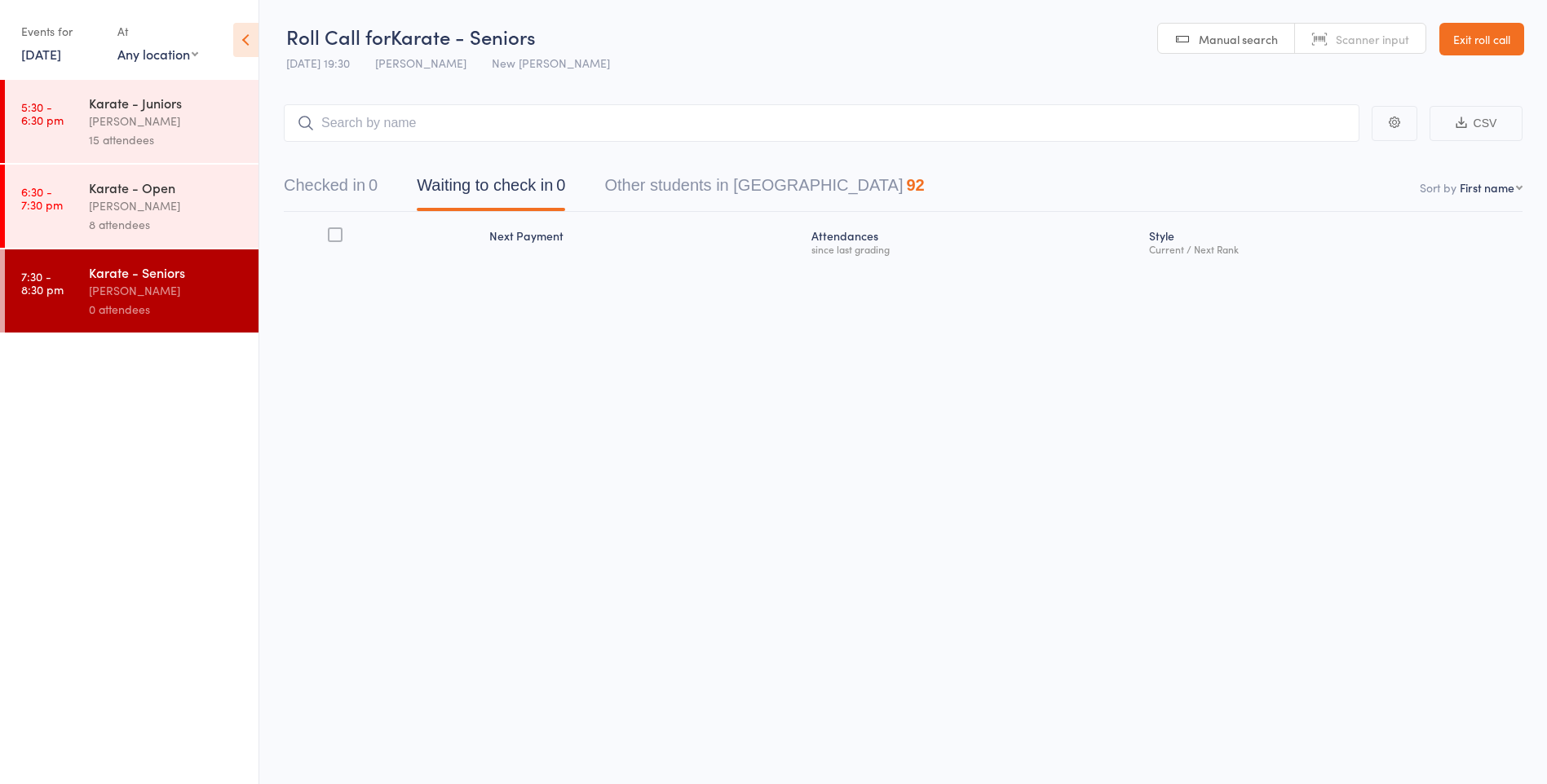
click at [168, 189] on div "Karate - Open" at bounding box center [166, 188] width 155 height 18
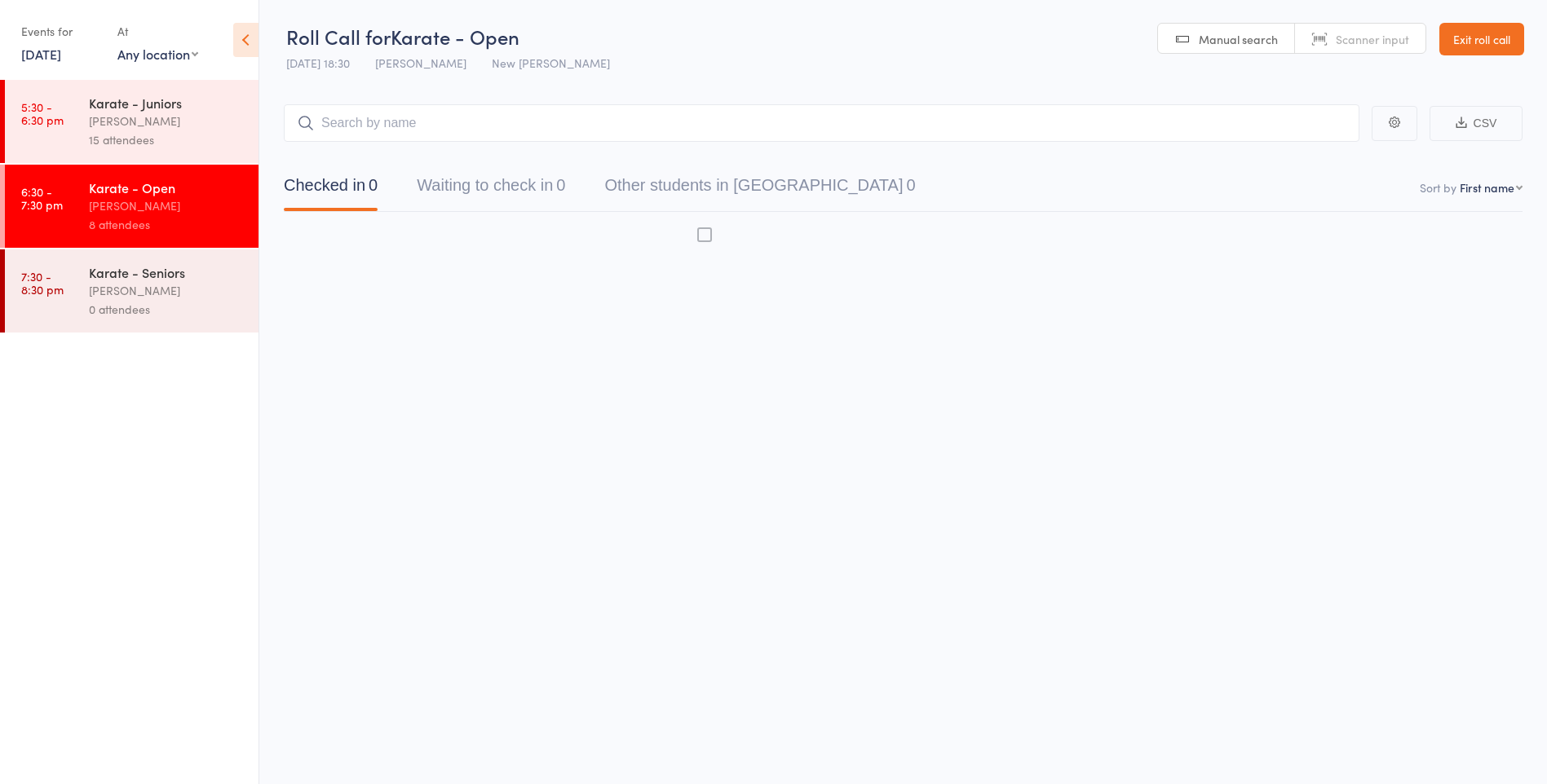
click at [218, 192] on div "Karate - Open" at bounding box center [166, 188] width 155 height 18
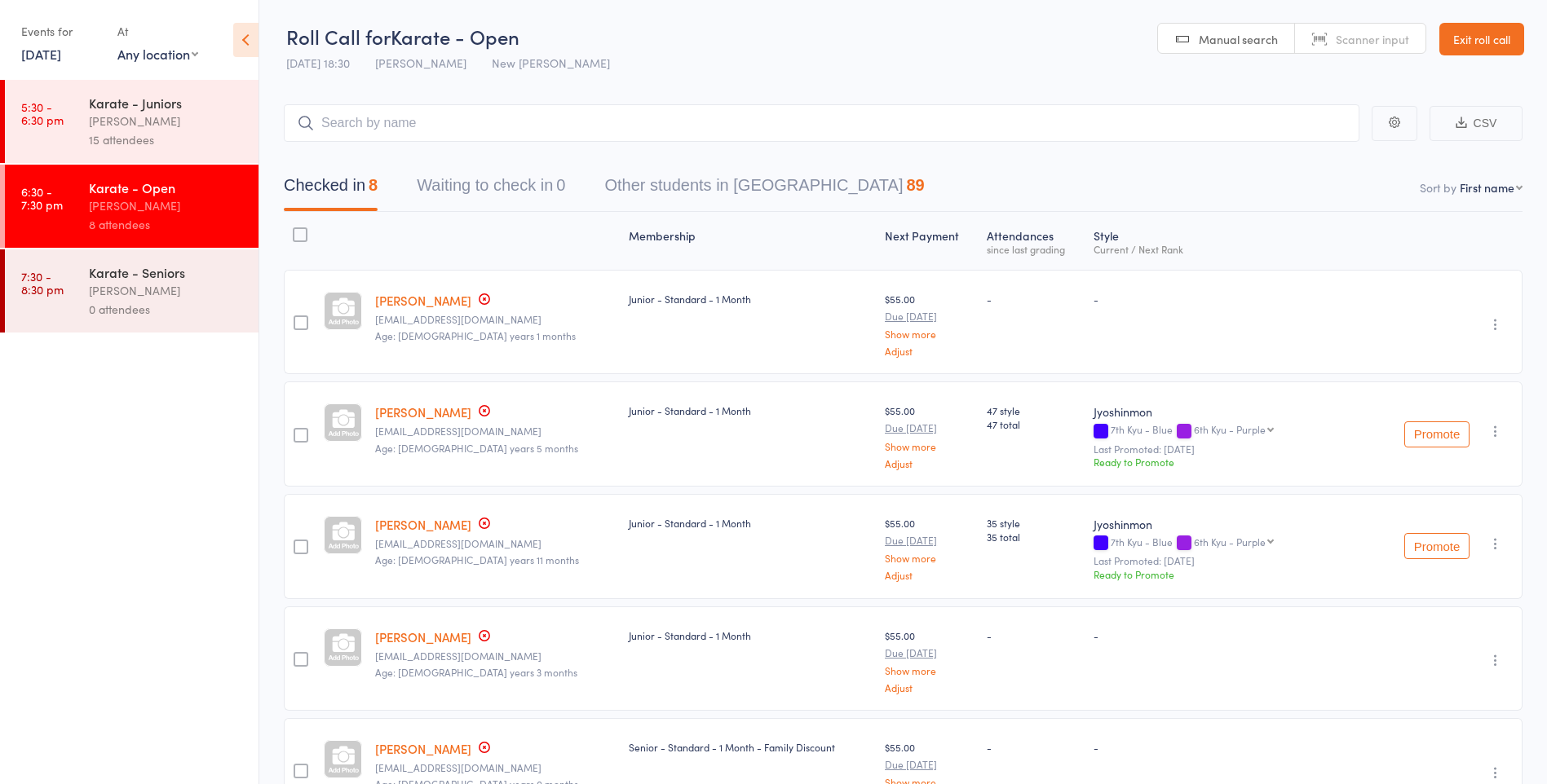
click at [397, 128] on input "search" at bounding box center [821, 123] width 1076 height 38
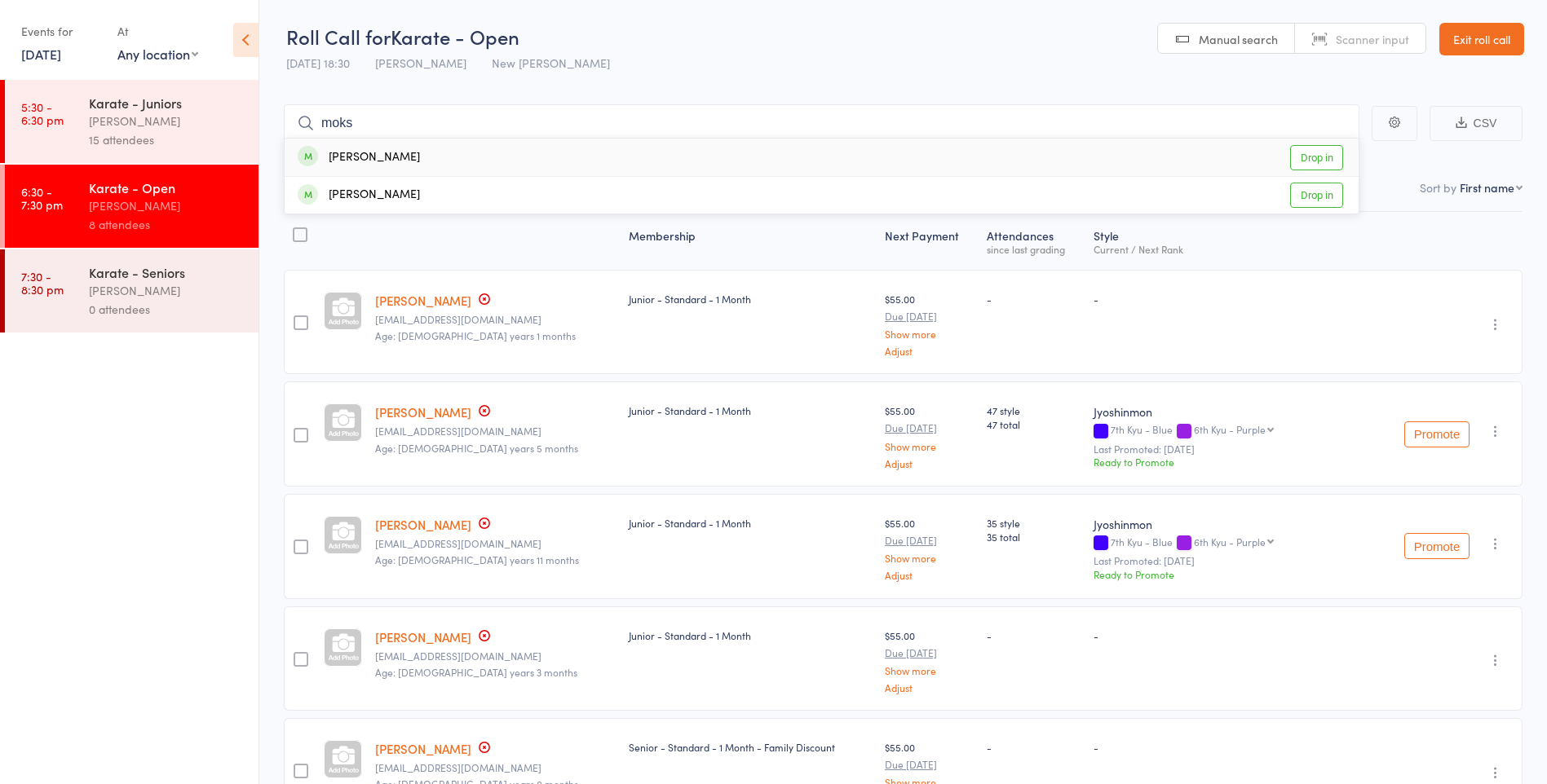
type input "moks"
click at [396, 155] on div "[PERSON_NAME] Drop in" at bounding box center [821, 157] width 1074 height 38
